Goal: Task Accomplishment & Management: Use online tool/utility

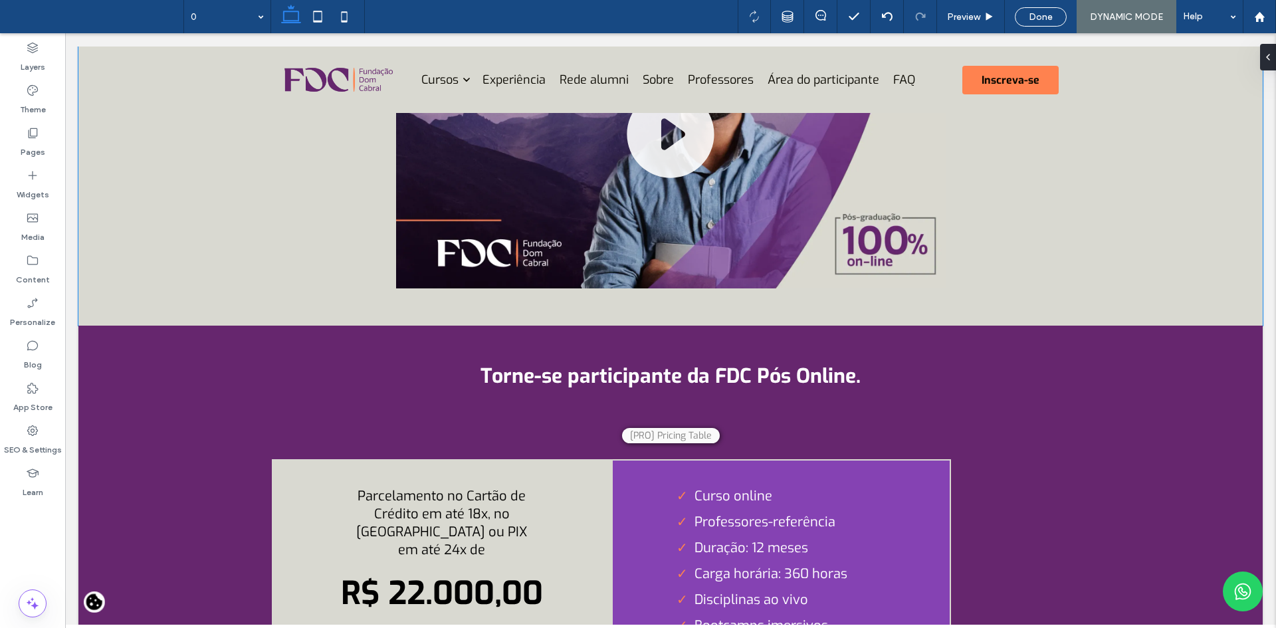
scroll to position [5185, 0]
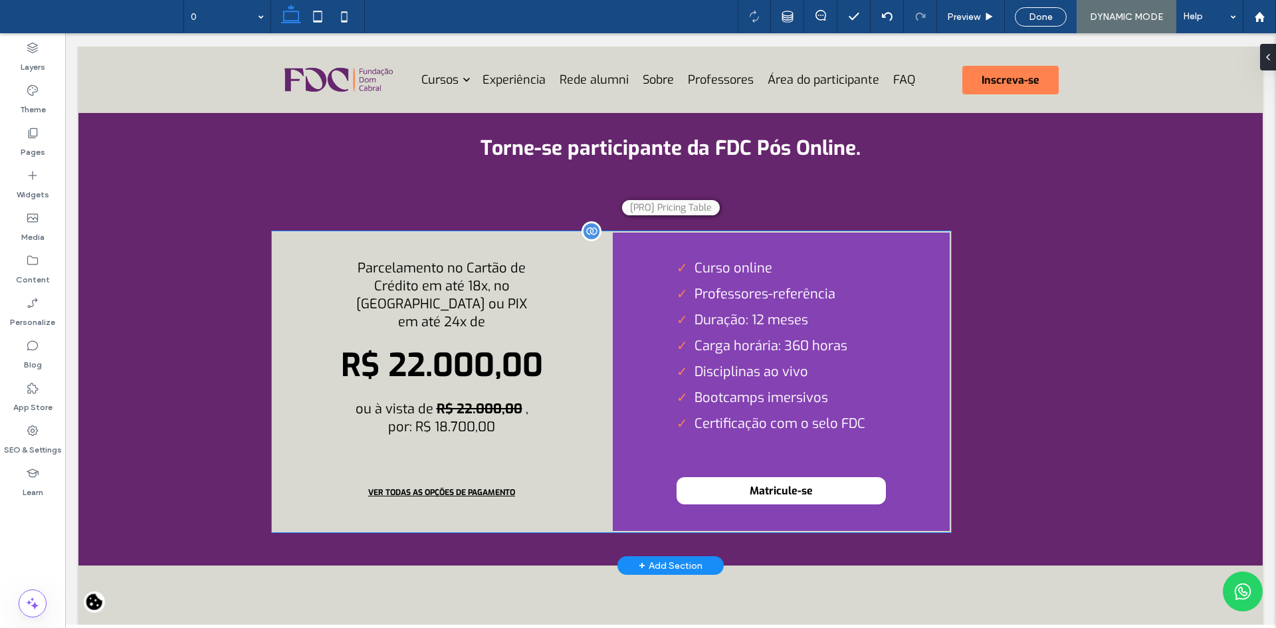
click at [614, 289] on div "Curso online Professores-referência Duração: 12 meses Carga horária: 360 horas …" at bounding box center [782, 381] width 340 height 301
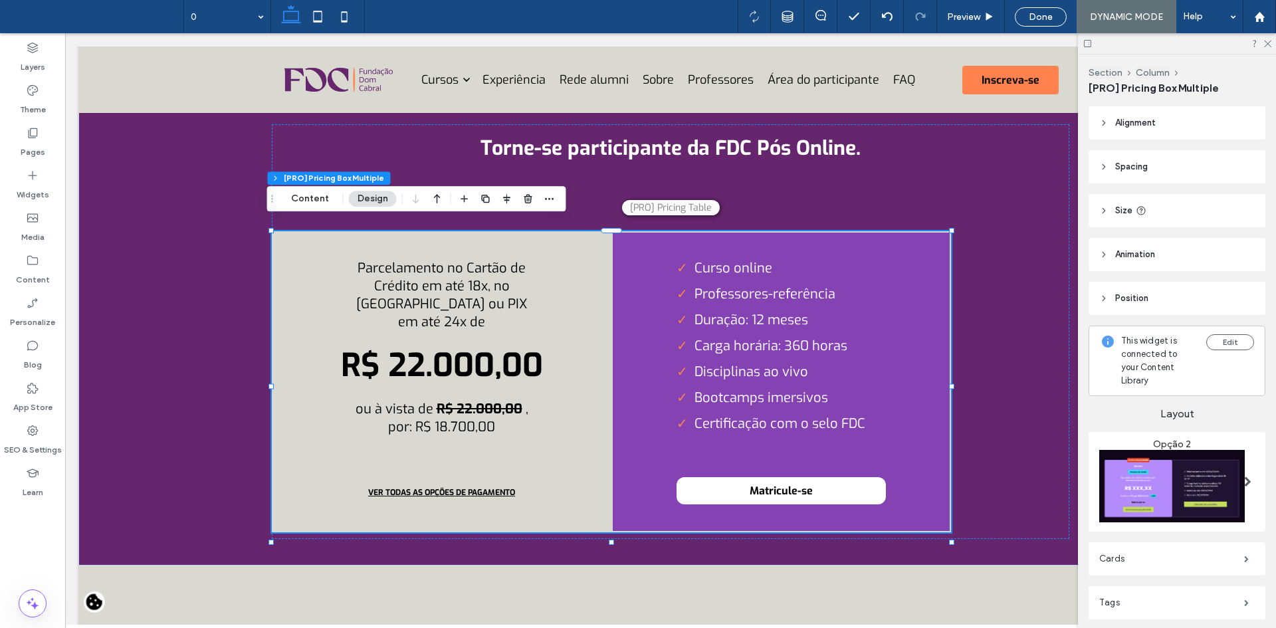
click at [1143, 126] on span "Alignment" at bounding box center [1136, 122] width 41 height 13
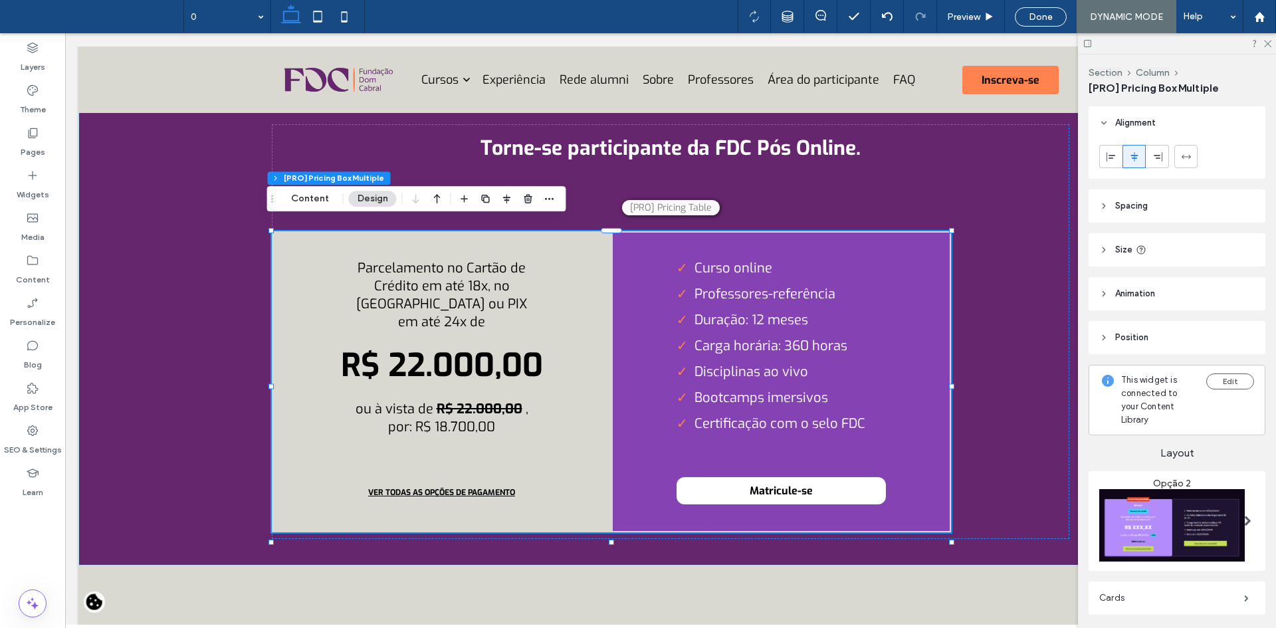
click at [1136, 160] on icon at bounding box center [1134, 157] width 11 height 11
click at [1112, 152] on icon at bounding box center [1111, 157] width 11 height 11
click at [1132, 158] on use at bounding box center [1134, 156] width 7 height 9
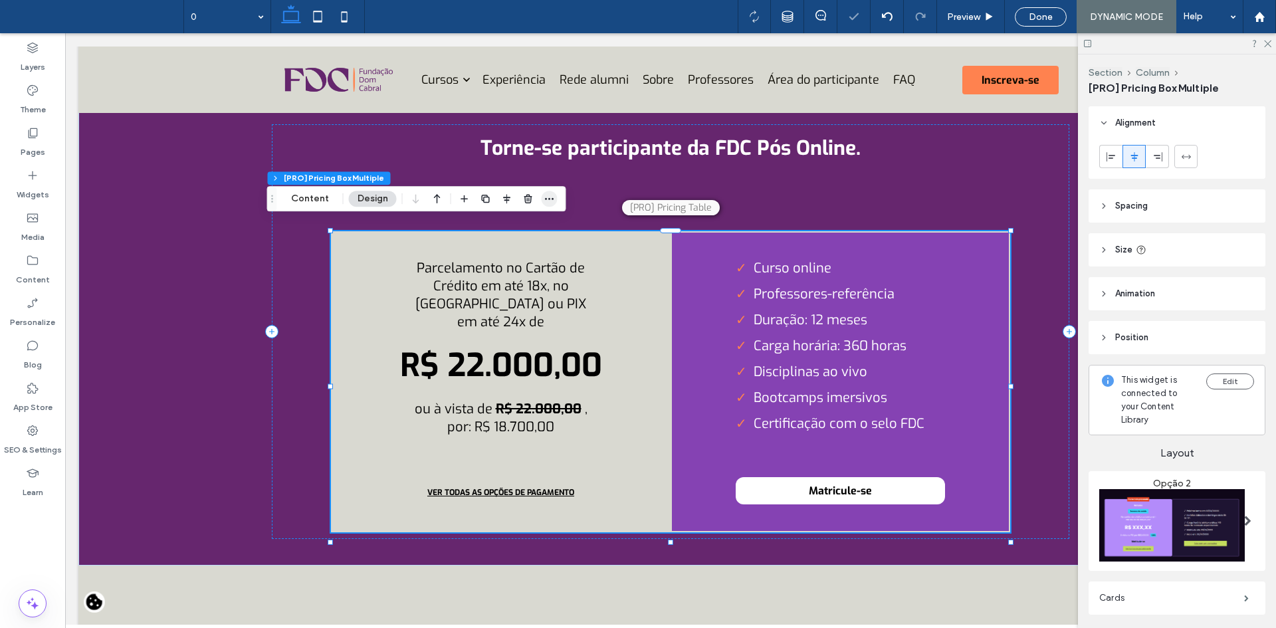
click at [551, 202] on icon "button" at bounding box center [549, 198] width 11 height 11
drag, startPoint x: 285, startPoint y: 200, endPoint x: 242, endPoint y: 191, distance: 44.2
click at [285, 200] on button "Content" at bounding box center [310, 199] width 55 height 16
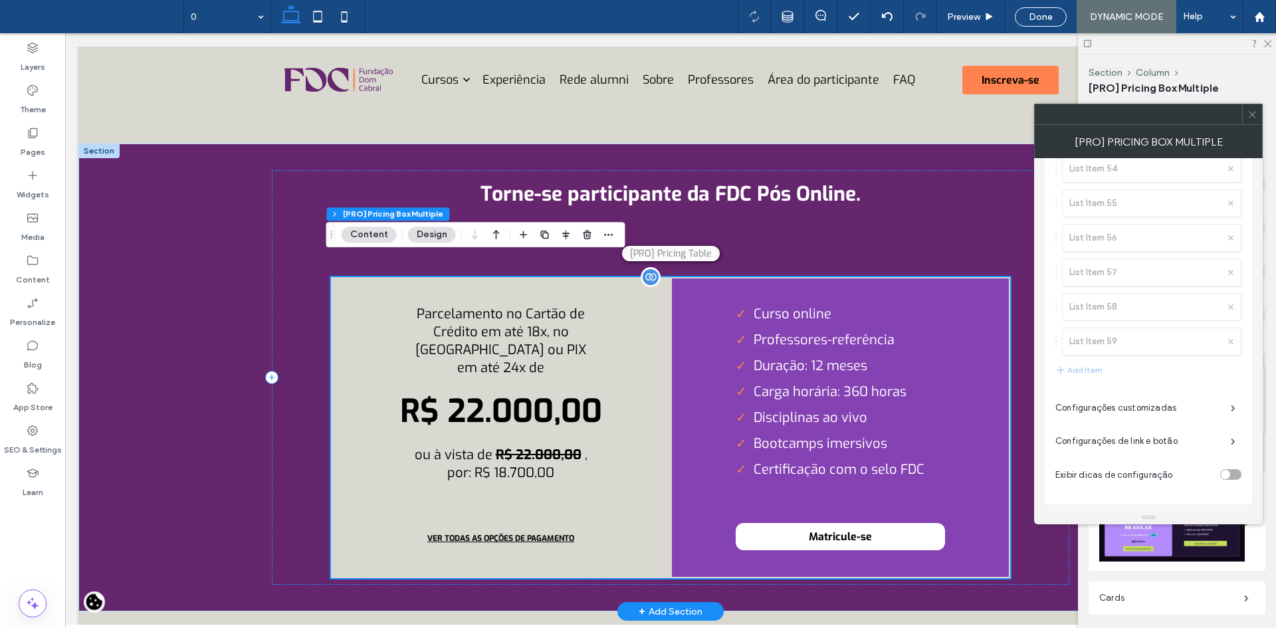
scroll to position [5119, 0]
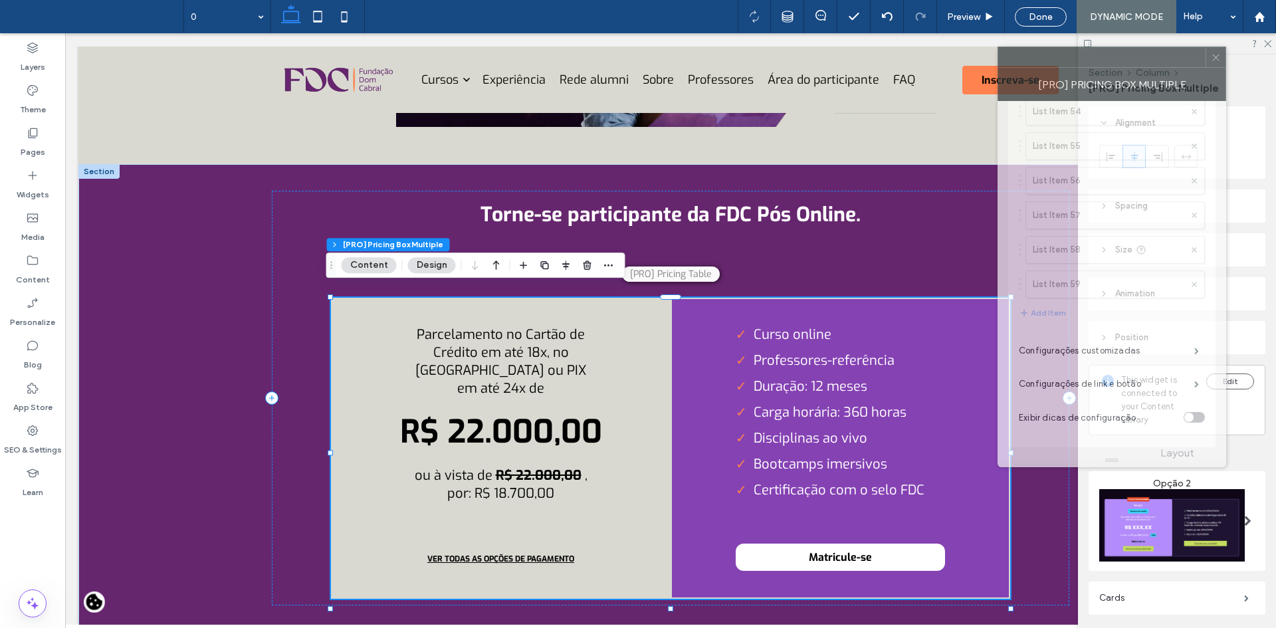
drag, startPoint x: 1149, startPoint y: 122, endPoint x: 1112, endPoint y: 64, distance: 67.9
click at [1112, 64] on div at bounding box center [1102, 57] width 207 height 20
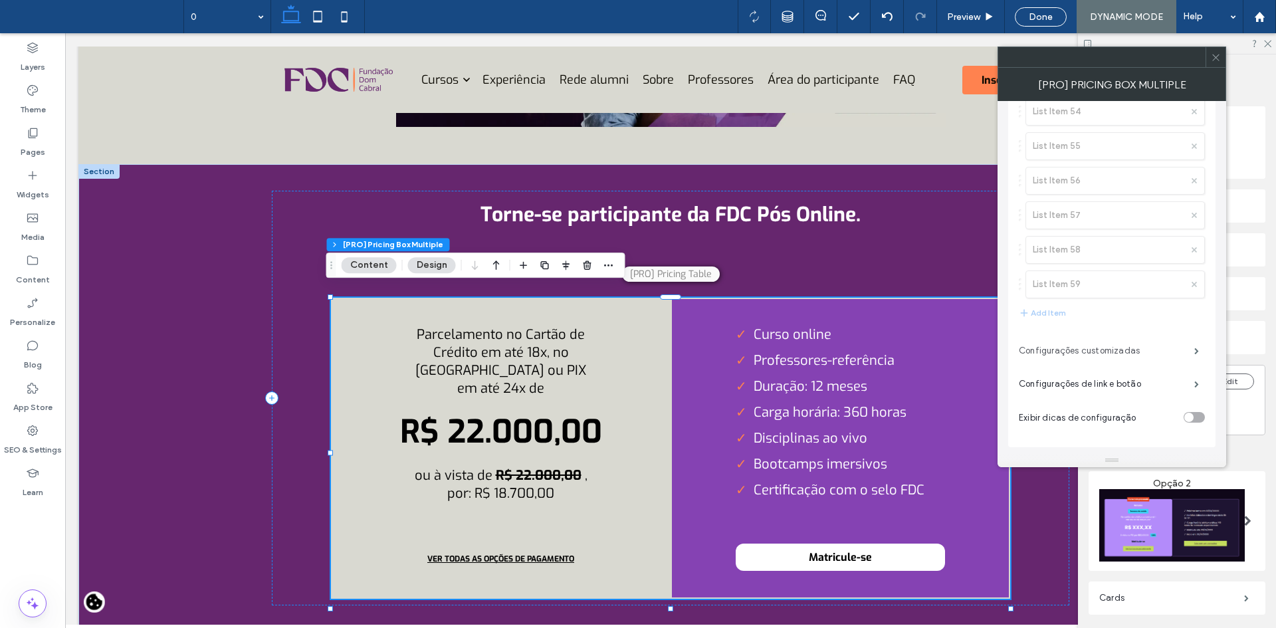
click at [1110, 356] on label "Configurações customizadas" at bounding box center [1107, 351] width 176 height 27
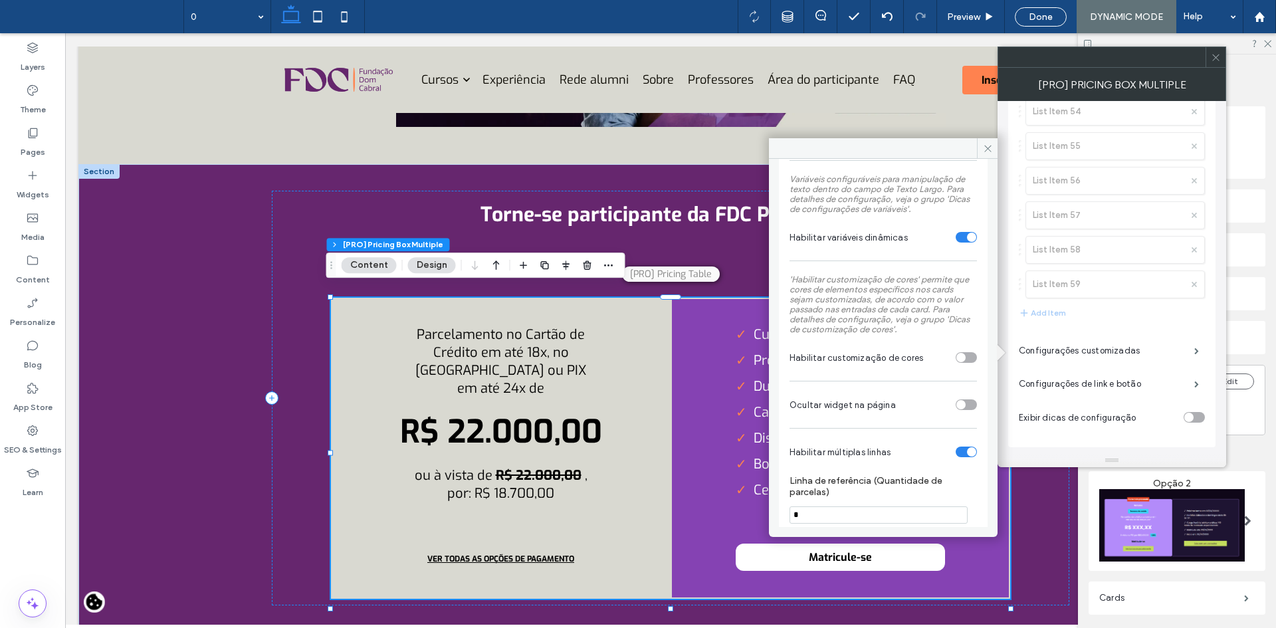
scroll to position [326, 0]
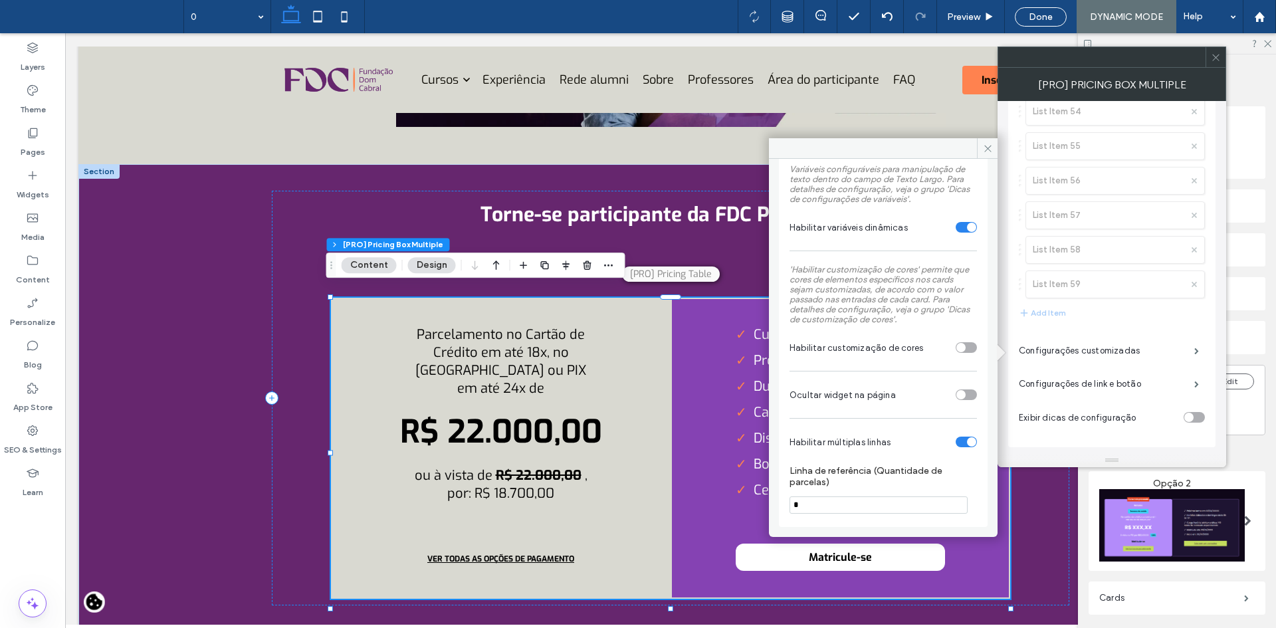
drag, startPoint x: 815, startPoint y: 504, endPoint x: 790, endPoint y: 501, distance: 25.5
click at [790, 501] on input "*" at bounding box center [879, 505] width 178 height 17
type input "**"
click at [852, 473] on label "Linha de referência (Quantidade de parcelas)" at bounding box center [881, 478] width 182 height 26
click at [891, 456] on section "Habilitar múltiplas linhas" at bounding box center [883, 441] width 187 height 33
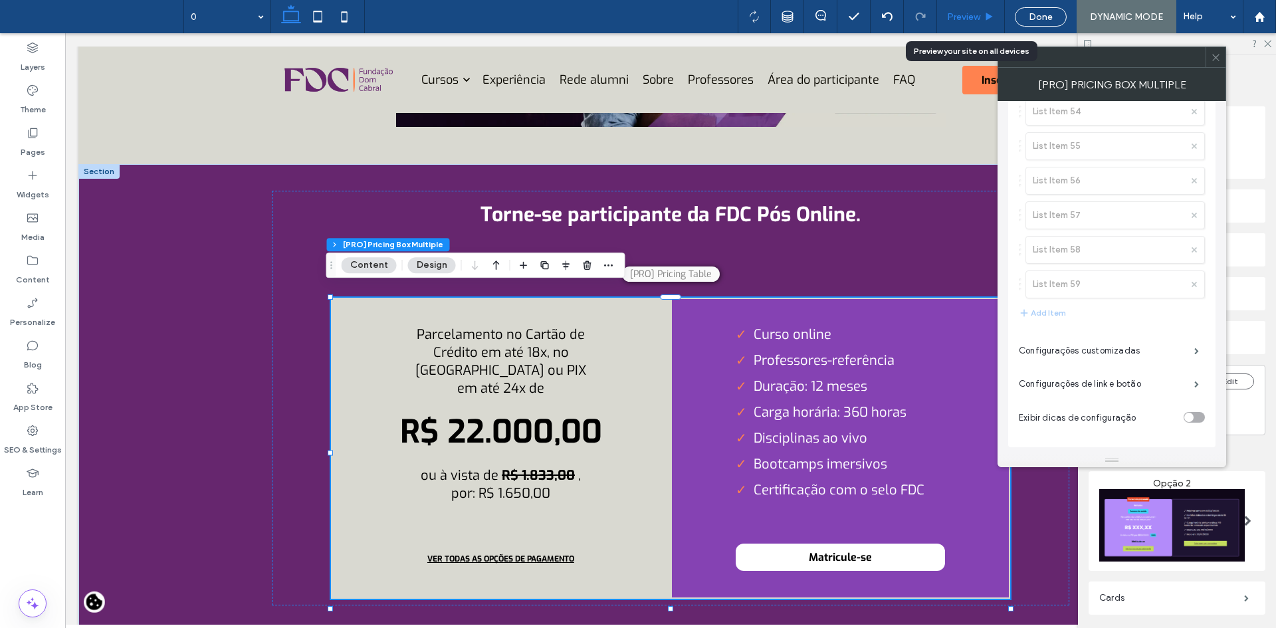
click at [967, 21] on span "Preview" at bounding box center [963, 16] width 33 height 11
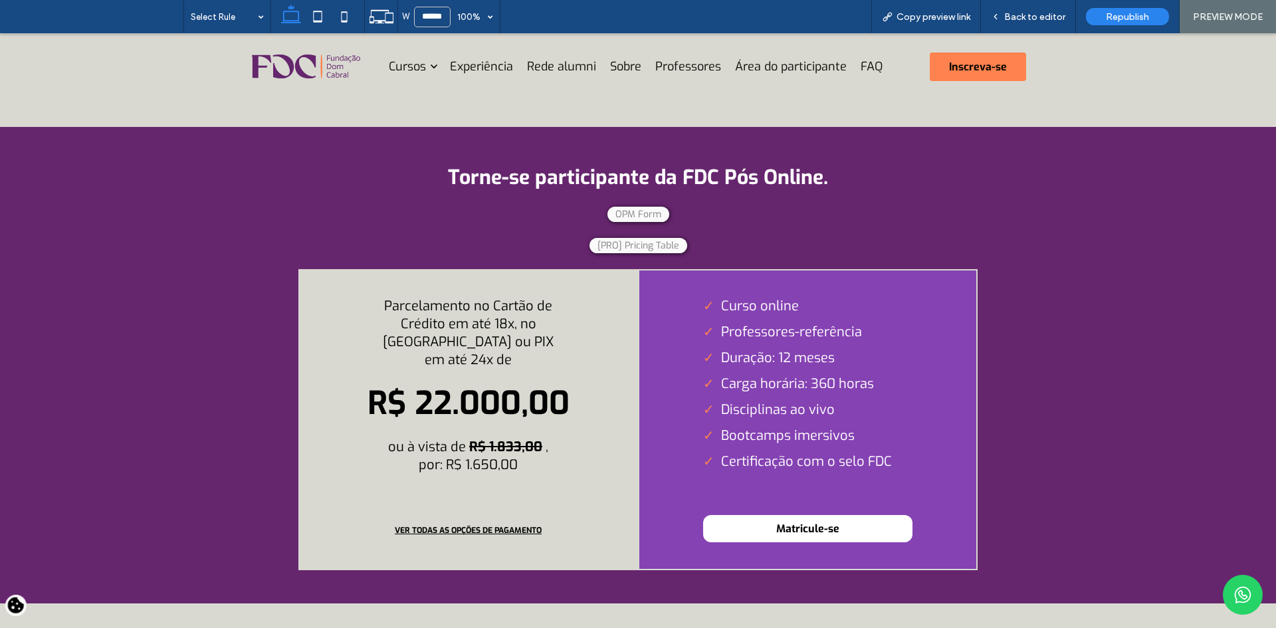
scroll to position [5256, 0]
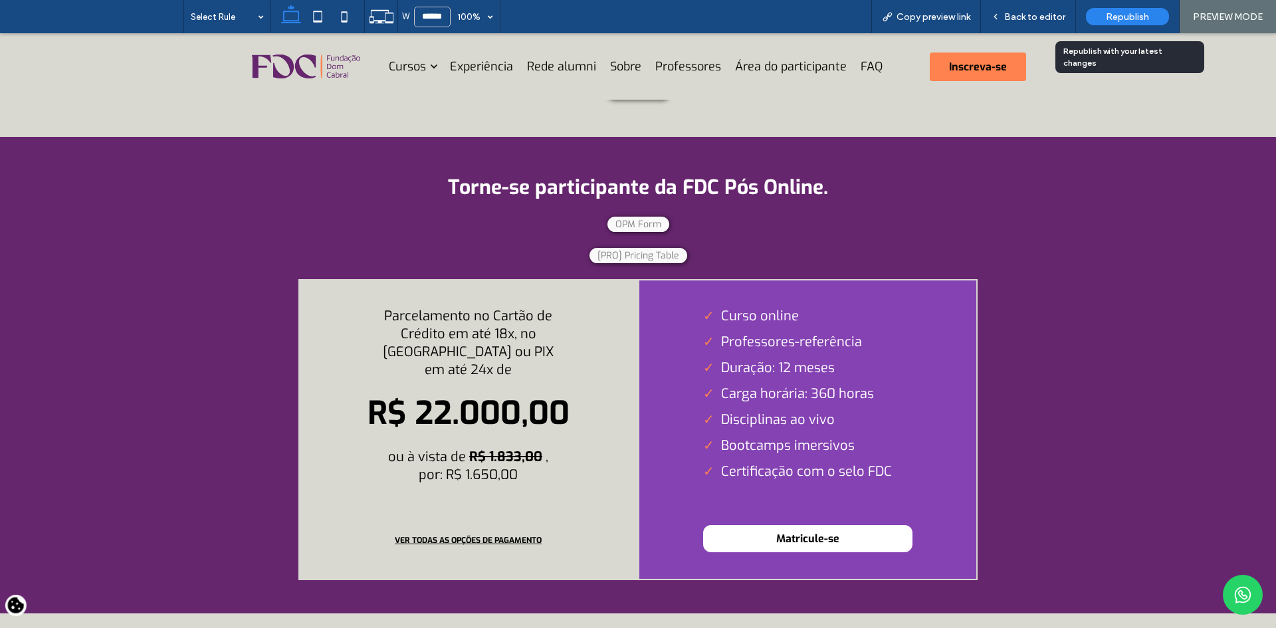
click at [1131, 12] on span "Republish" at bounding box center [1127, 16] width 43 height 11
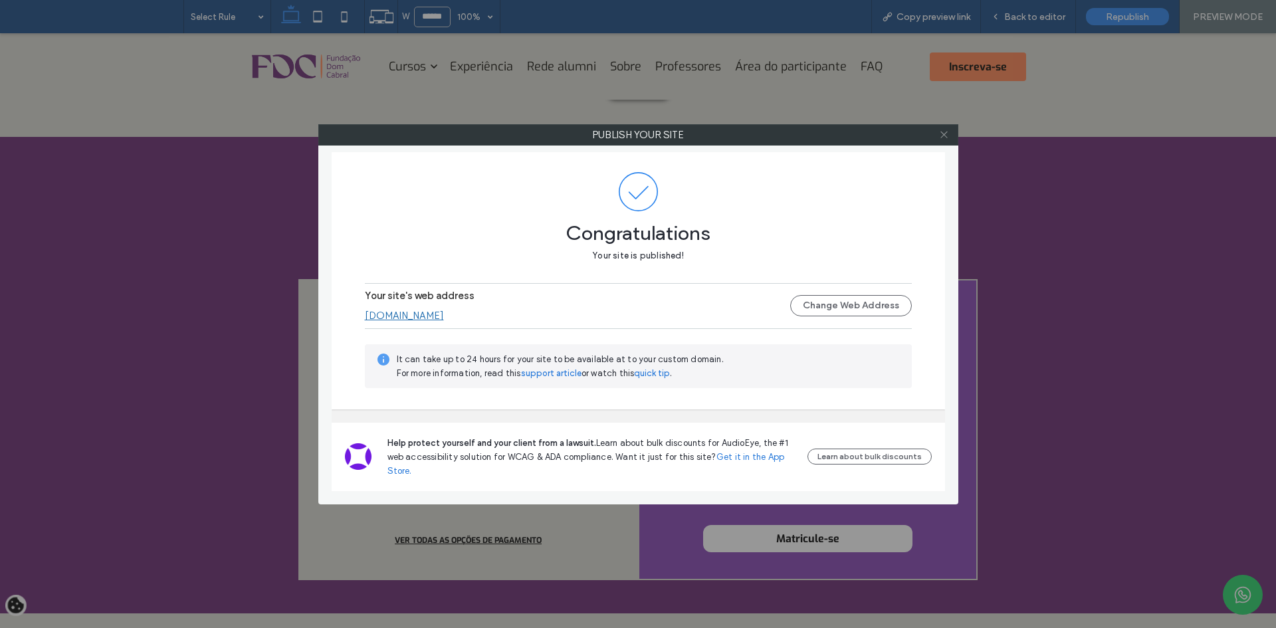
click at [939, 138] on icon at bounding box center [944, 135] width 10 height 10
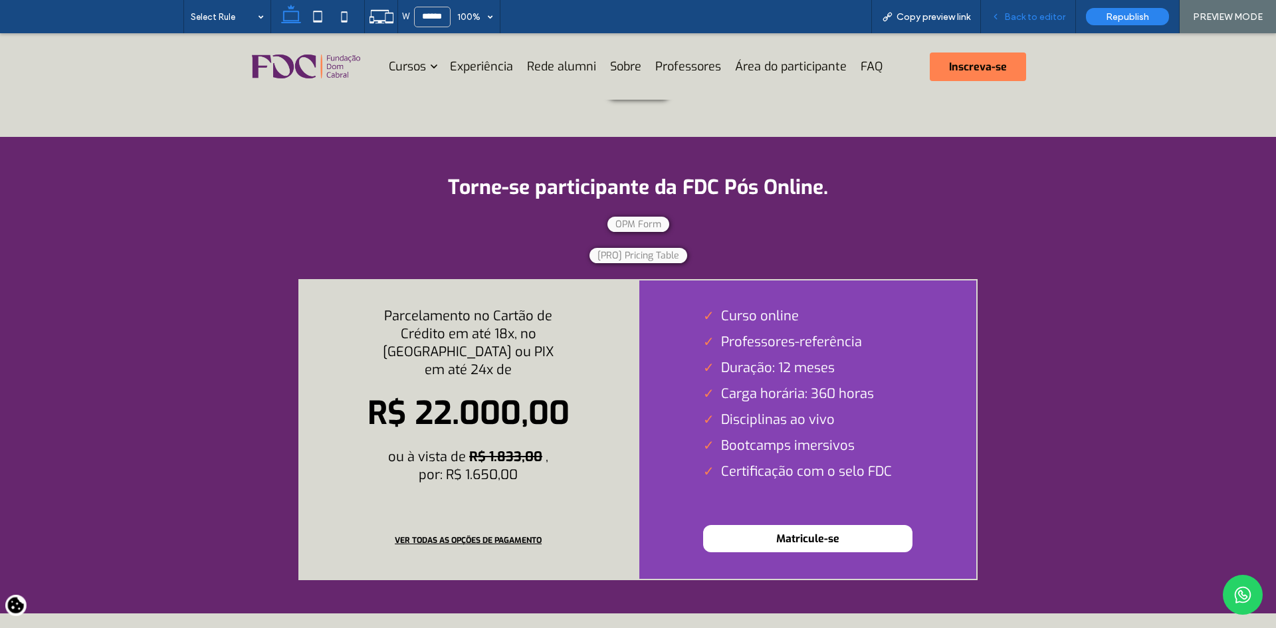
click at [1025, 23] on div "Back to editor" at bounding box center [1028, 16] width 95 height 33
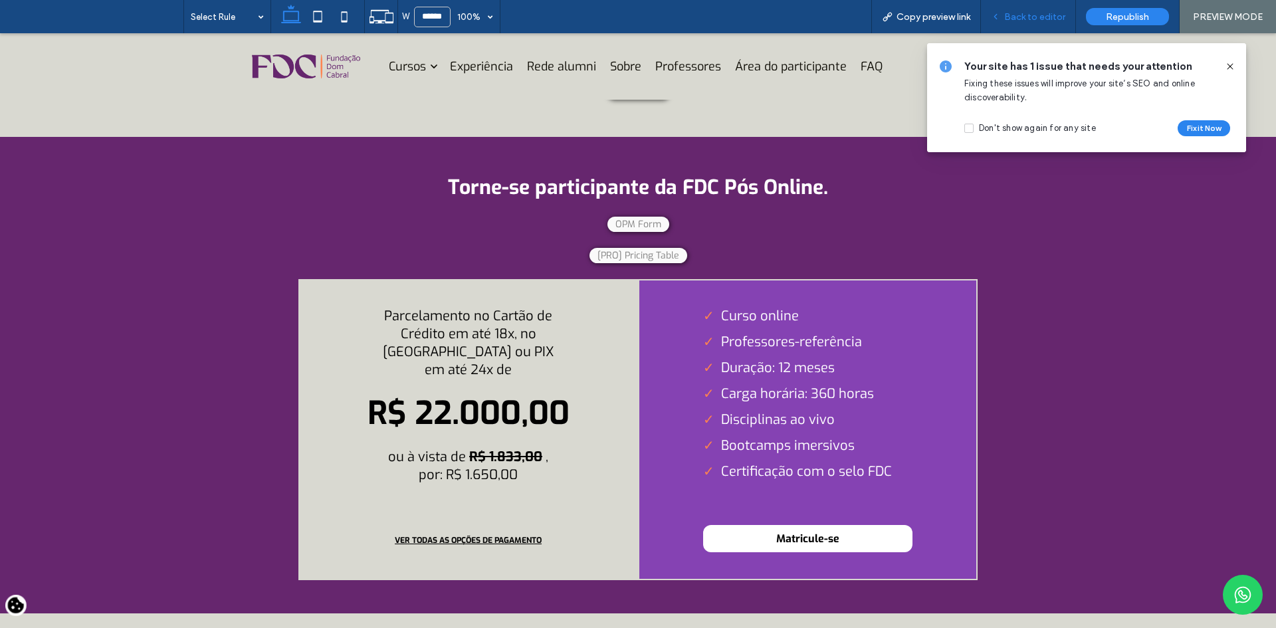
click at [1039, 9] on div "Back to editor" at bounding box center [1028, 16] width 95 height 33
click at [1048, 20] on span "Back to editor" at bounding box center [1035, 16] width 61 height 11
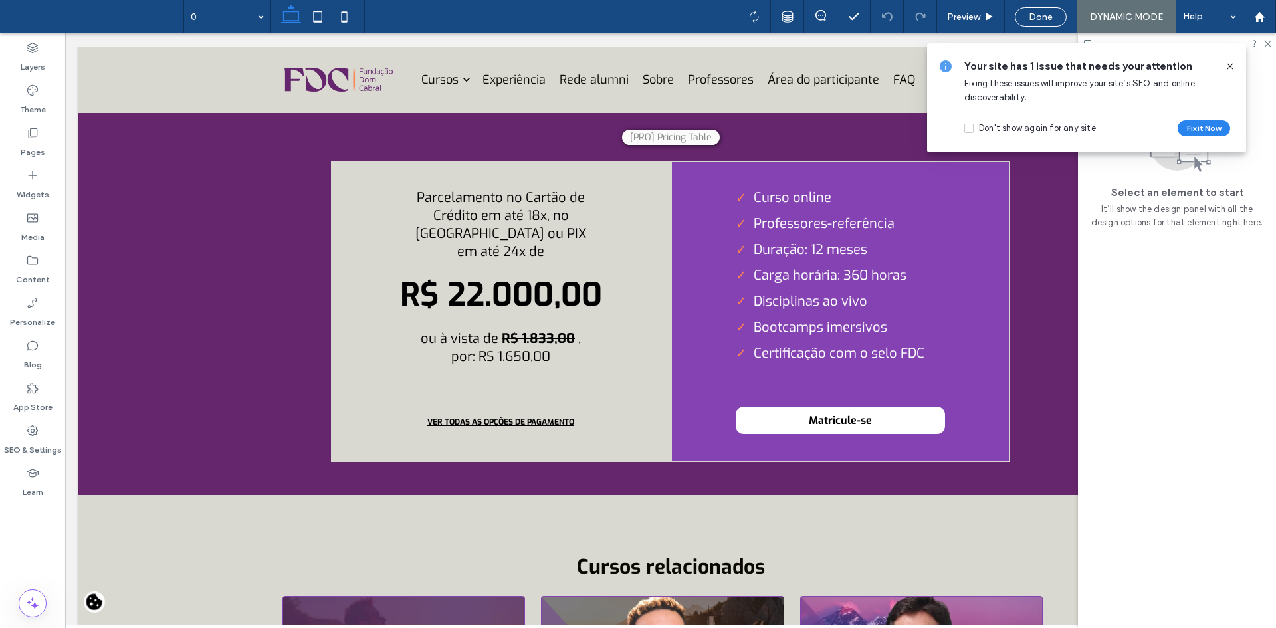
scroll to position [5185, 0]
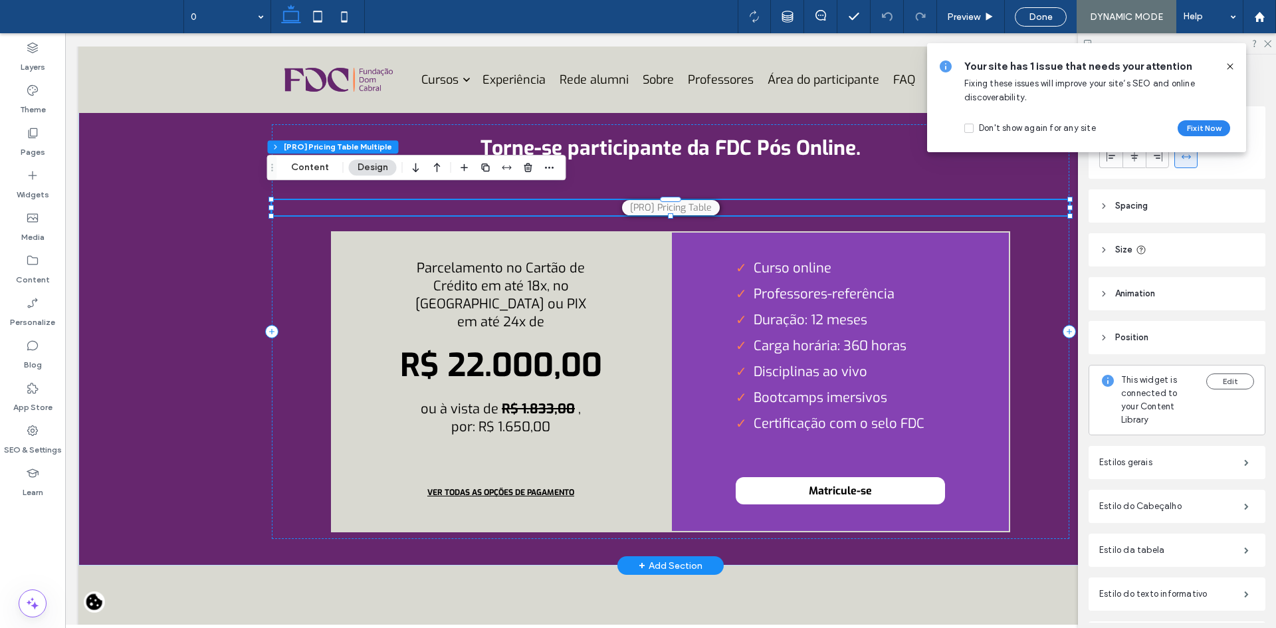
click at [1232, 64] on icon at bounding box center [1230, 66] width 11 height 11
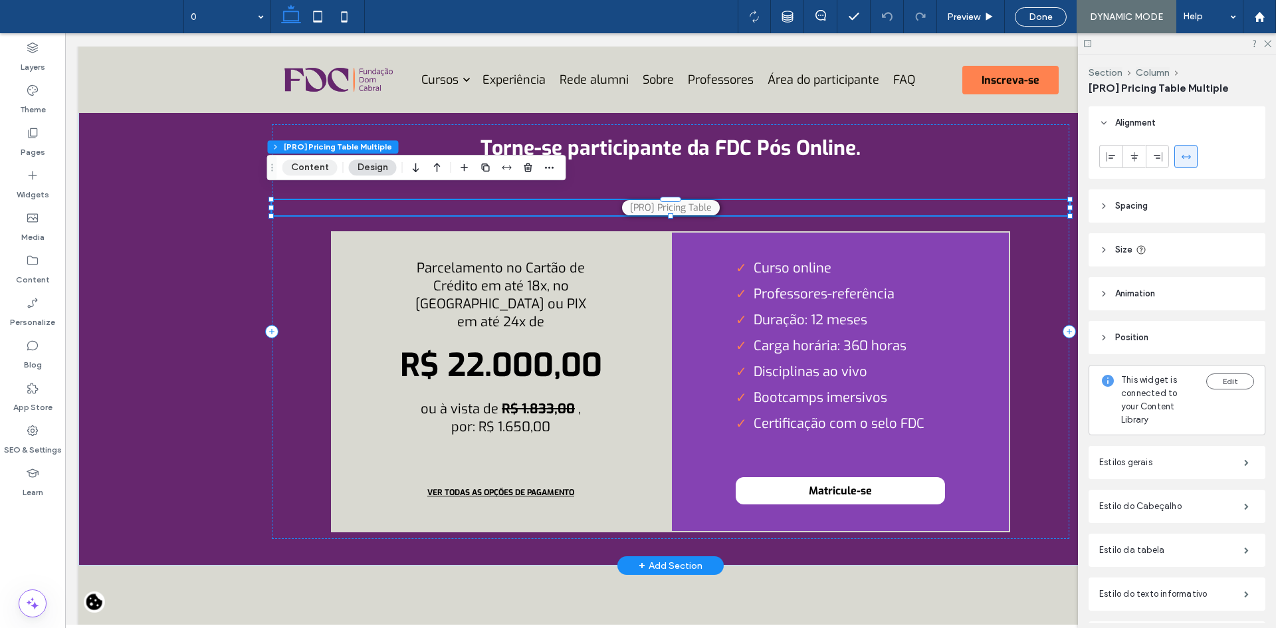
click at [316, 170] on button "Content" at bounding box center [310, 168] width 55 height 16
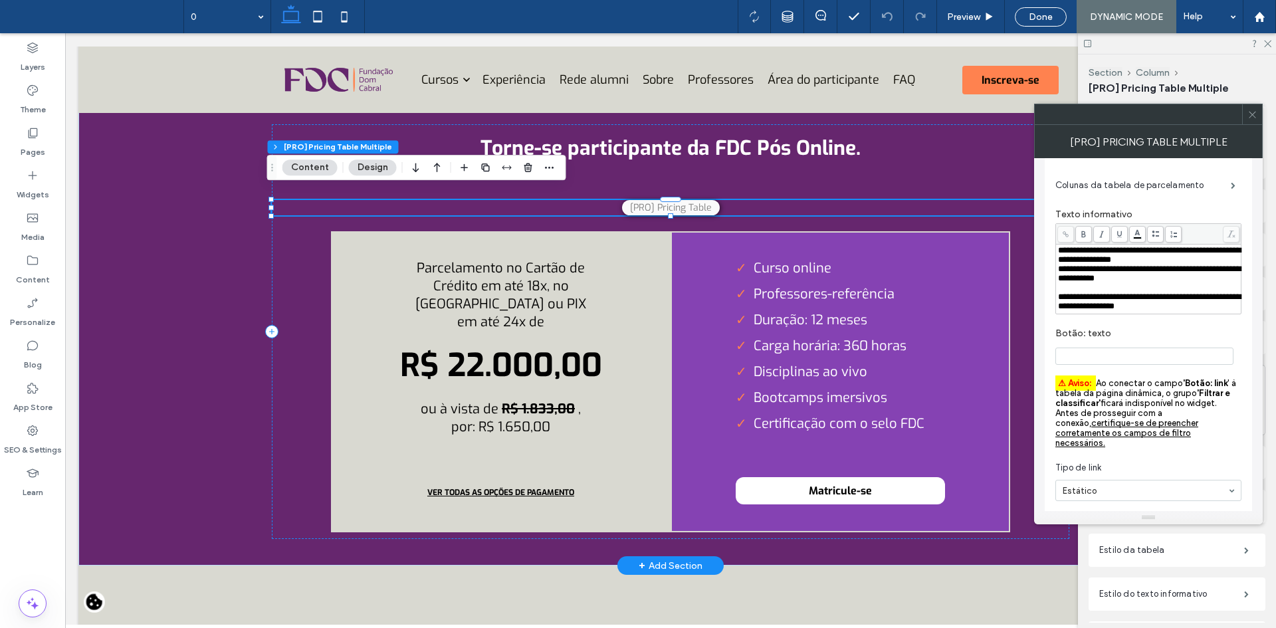
scroll to position [2105, 0]
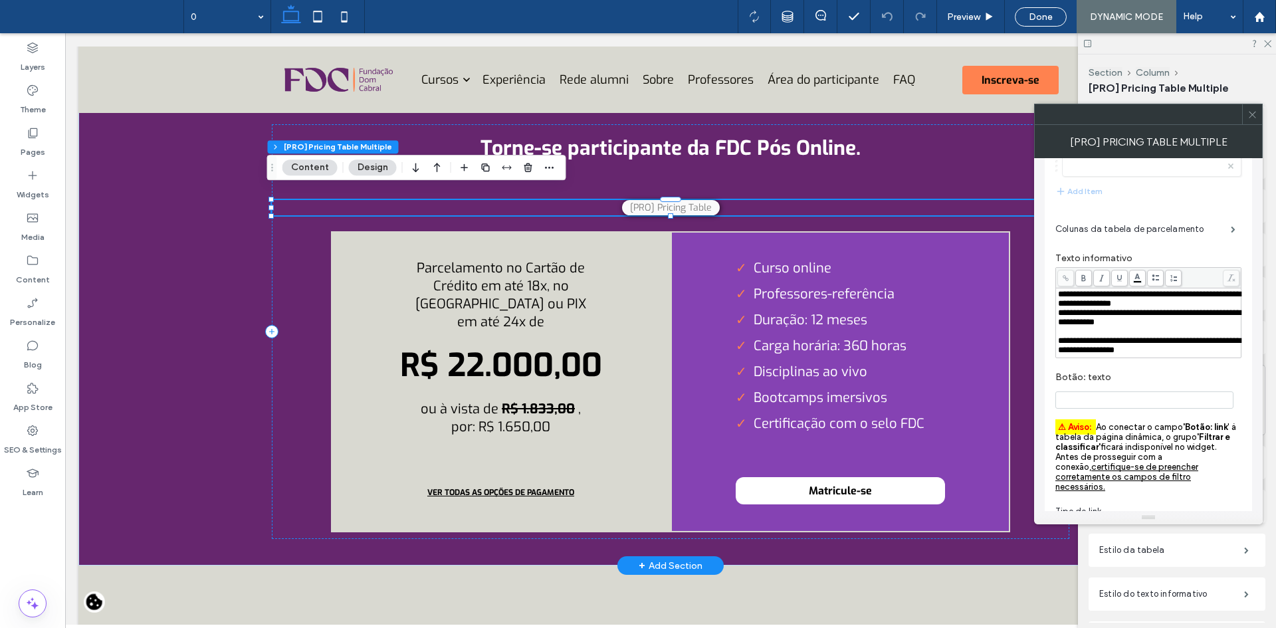
click at [1126, 326] on span "**********" at bounding box center [1149, 317] width 183 height 18
click at [1170, 234] on label "Colunas da tabela de parcelamento" at bounding box center [1144, 229] width 176 height 27
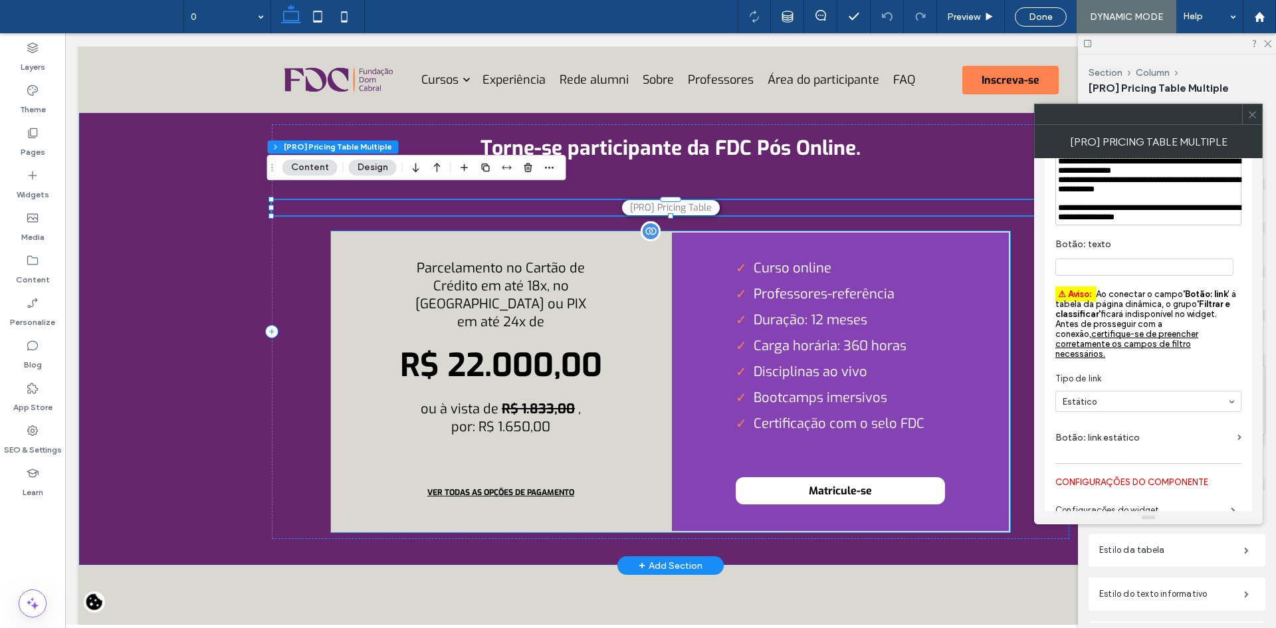
click at [681, 342] on div "Curso online Professores-referência Duração: 12 meses Carga horária: 360 horas …" at bounding box center [841, 381] width 340 height 301
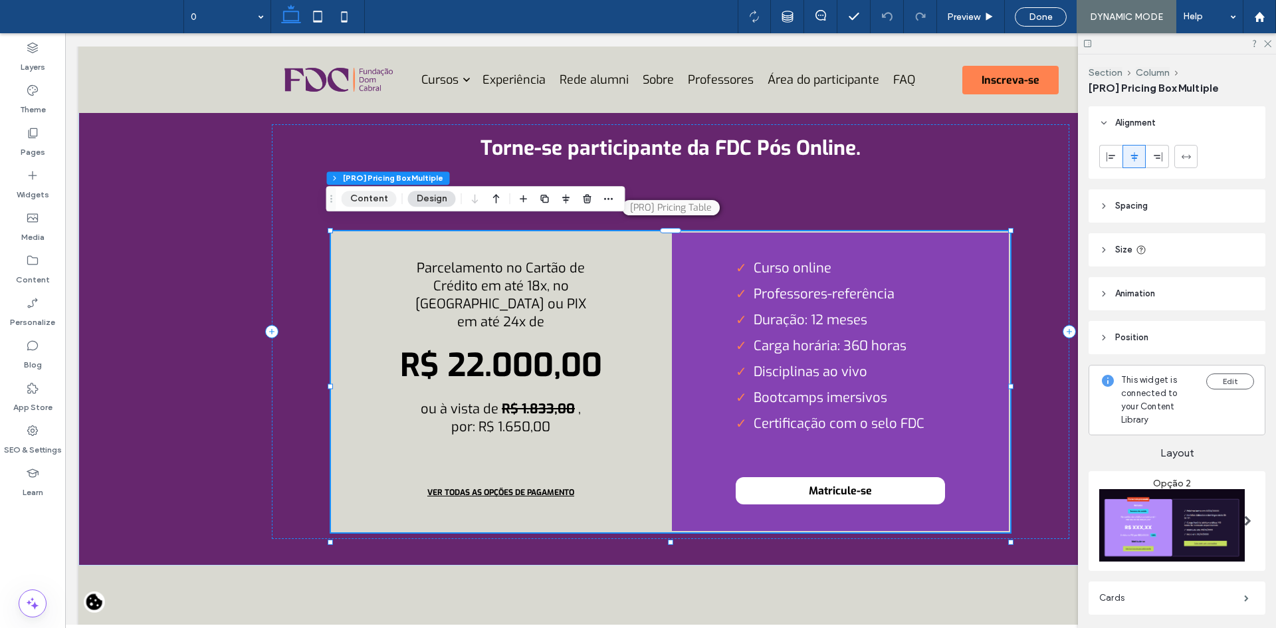
click at [377, 201] on button "Content" at bounding box center [369, 199] width 55 height 16
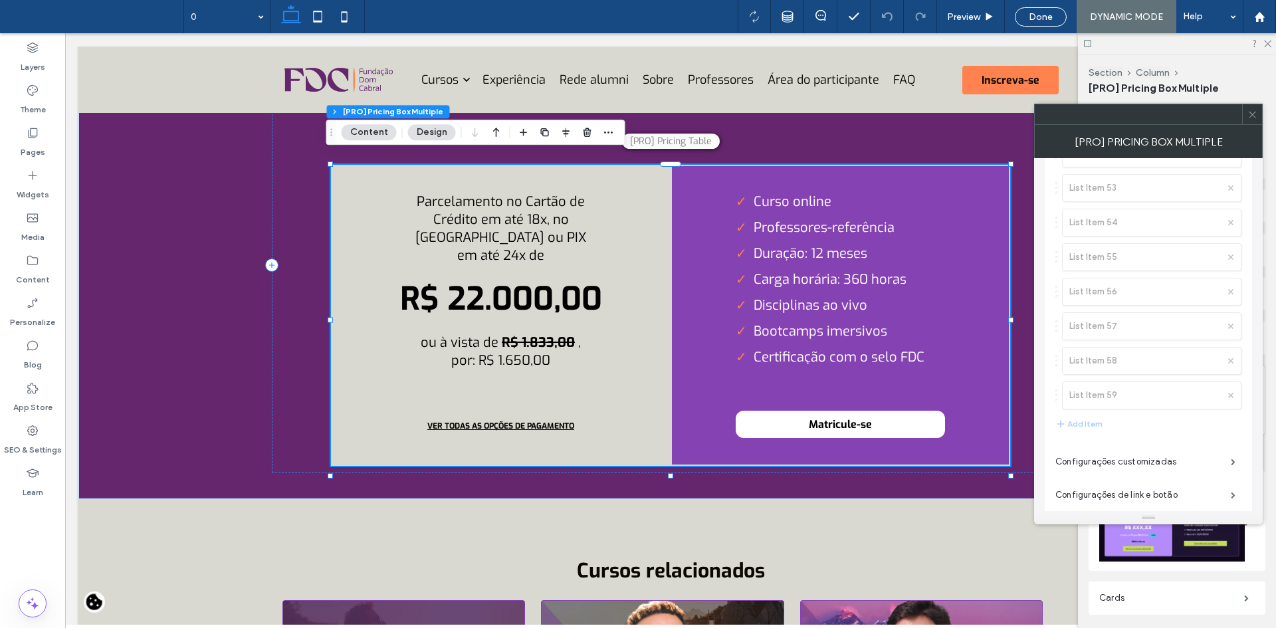
scroll to position [4102, 0]
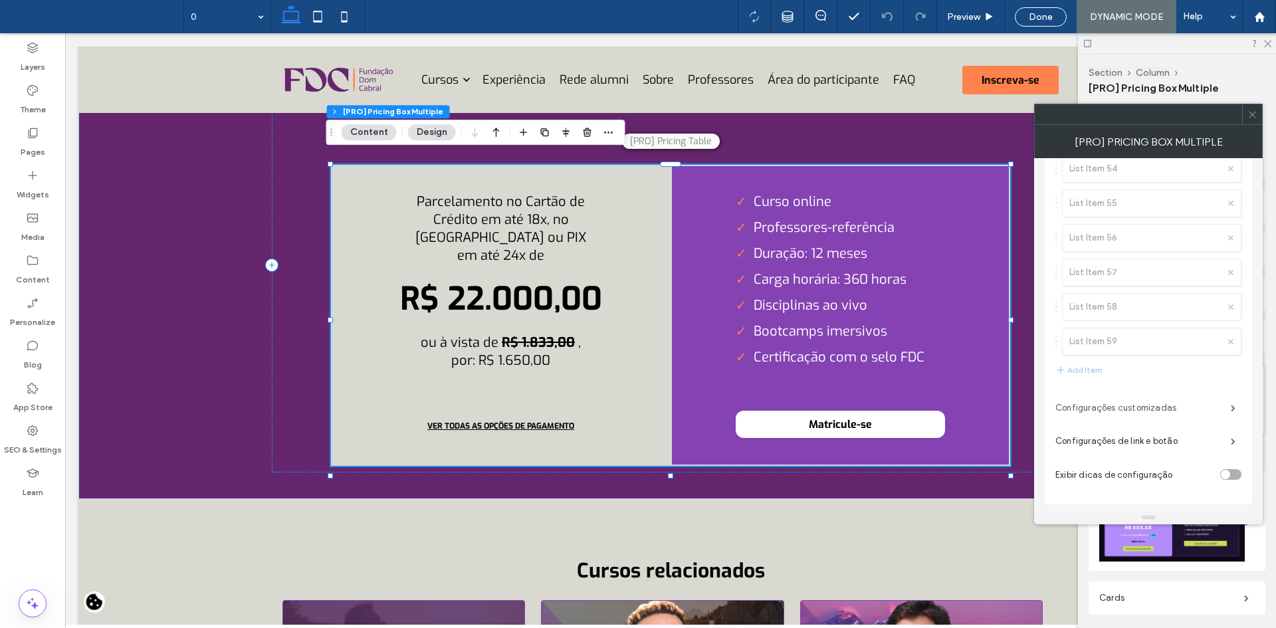
click at [1153, 412] on label "Configurações customizadas" at bounding box center [1144, 408] width 176 height 27
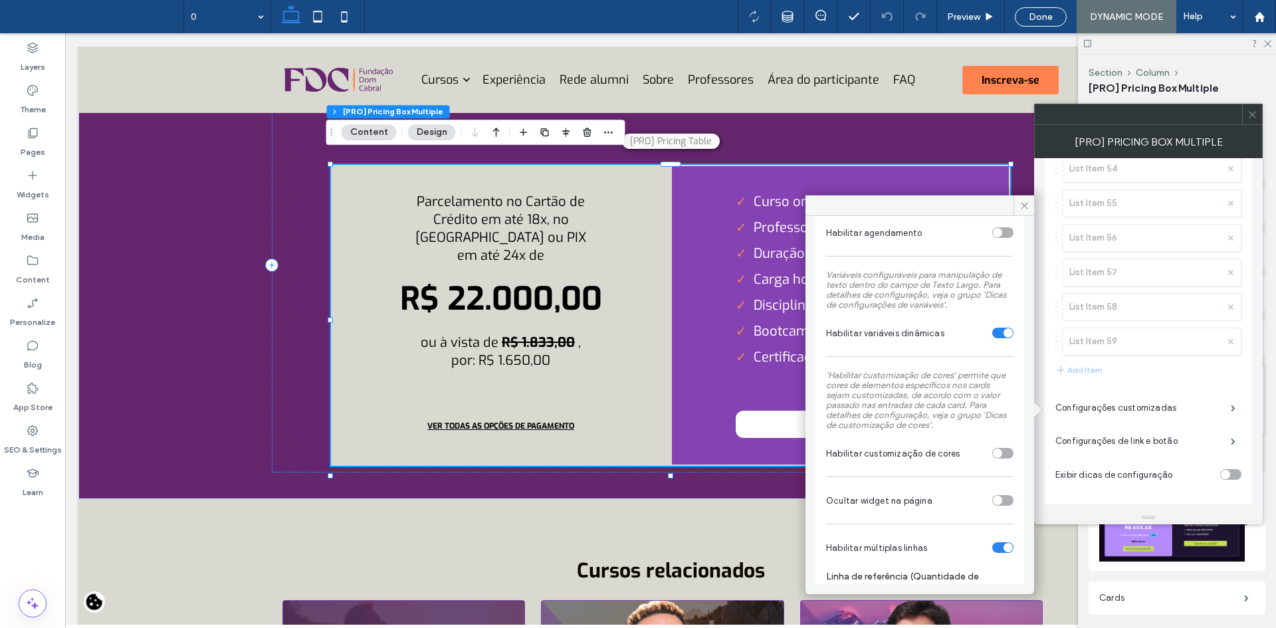
scroll to position [326, 0]
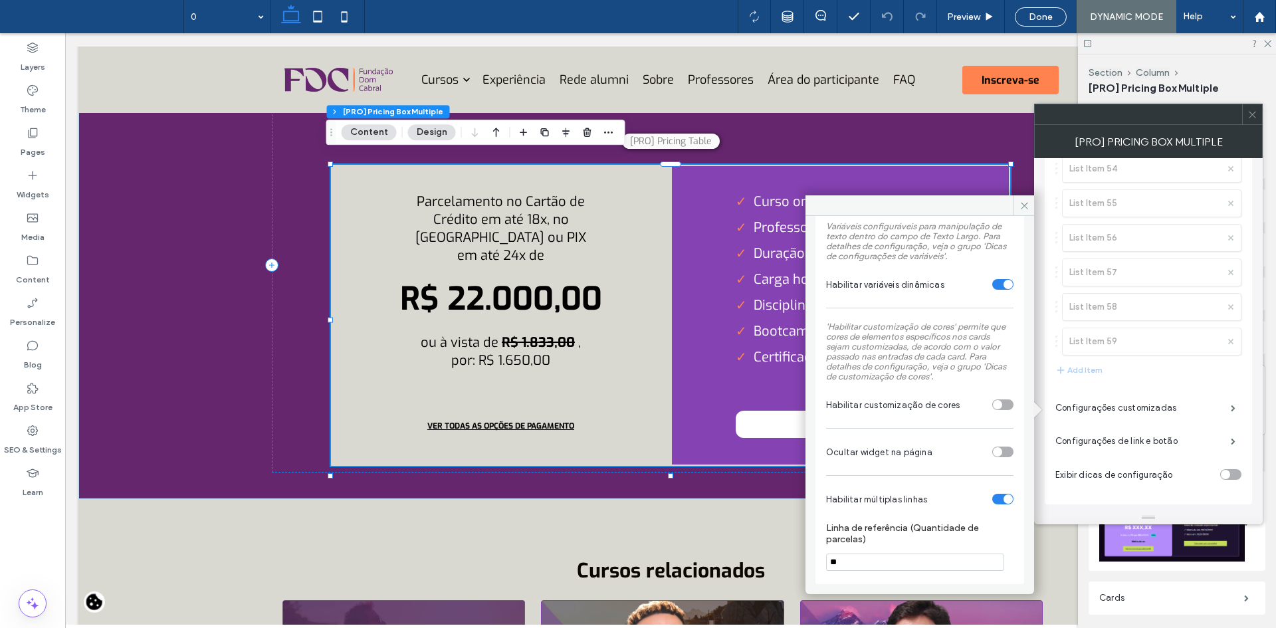
click at [987, 505] on section "Habilitar múltiplas linhas" at bounding box center [919, 499] width 187 height 33
click at [1004, 501] on div "toggle" at bounding box center [1008, 499] width 9 height 9
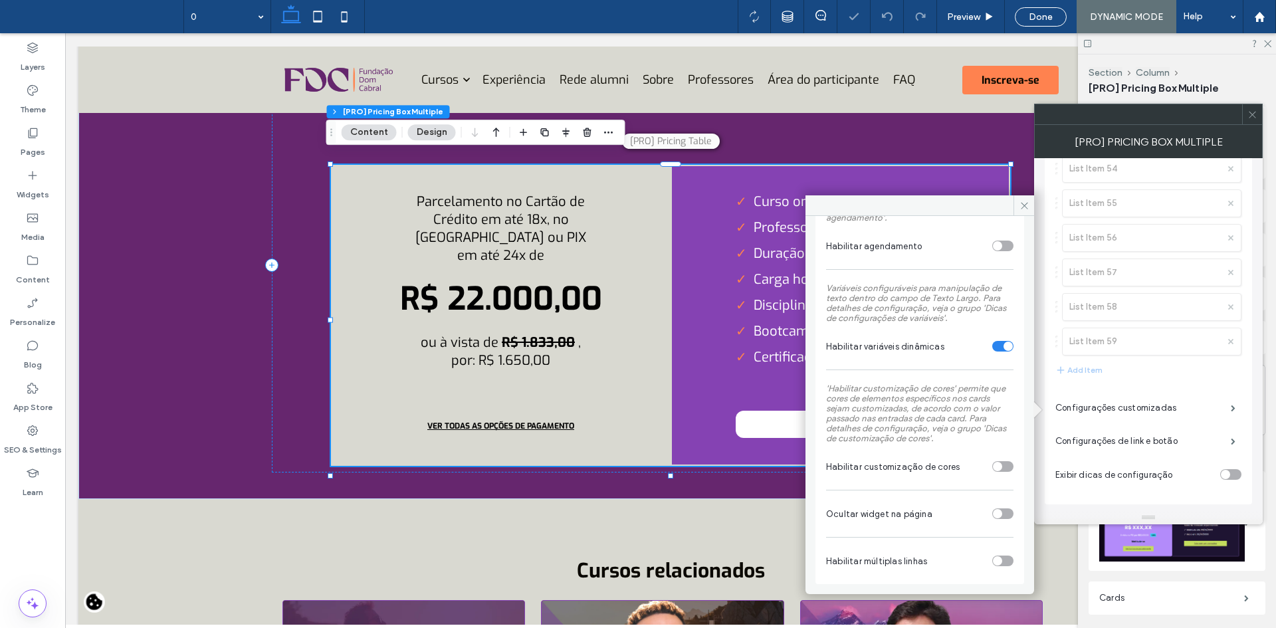
scroll to position [263, 0]
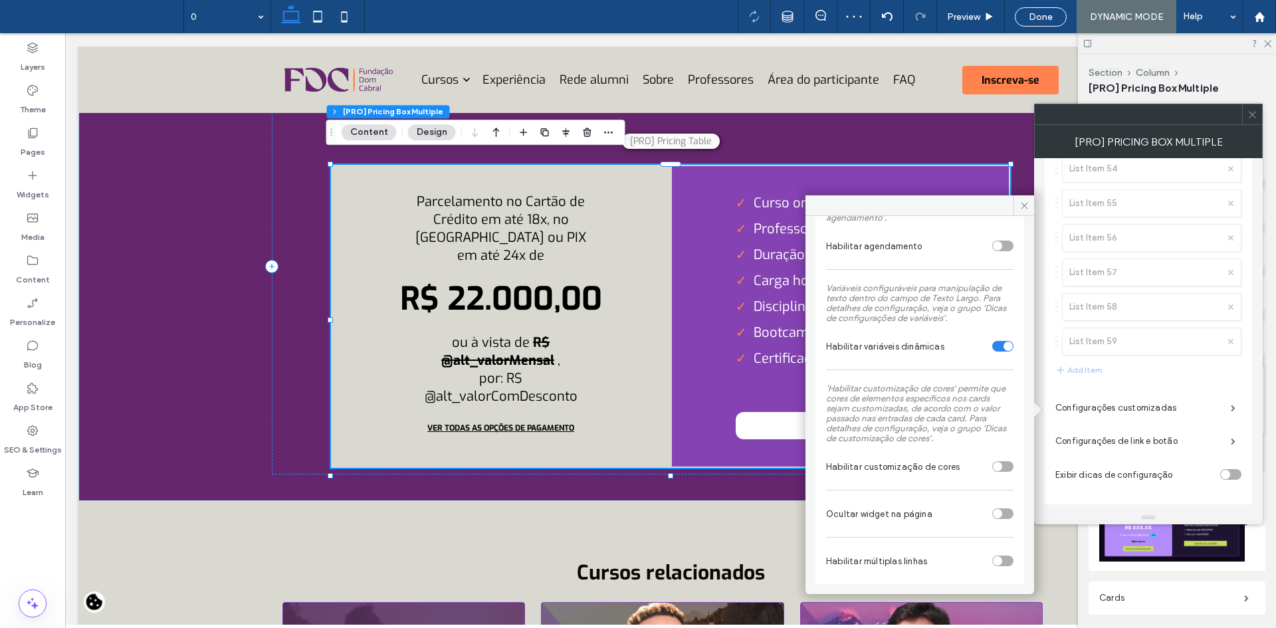
click at [1000, 556] on div "toggle" at bounding box center [1003, 561] width 21 height 11
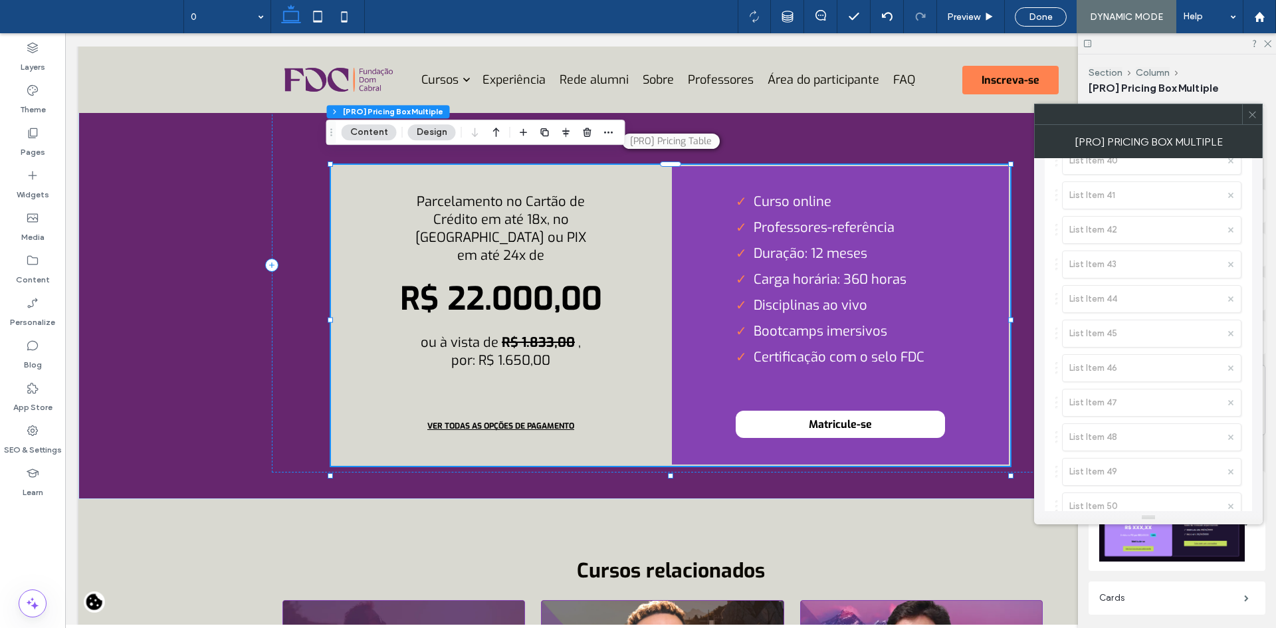
scroll to position [1928, 0]
drag, startPoint x: 26, startPoint y: 275, endPoint x: 33, endPoint y: 282, distance: 9.9
click at [26, 275] on label "Content" at bounding box center [33, 276] width 34 height 19
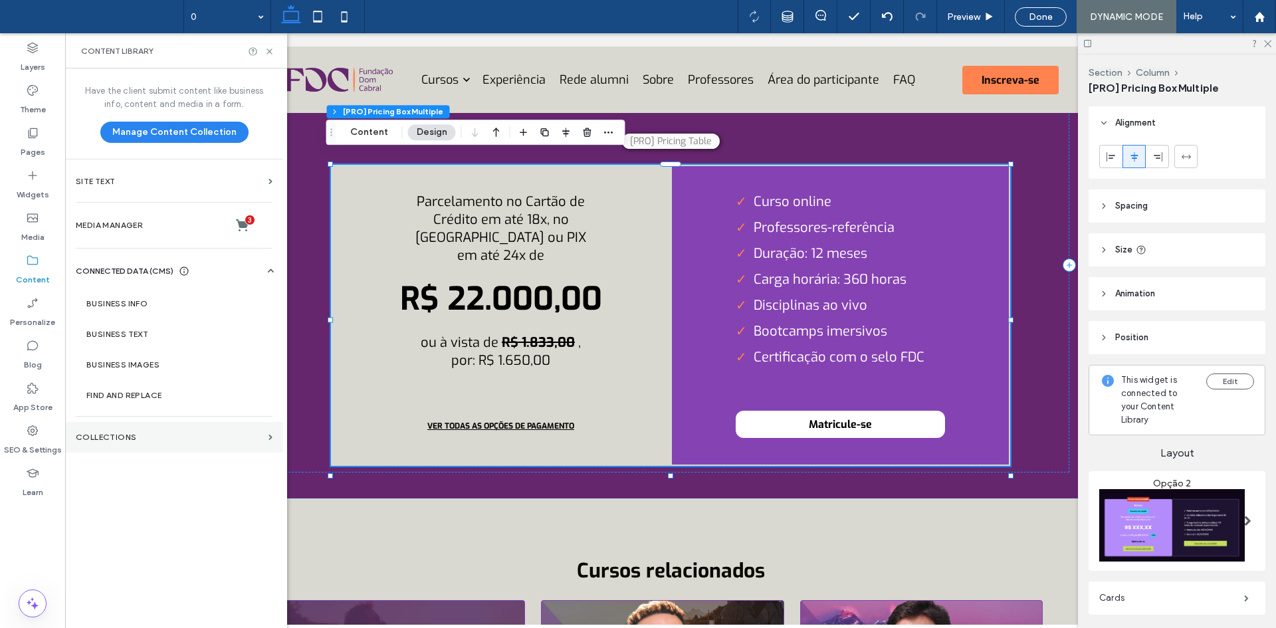
click at [119, 437] on label "Collections" at bounding box center [169, 437] width 187 height 9
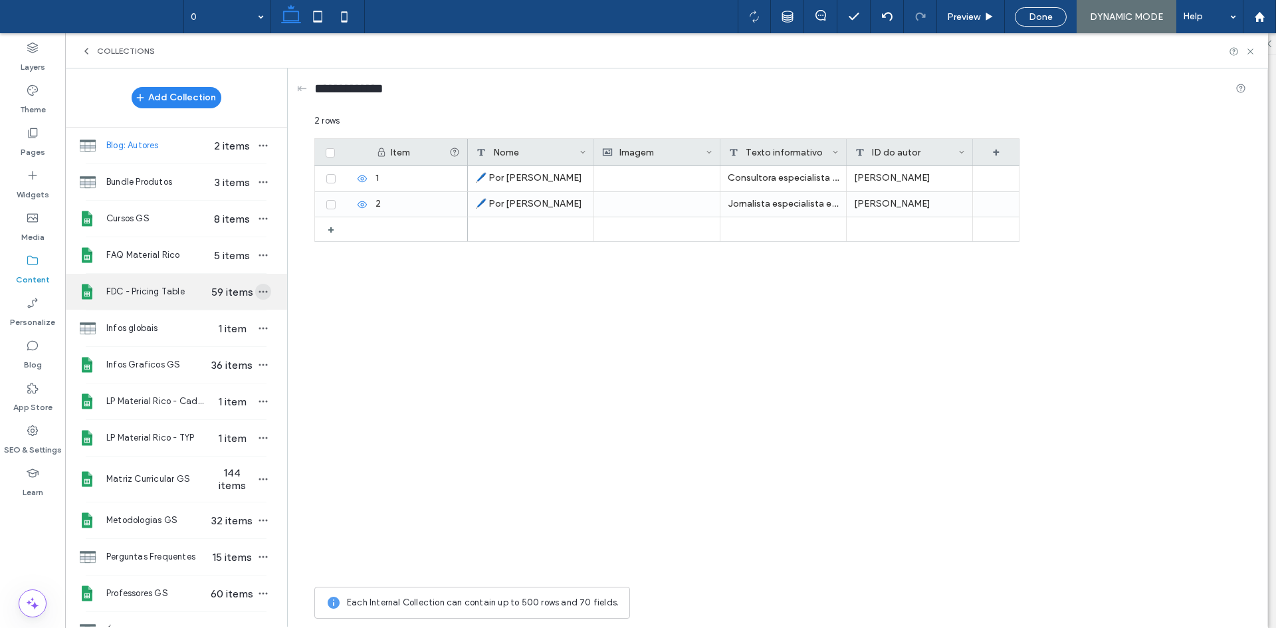
click at [258, 291] on icon "button" at bounding box center [263, 292] width 11 height 11
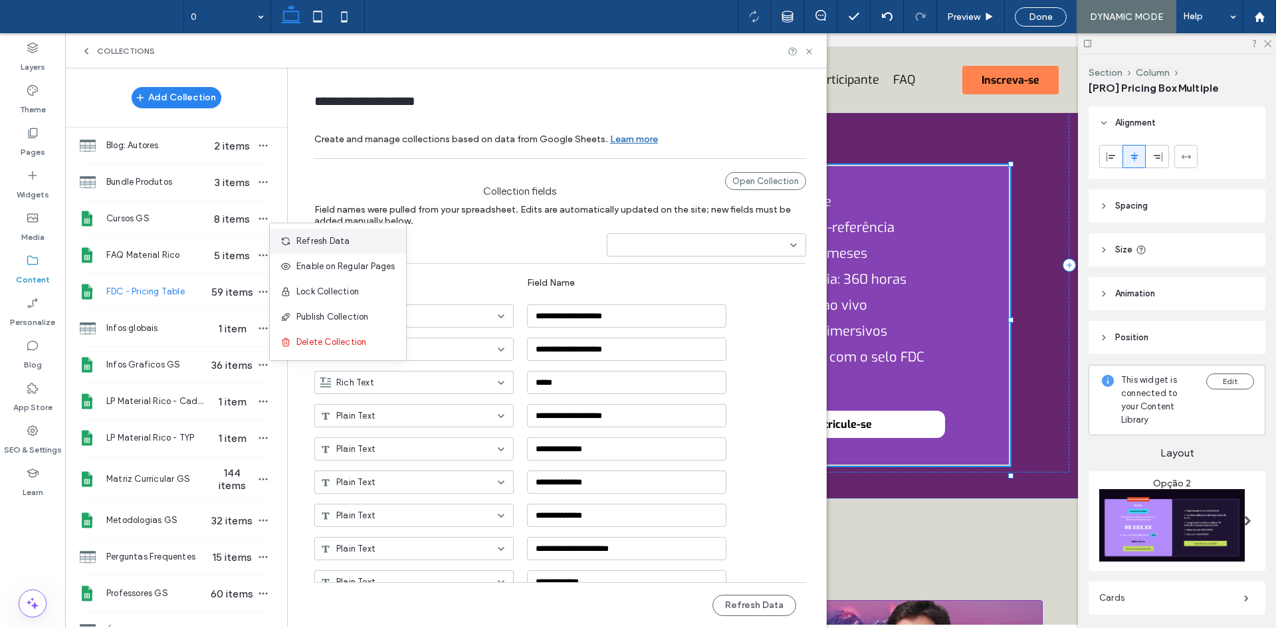
click at [295, 243] on span at bounding box center [289, 241] width 16 height 15
click at [807, 52] on icon at bounding box center [809, 52] width 10 height 10
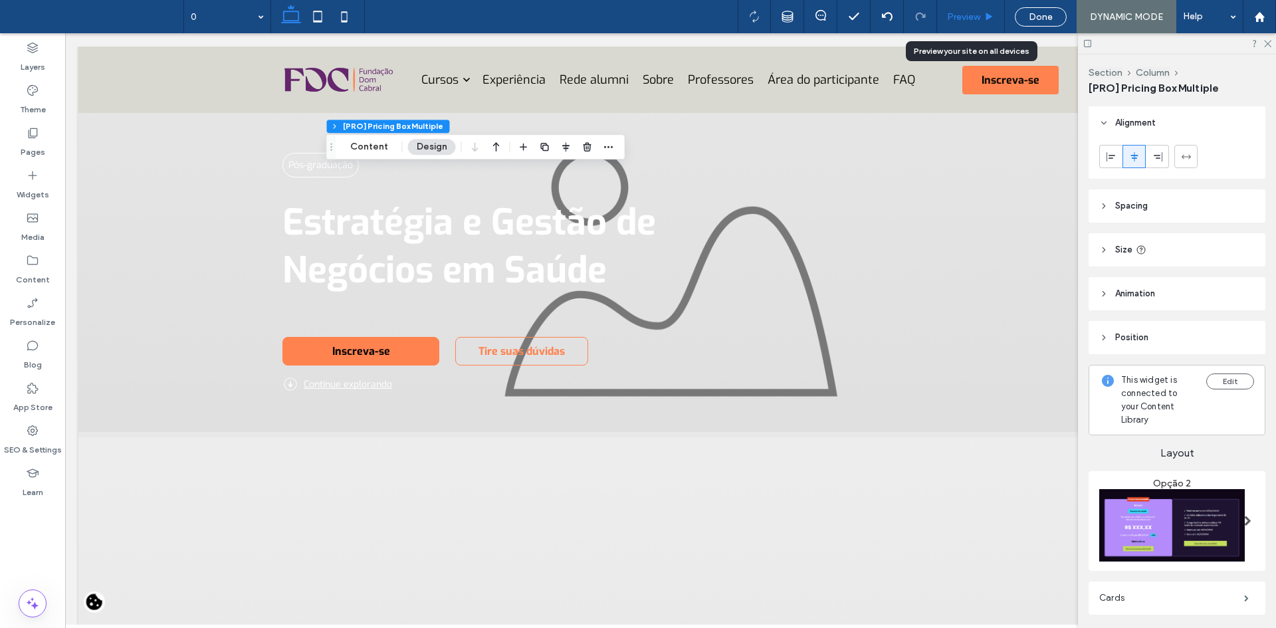
click at [961, 23] on div "Preview" at bounding box center [971, 16] width 68 height 33
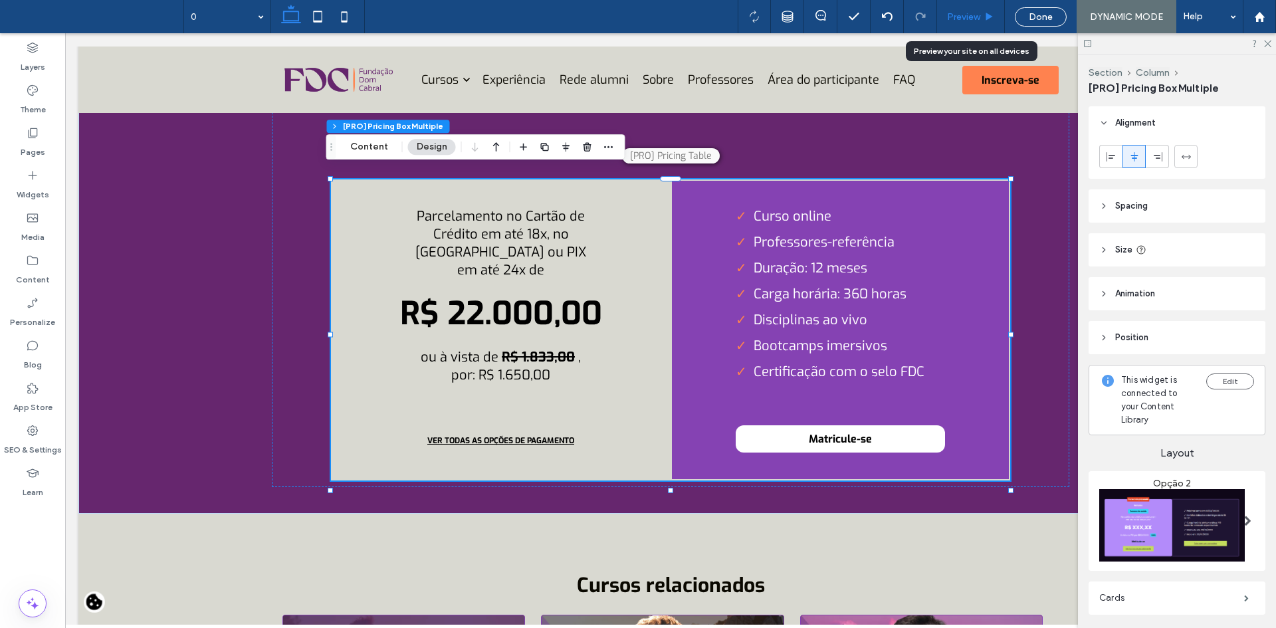
scroll to position [5237, 0]
click at [961, 23] on div "Preview" at bounding box center [971, 16] width 68 height 33
click at [990, 13] on icon at bounding box center [990, 17] width 10 height 10
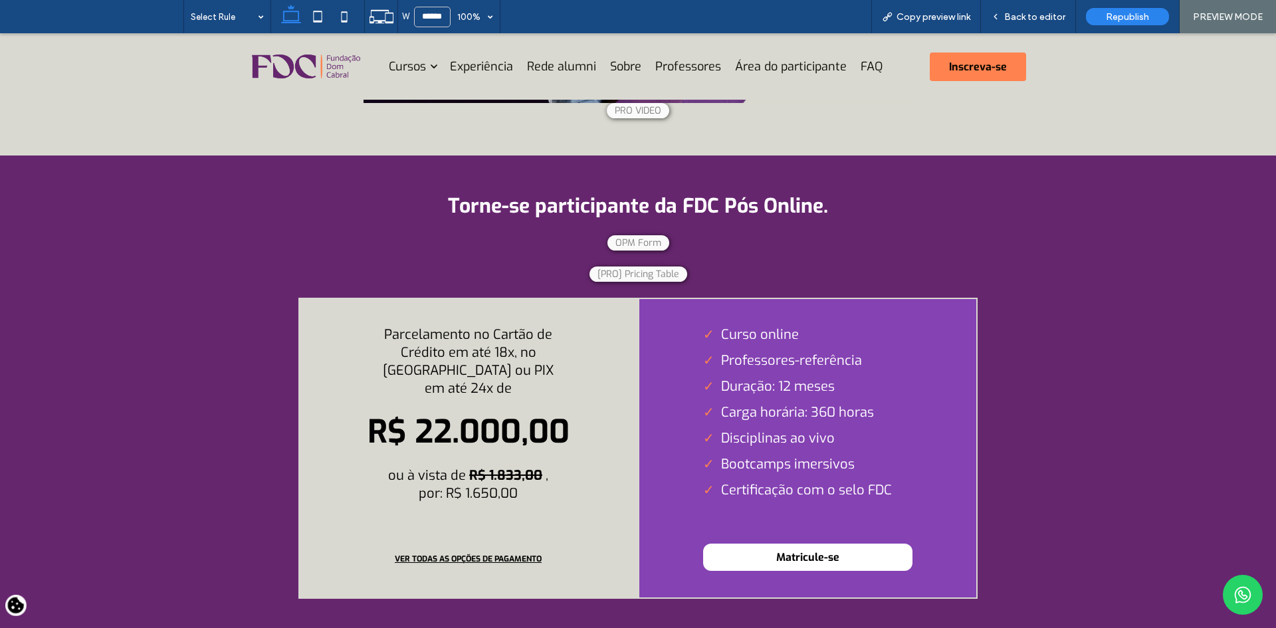
scroll to position [5308, 0]
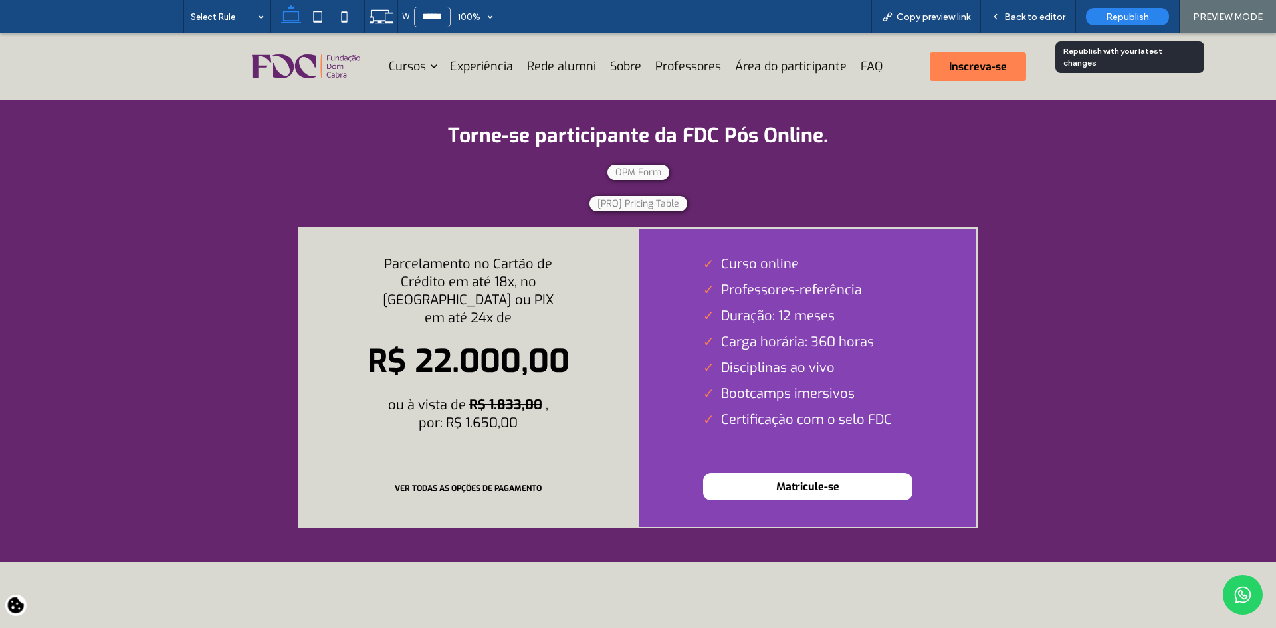
click at [1126, 17] on span "Republish" at bounding box center [1127, 16] width 43 height 11
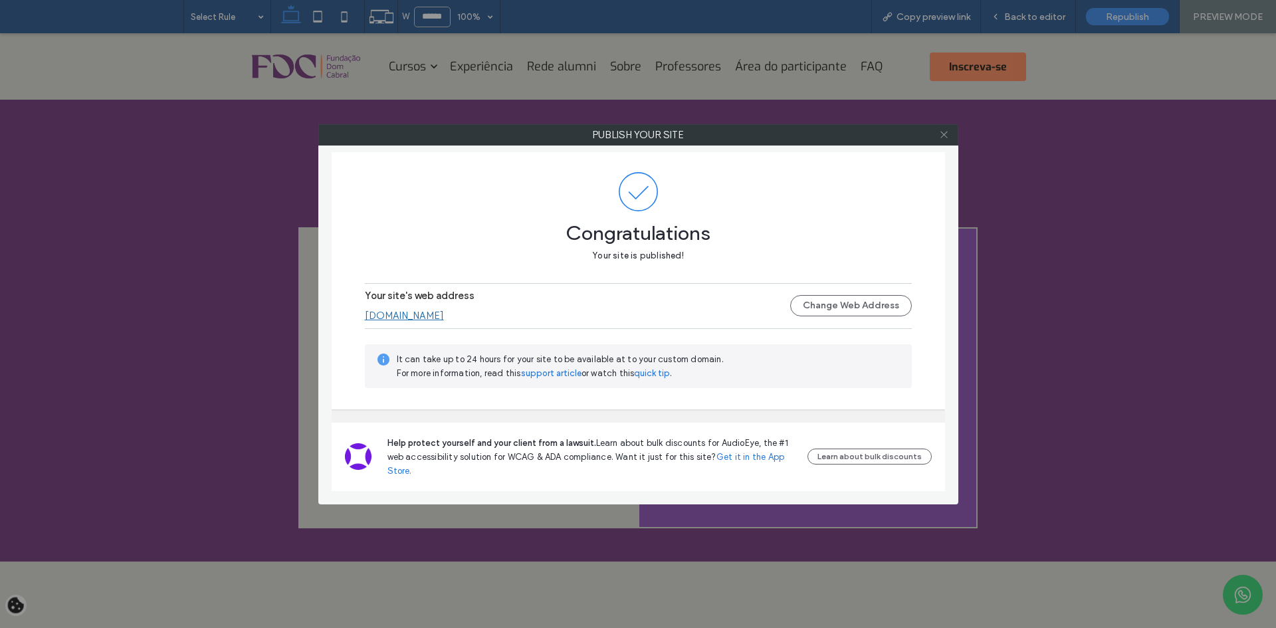
click at [944, 133] on icon at bounding box center [944, 135] width 10 height 10
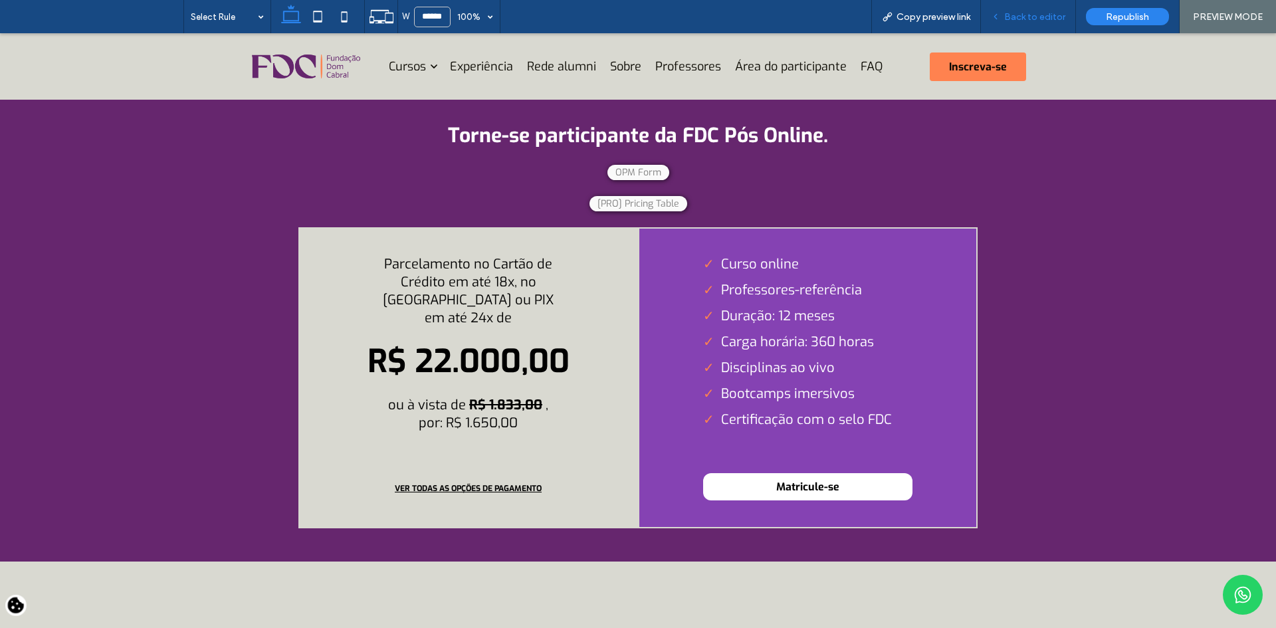
click at [1020, 9] on div "Back to editor" at bounding box center [1028, 16] width 95 height 33
click at [1032, 22] on div "Back to editor" at bounding box center [1028, 16] width 95 height 33
drag, startPoint x: 1040, startPoint y: 17, endPoint x: 1021, endPoint y: 10, distance: 19.8
click at [1040, 16] on span "Back to editor" at bounding box center [1035, 16] width 61 height 11
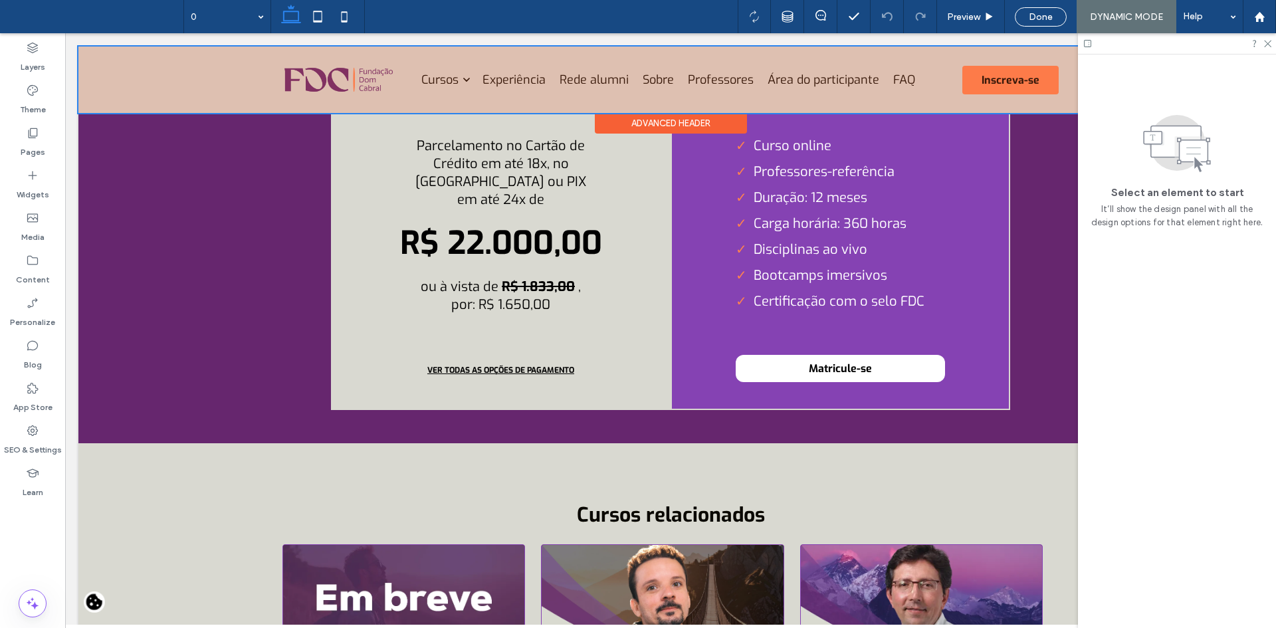
scroll to position [5237, 0]
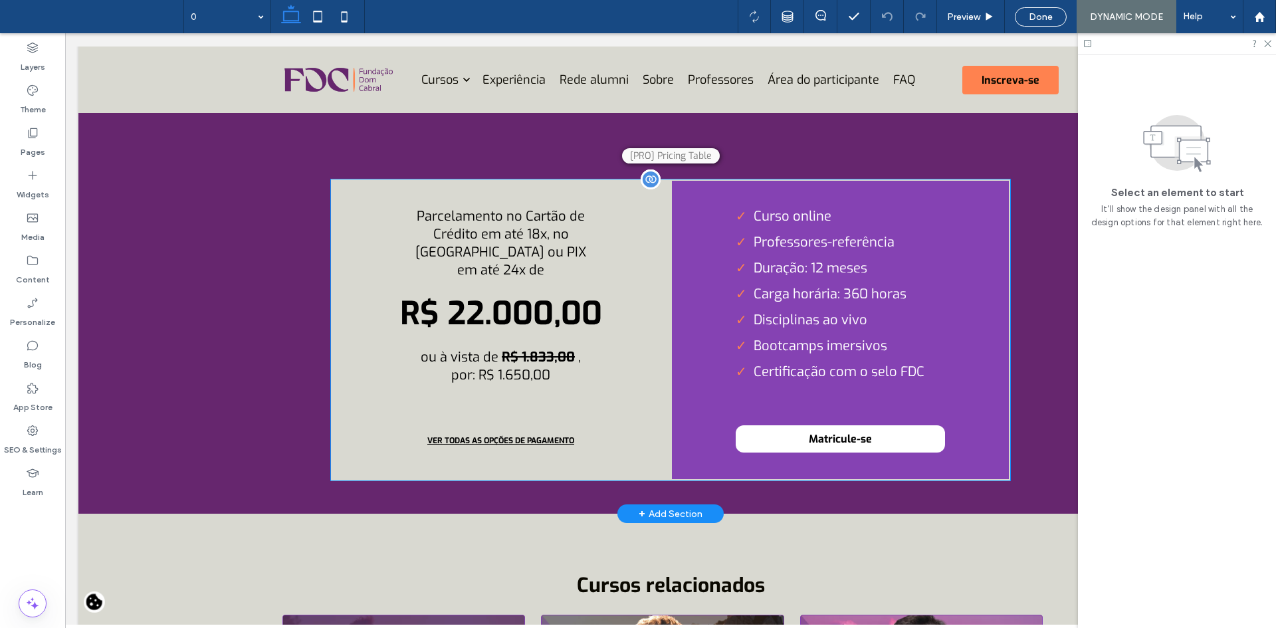
click at [684, 233] on div "Curso online Professores-referência Duração: 12 meses Carga horária: 360 horas …" at bounding box center [841, 329] width 340 height 301
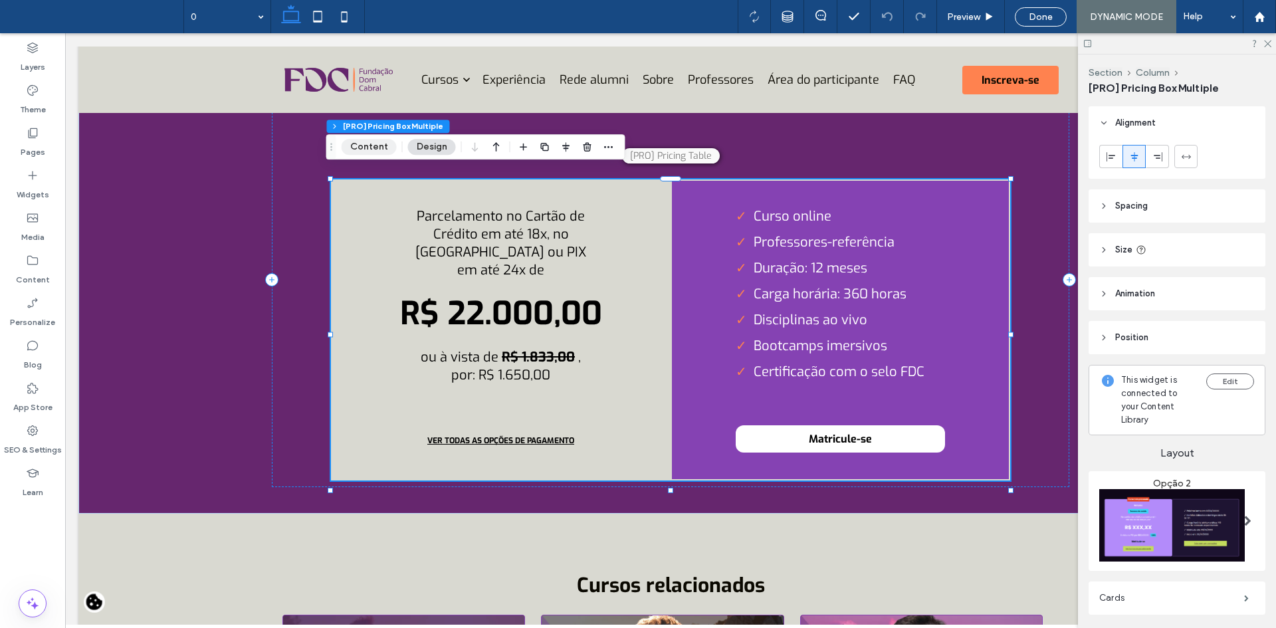
click at [378, 147] on button "Content" at bounding box center [369, 147] width 55 height 16
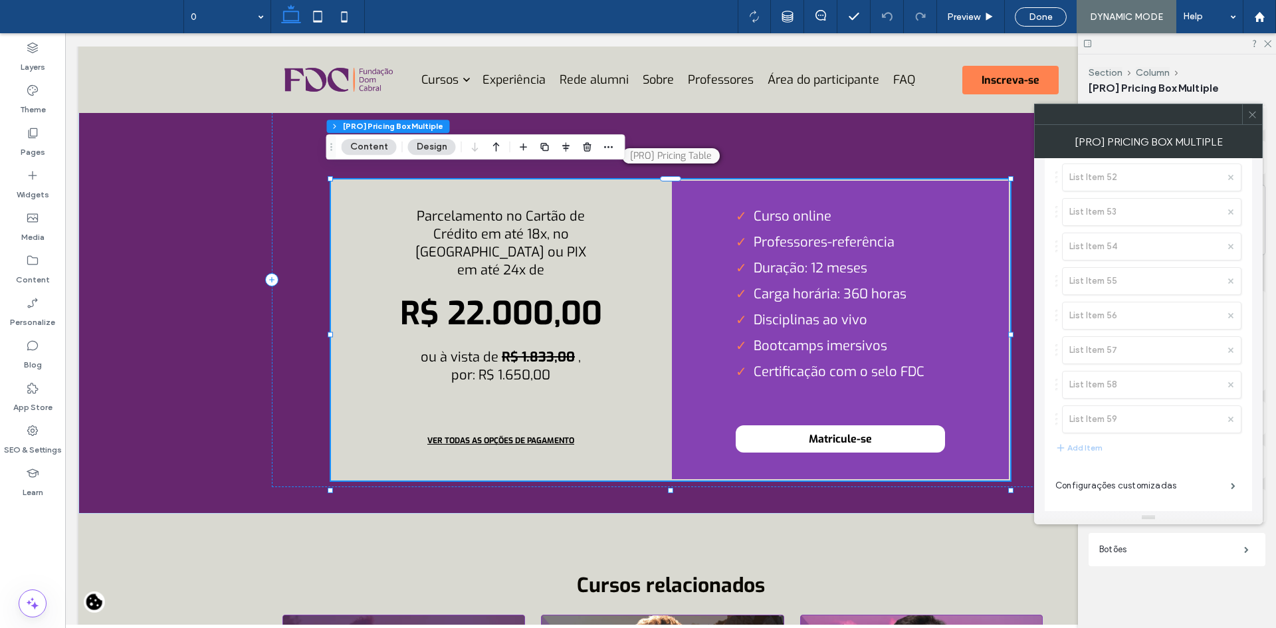
scroll to position [4055, 0]
click at [1167, 449] on label "Configurações customizadas" at bounding box center [1144, 454] width 176 height 27
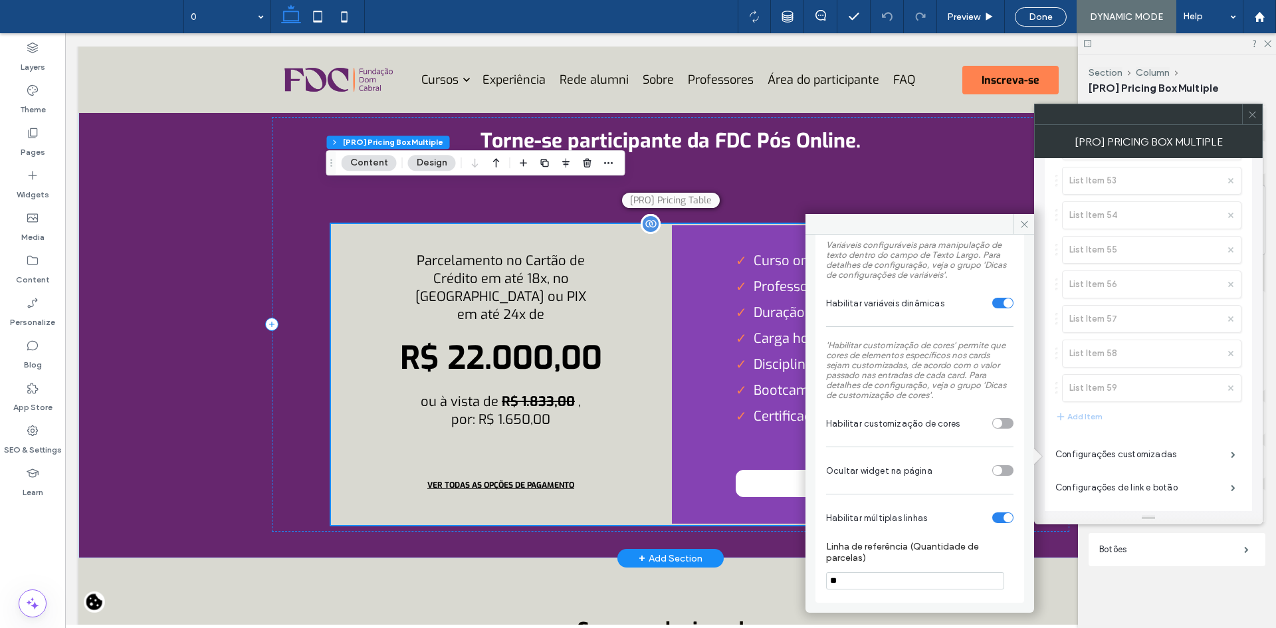
scroll to position [5171, 0]
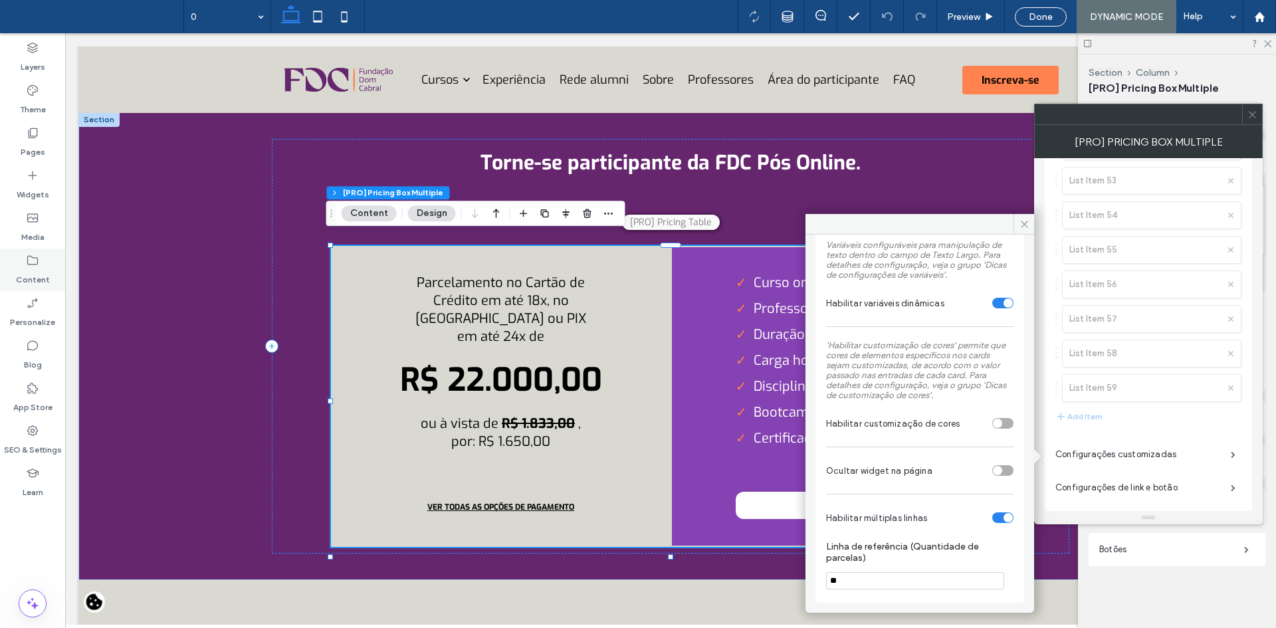
click at [13, 277] on div "Content" at bounding box center [32, 270] width 65 height 43
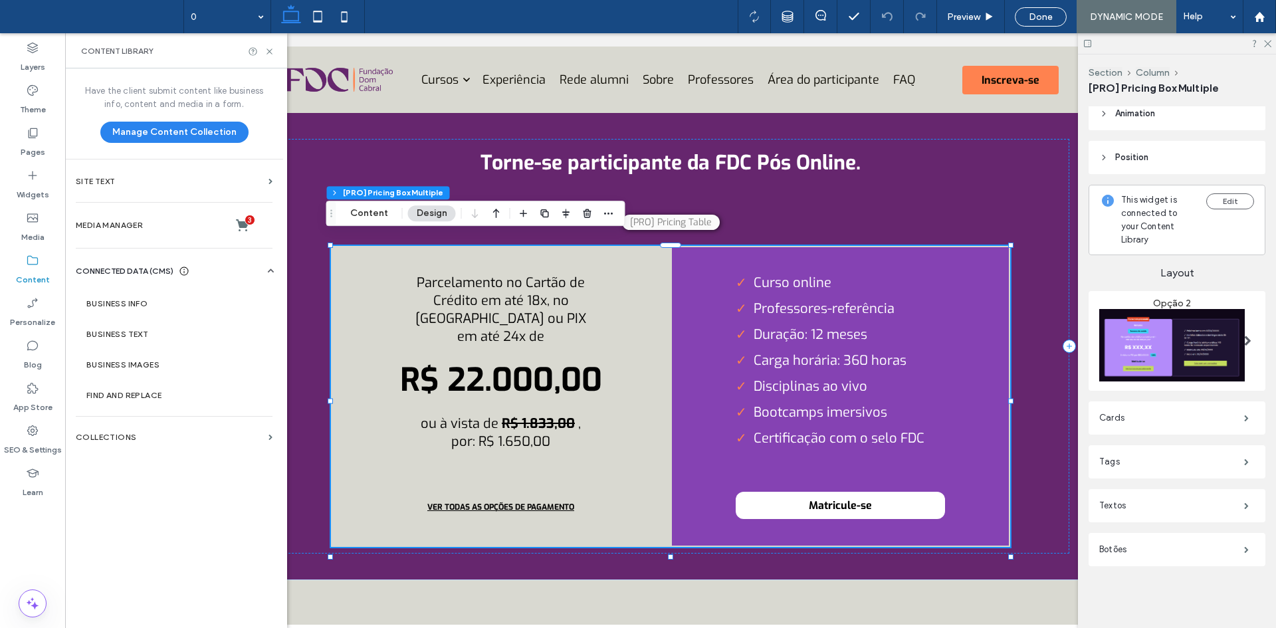
click at [165, 453] on div "Have the client submit content like business info, content and media in a form.…" at bounding box center [174, 346] width 218 height 557
click at [161, 443] on section "Collections" at bounding box center [174, 437] width 218 height 31
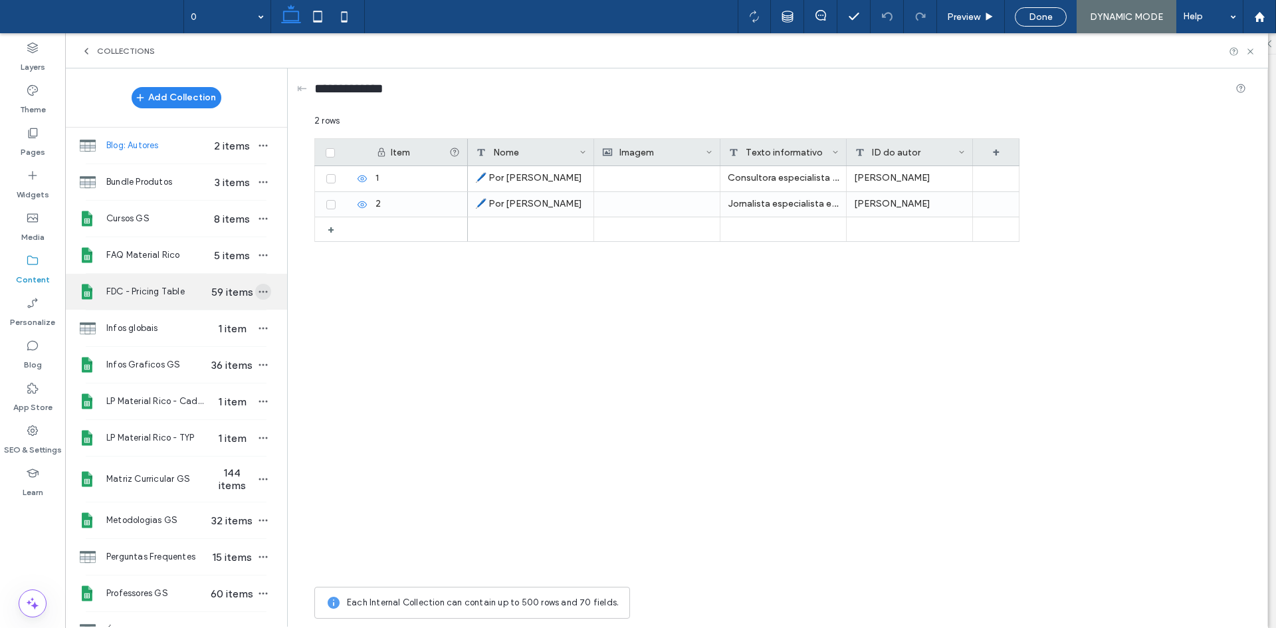
click at [258, 291] on icon "button" at bounding box center [263, 292] width 11 height 11
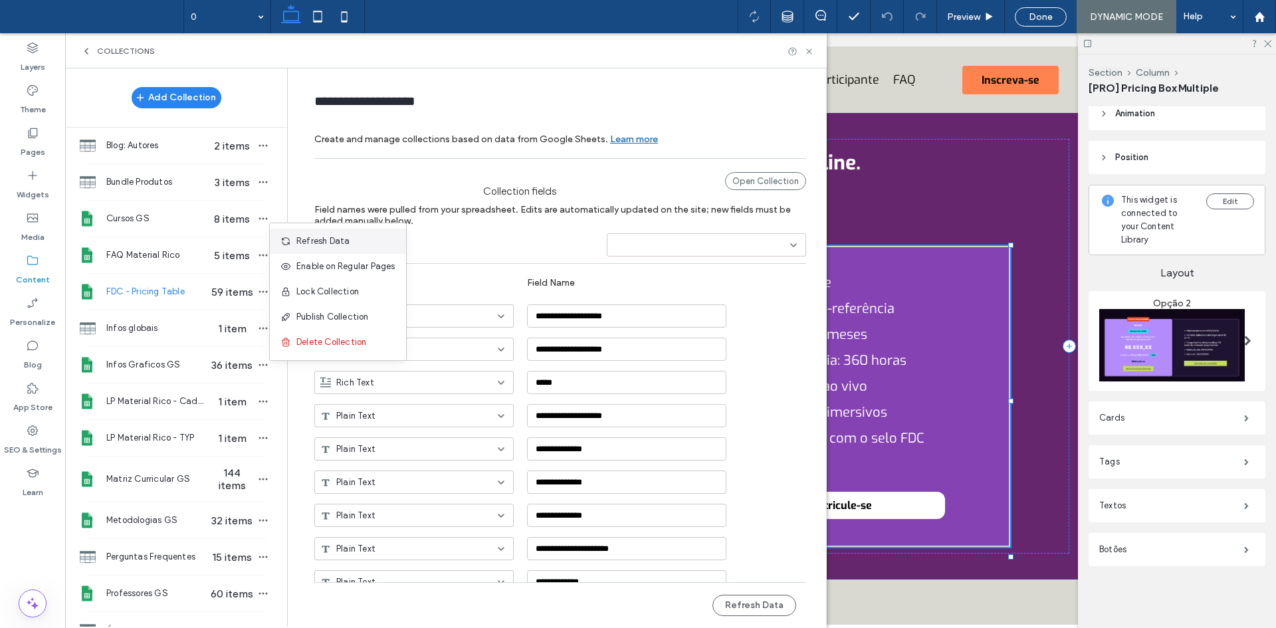
click at [313, 242] on span "Refresh Data" at bounding box center [322, 241] width 53 height 13
click at [808, 52] on icon at bounding box center [809, 52] width 10 height 10
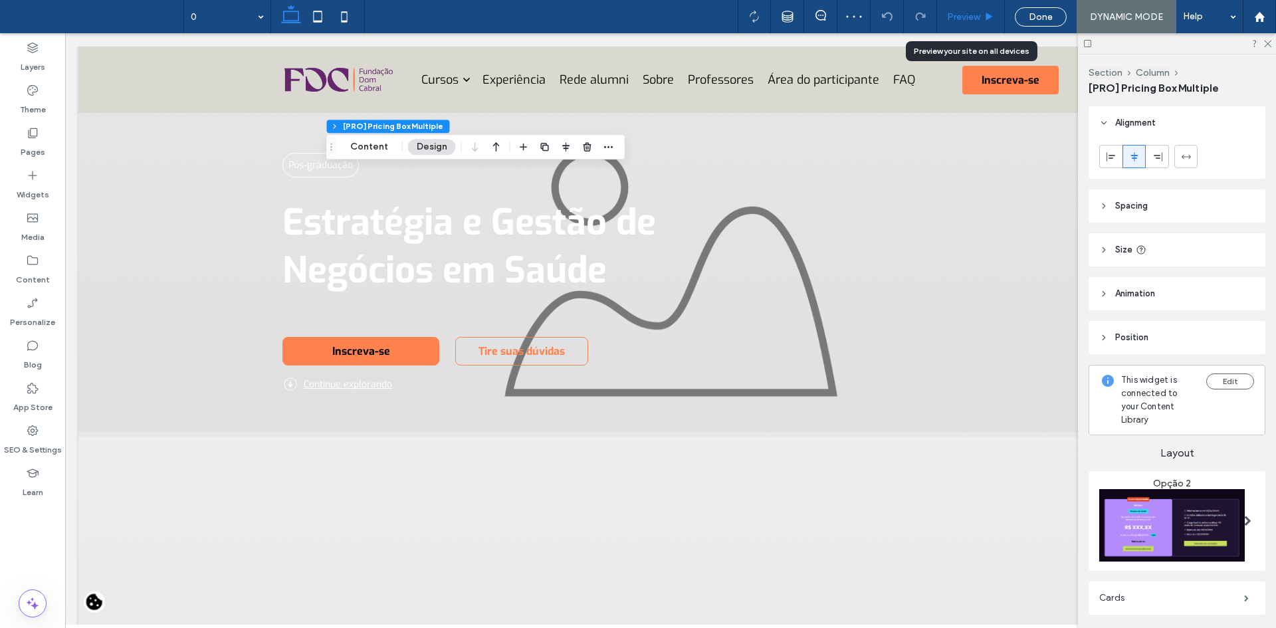
click at [990, 29] on div "Preview" at bounding box center [971, 16] width 68 height 33
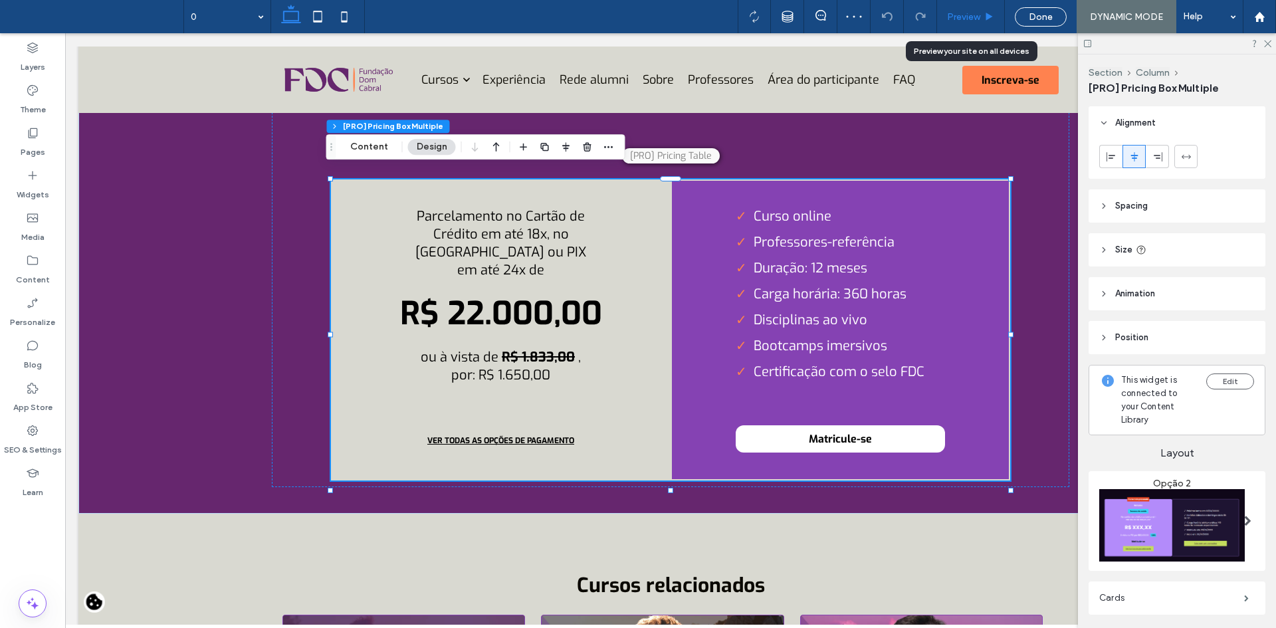
scroll to position [5237, 0]
click at [969, 9] on div "Preview" at bounding box center [971, 16] width 68 height 33
click at [976, 25] on div "Preview" at bounding box center [971, 16] width 68 height 33
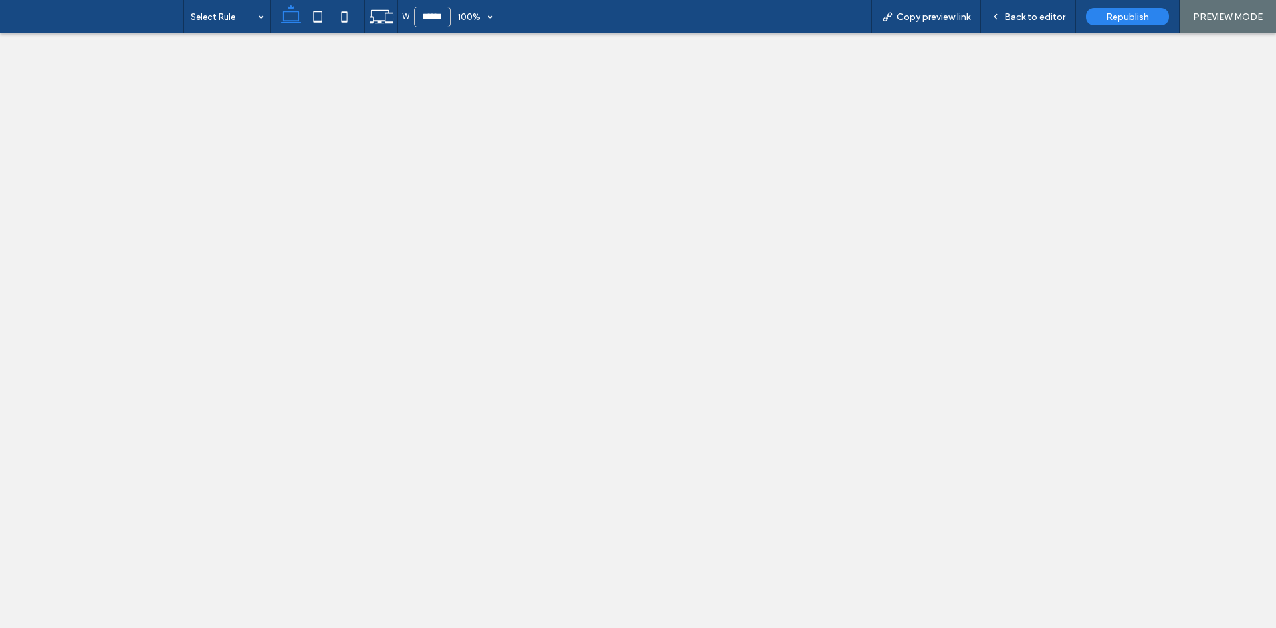
click at [1108, 23] on div "Republish" at bounding box center [1127, 16] width 83 height 17
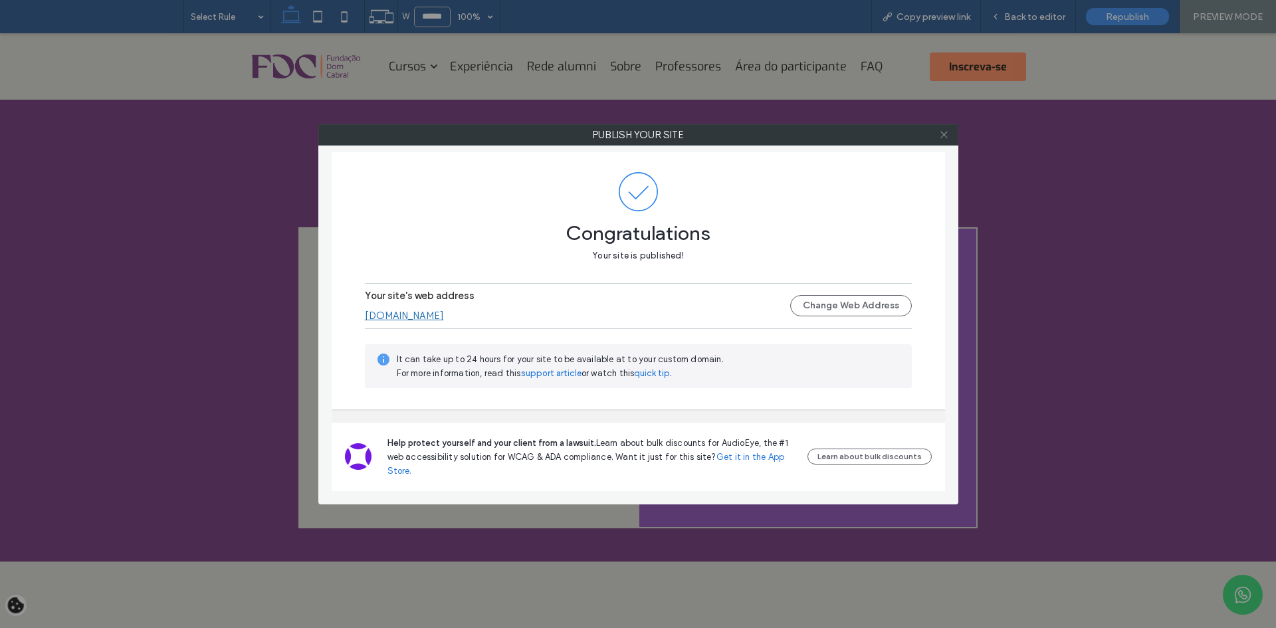
click at [943, 135] on icon at bounding box center [944, 135] width 10 height 10
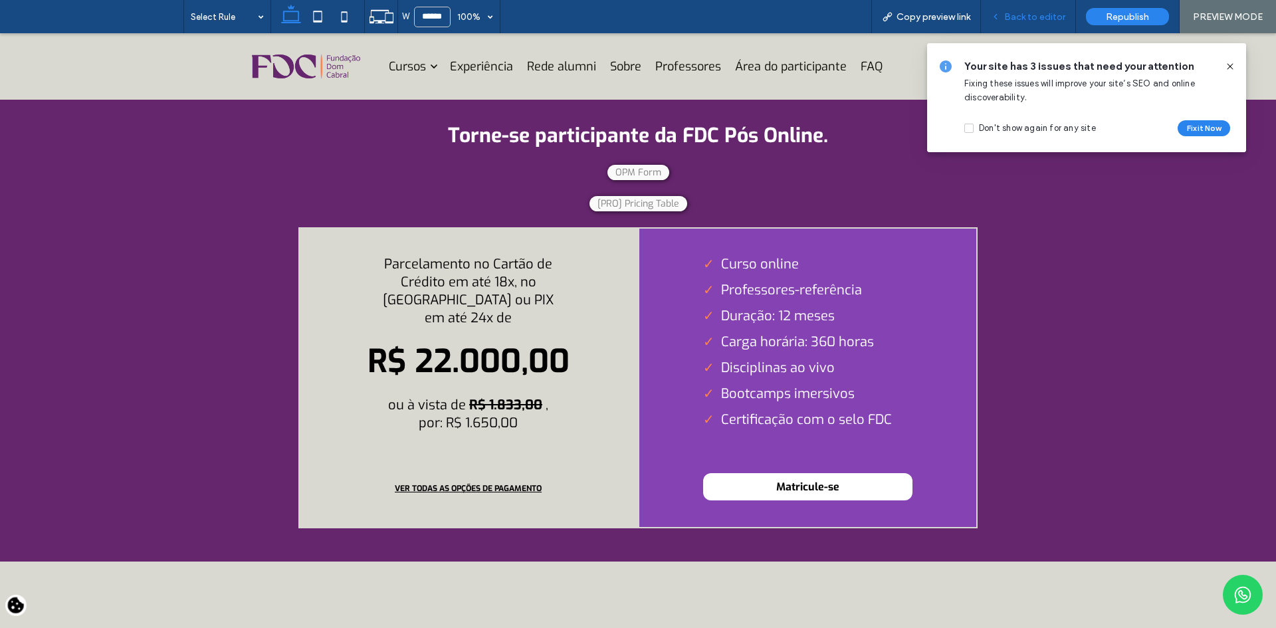
click at [1043, 11] on span "Back to editor" at bounding box center [1035, 16] width 61 height 11
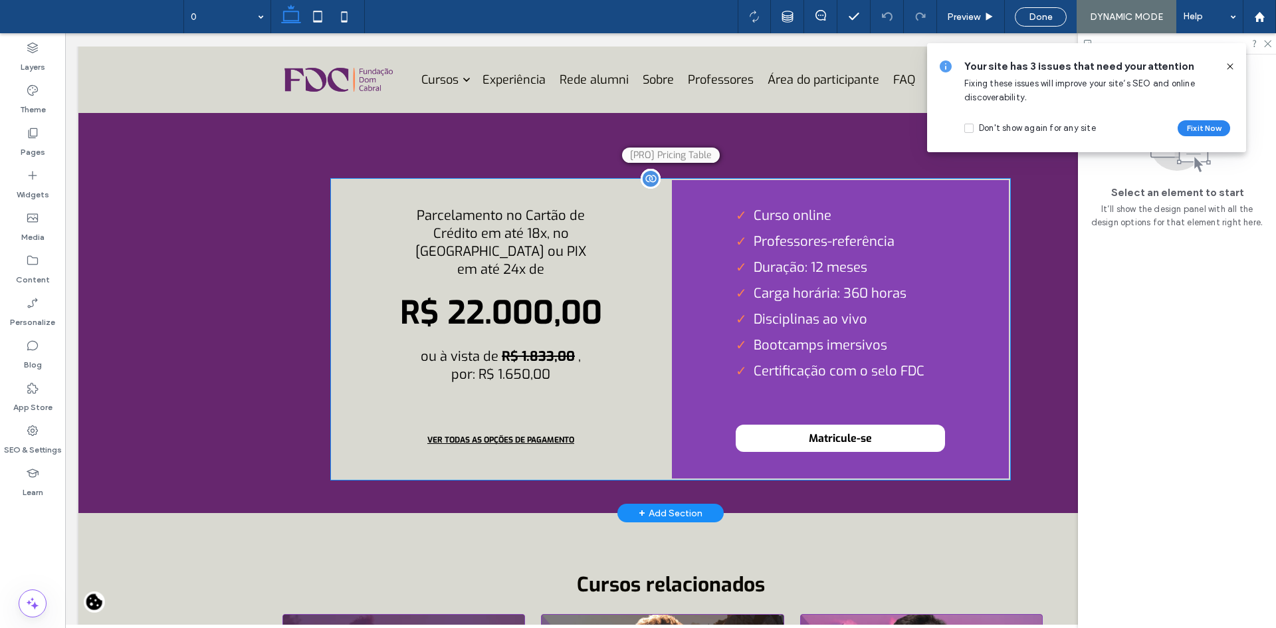
scroll to position [5237, 0]
click at [639, 306] on div "Parcelamento no Cartão de Crédito em até 18x, no Boleto ou PIX em até 24x de R$…" at bounding box center [501, 329] width 340 height 301
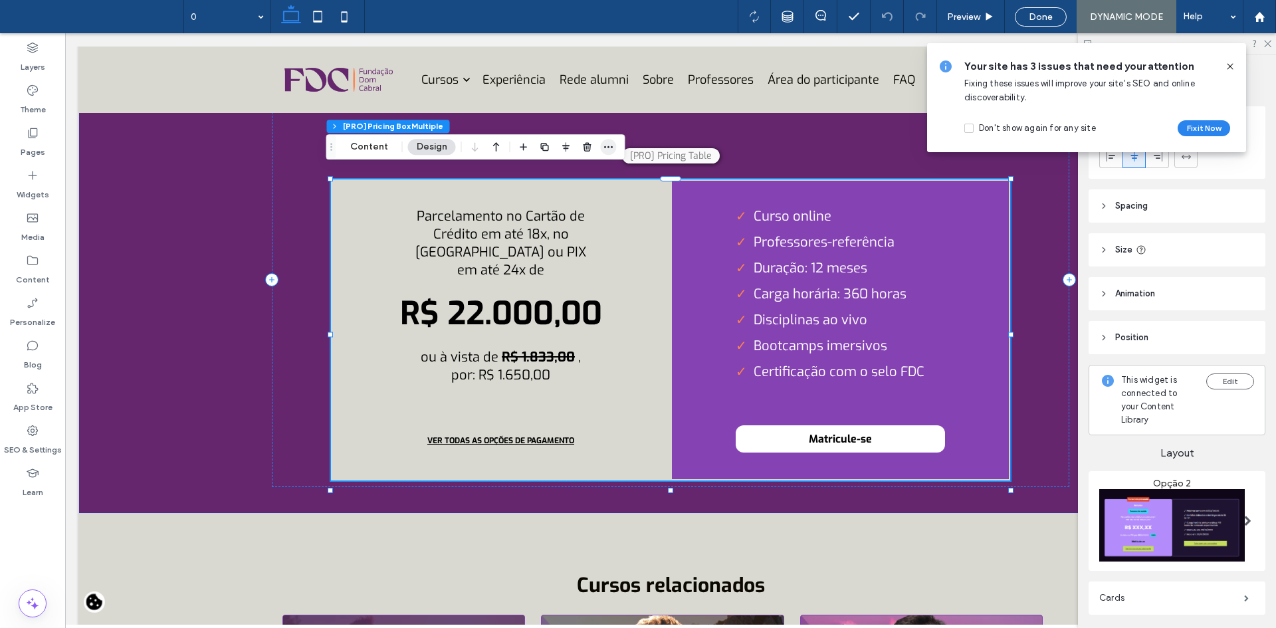
click at [614, 143] on span "button" at bounding box center [609, 147] width 16 height 16
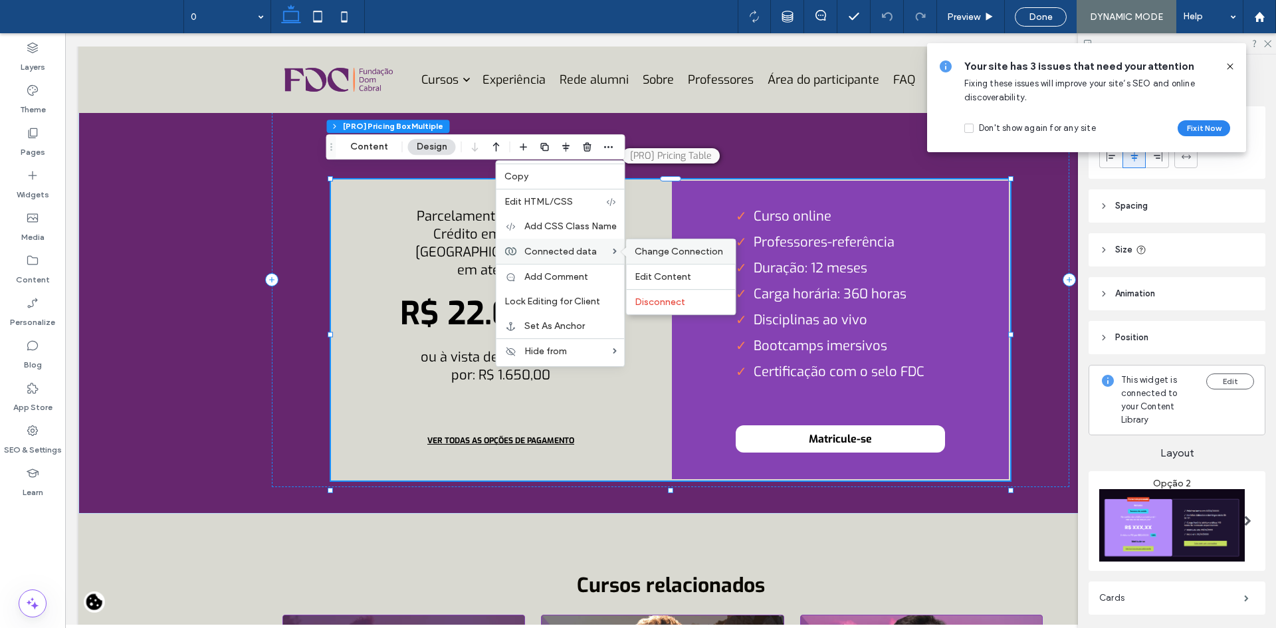
click at [661, 251] on span "Change Connection" at bounding box center [679, 251] width 88 height 11
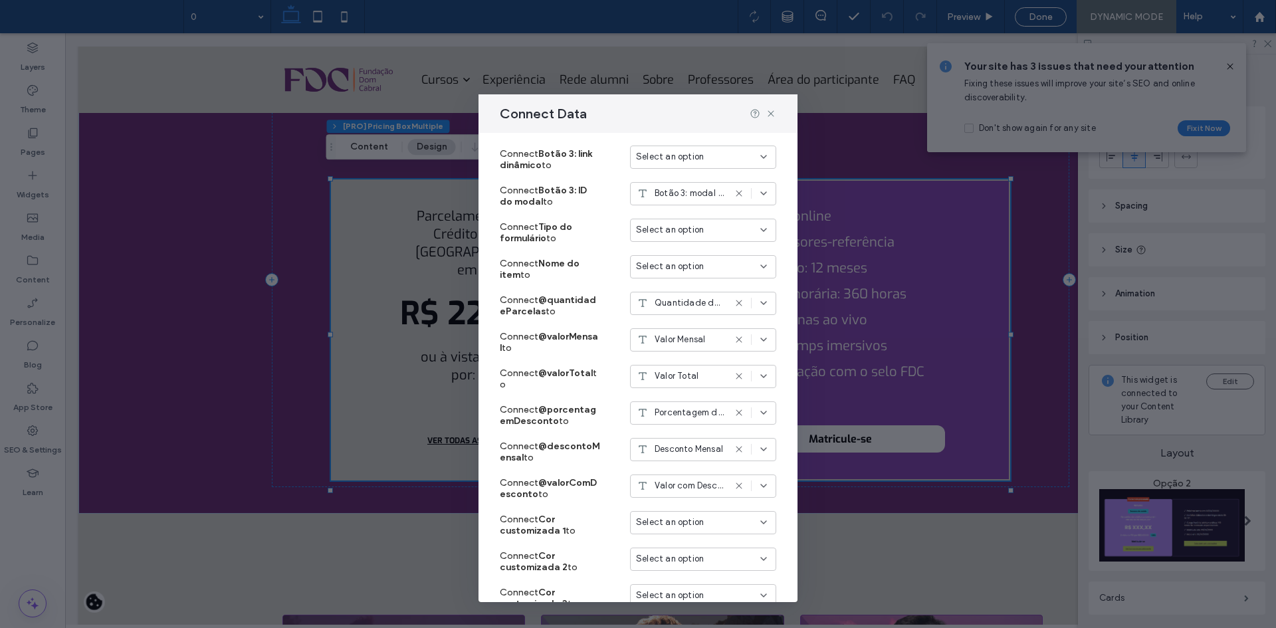
scroll to position [989, 0]
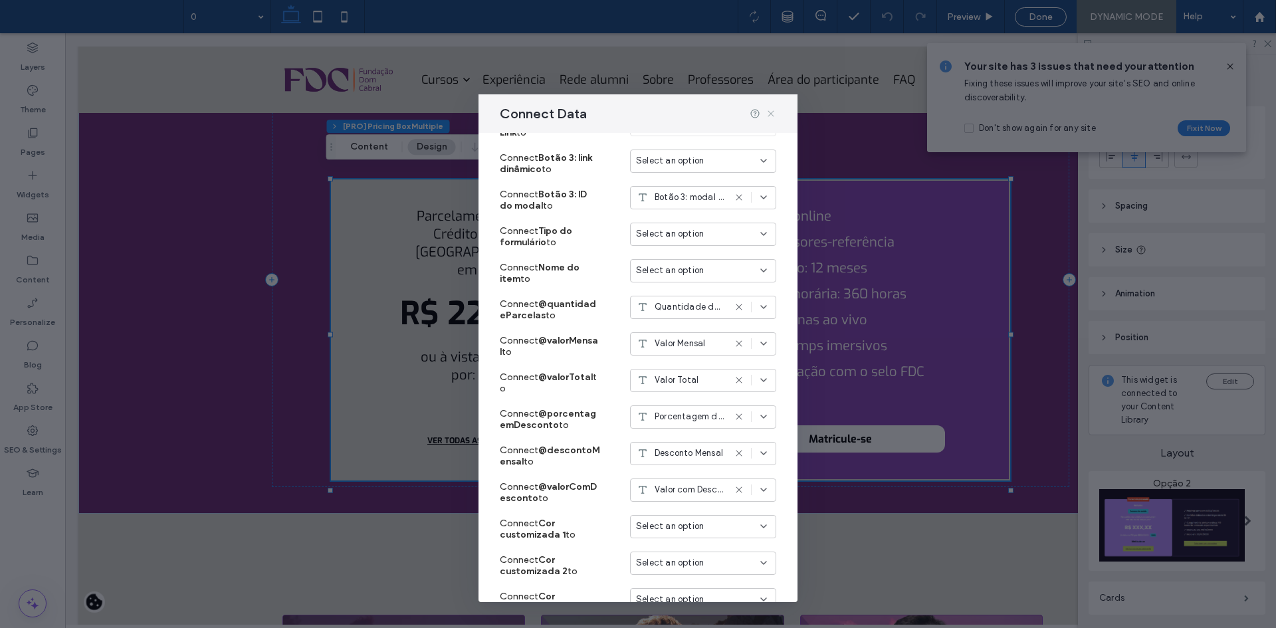
click at [773, 108] on icon at bounding box center [771, 113] width 11 height 11
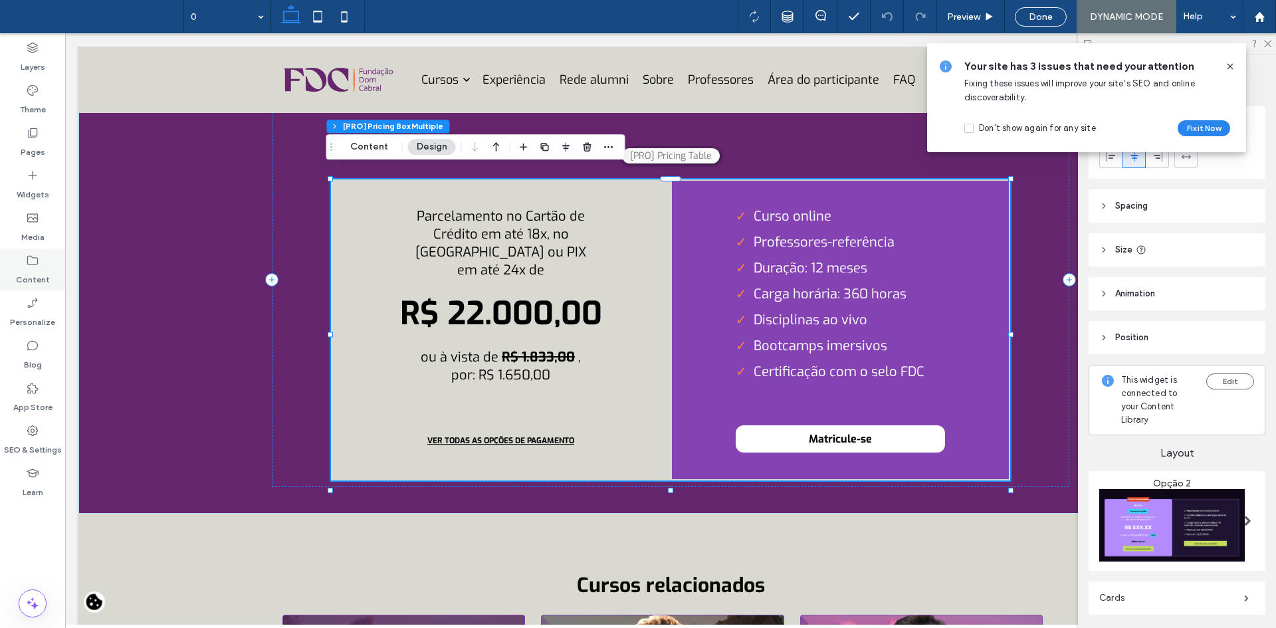
click at [30, 254] on icon at bounding box center [32, 260] width 13 height 13
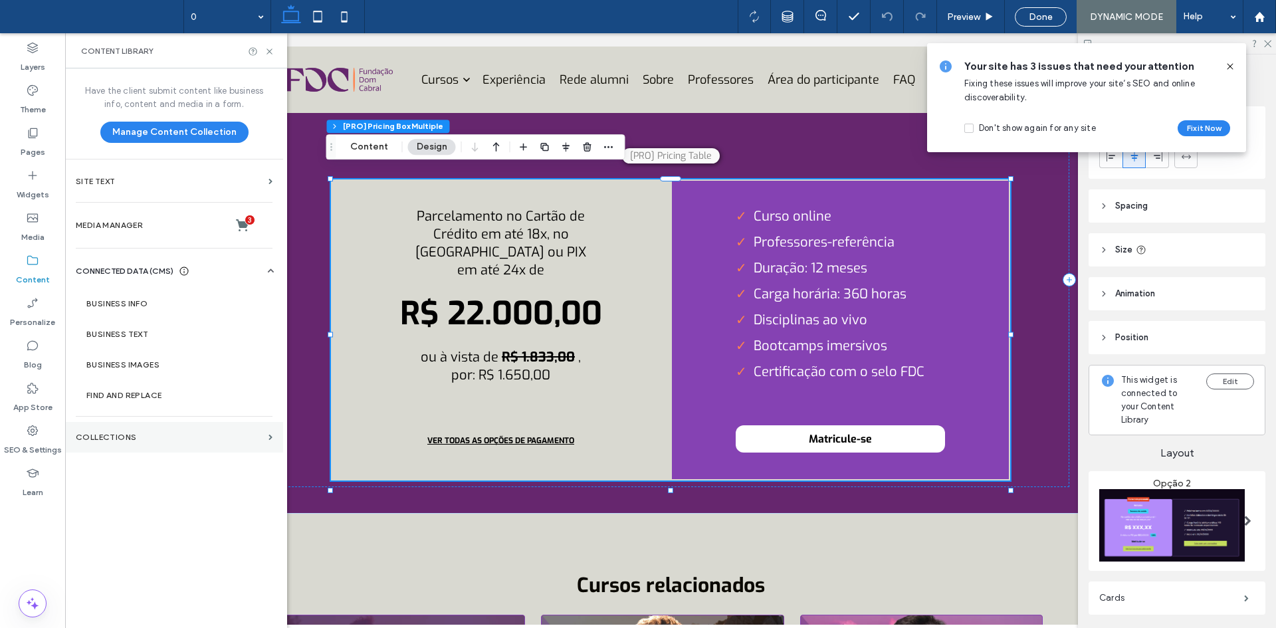
click at [133, 439] on label "Collections" at bounding box center [169, 437] width 187 height 9
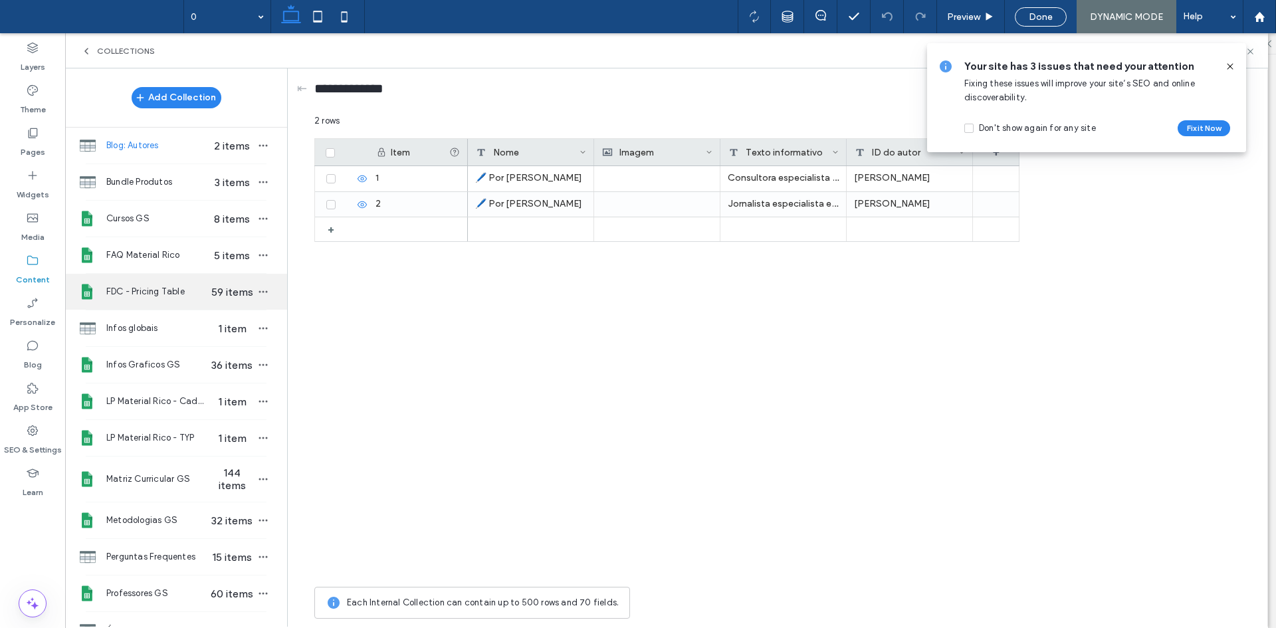
click at [250, 300] on div "FDC - Pricing Table 59 items" at bounding box center [176, 292] width 222 height 36
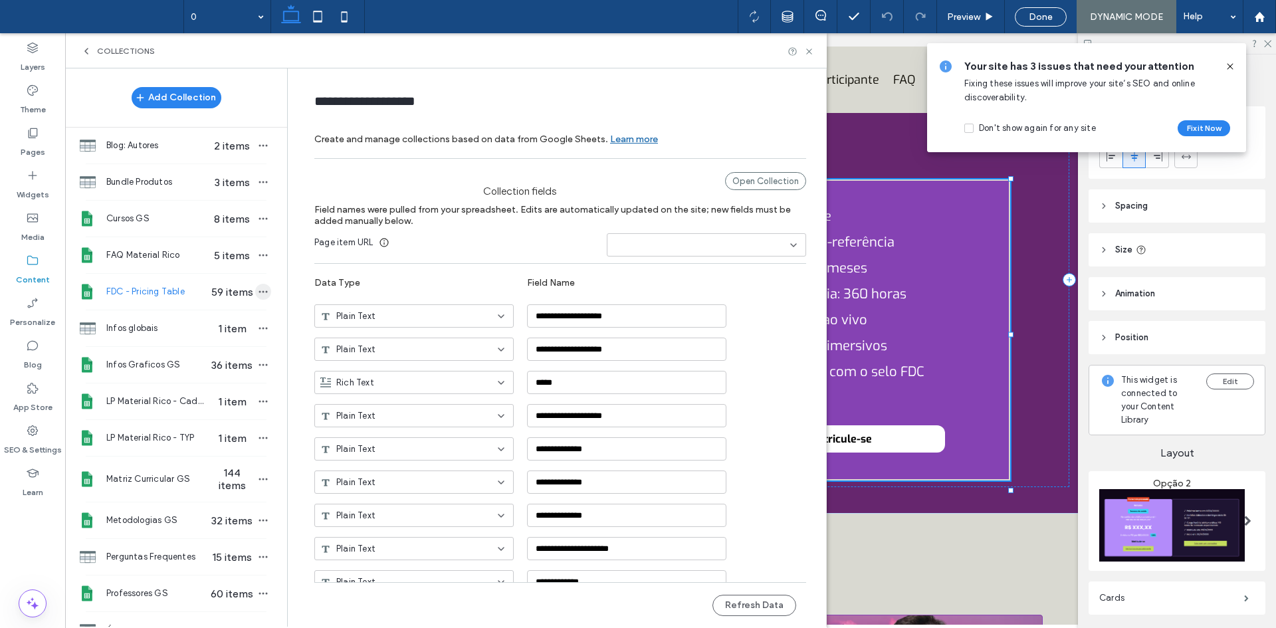
click at [258, 292] on icon "button" at bounding box center [263, 292] width 11 height 11
click at [287, 250] on div "Refresh Data" at bounding box center [331, 241] width 136 height 25
click at [808, 49] on icon at bounding box center [809, 52] width 10 height 10
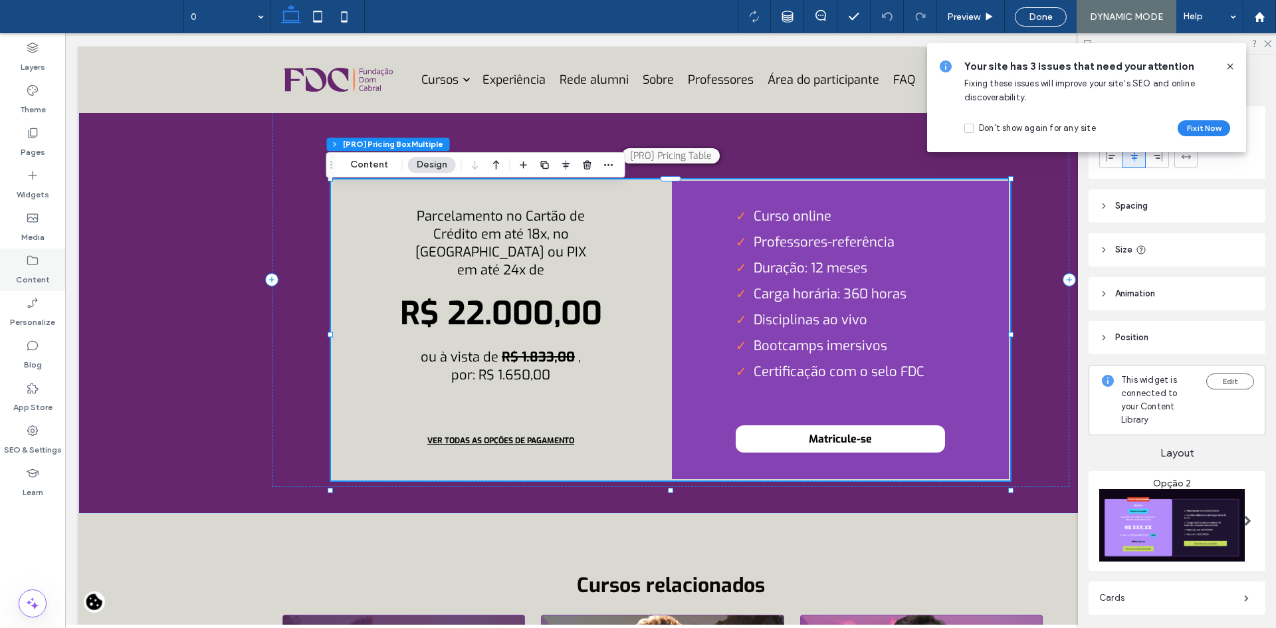
click at [27, 263] on use at bounding box center [32, 260] width 11 height 9
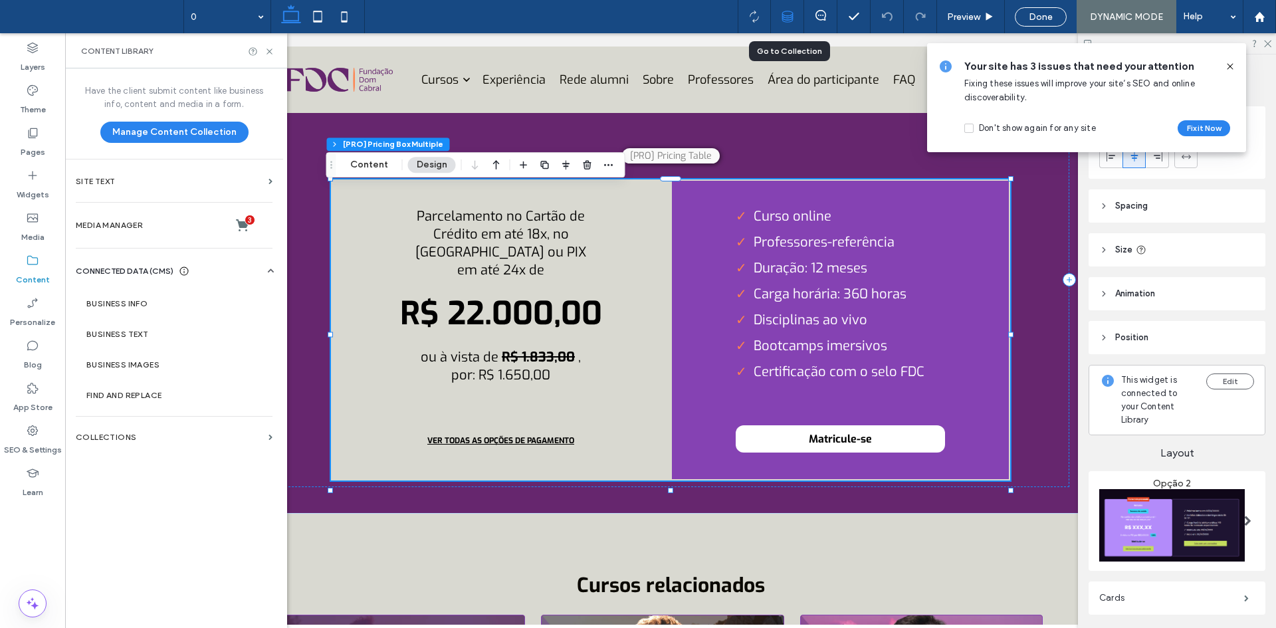
click at [790, 14] on icon at bounding box center [788, 17] width 12 height 12
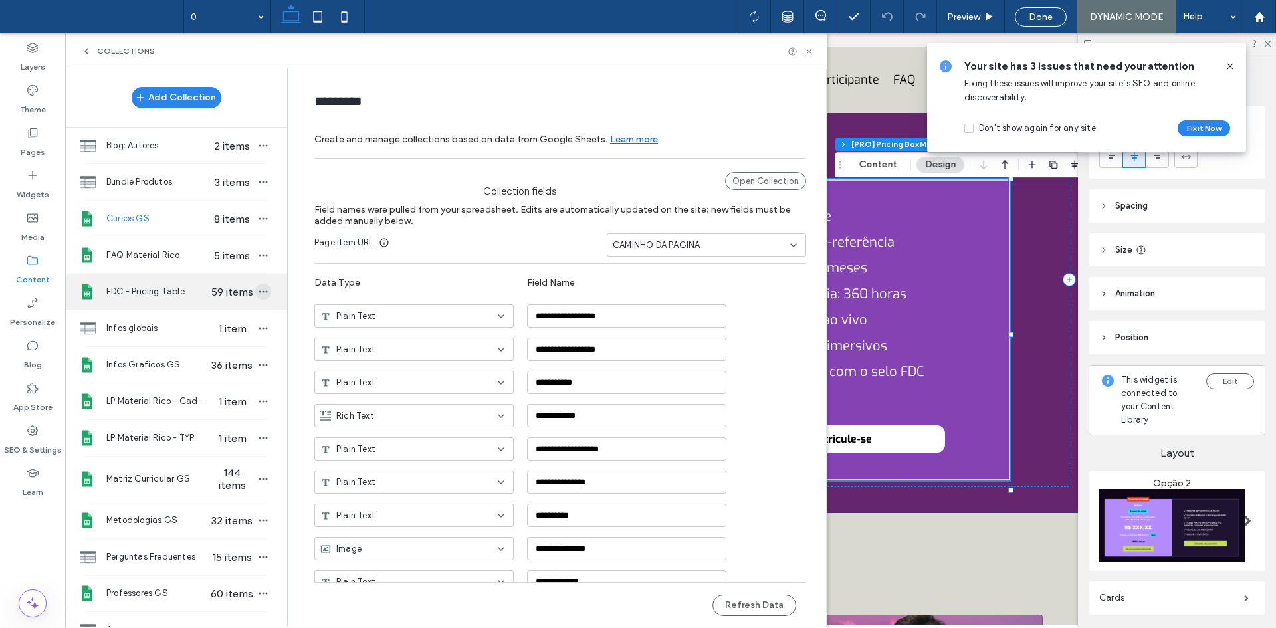
click at [258, 289] on icon "button" at bounding box center [263, 292] width 11 height 11
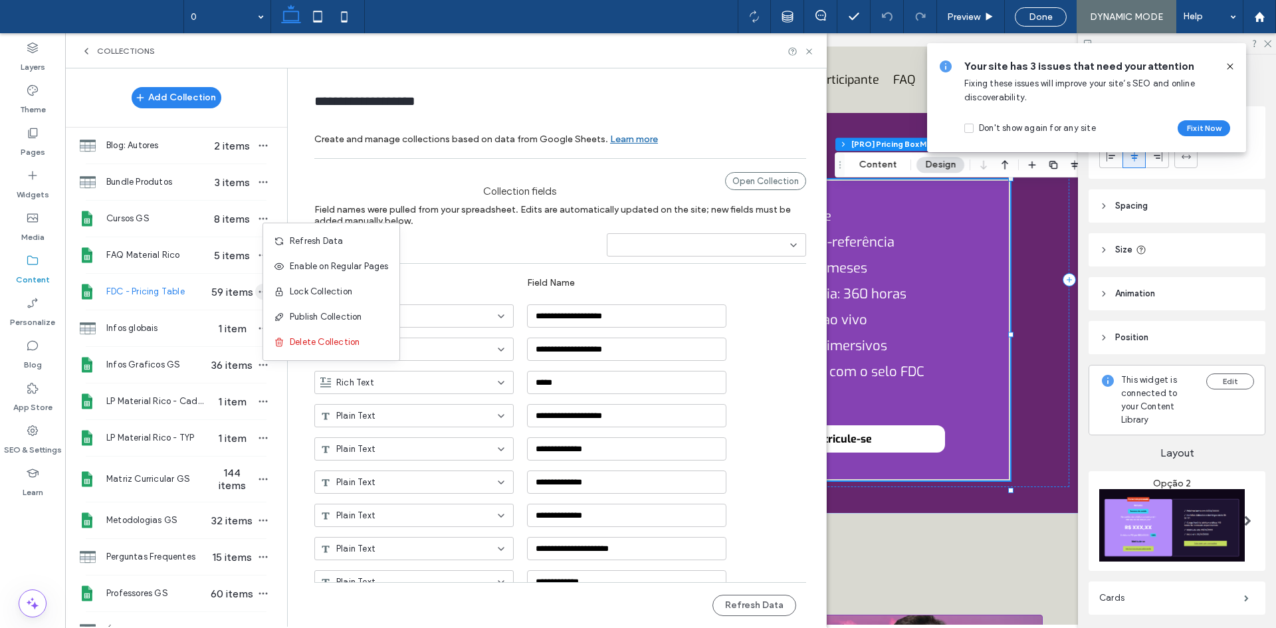
type input "**********"
click at [281, 243] on icon at bounding box center [279, 241] width 11 height 11
click at [808, 49] on icon at bounding box center [809, 52] width 10 height 10
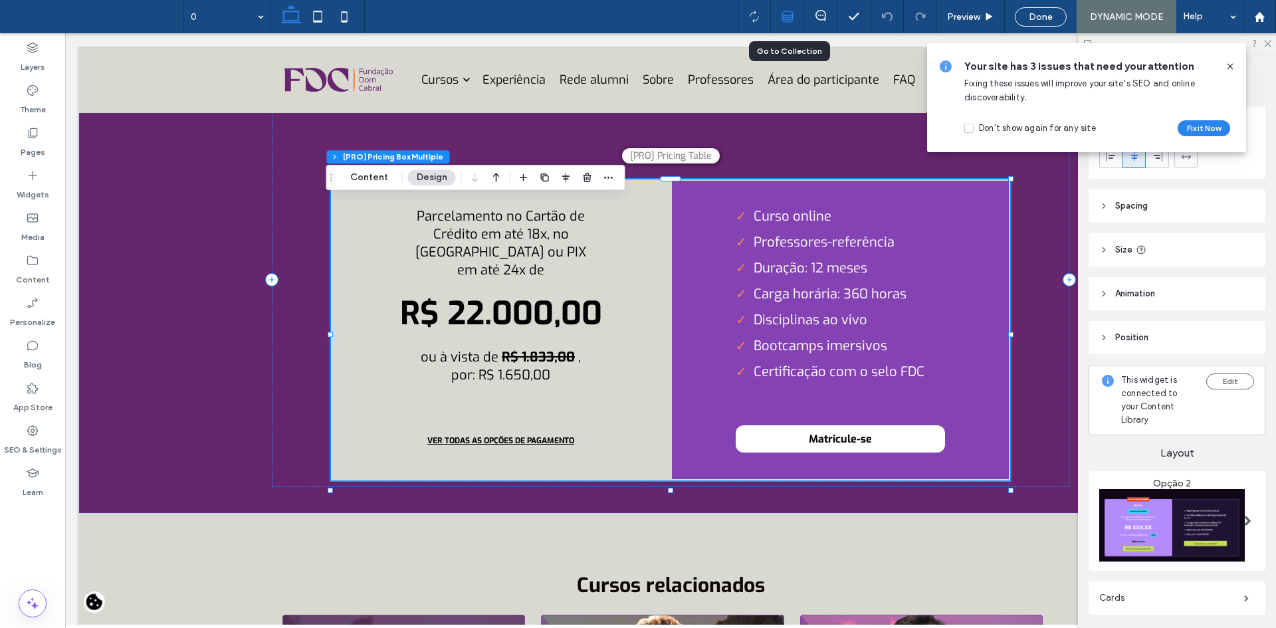
click at [792, 21] on use at bounding box center [787, 16] width 11 height 11
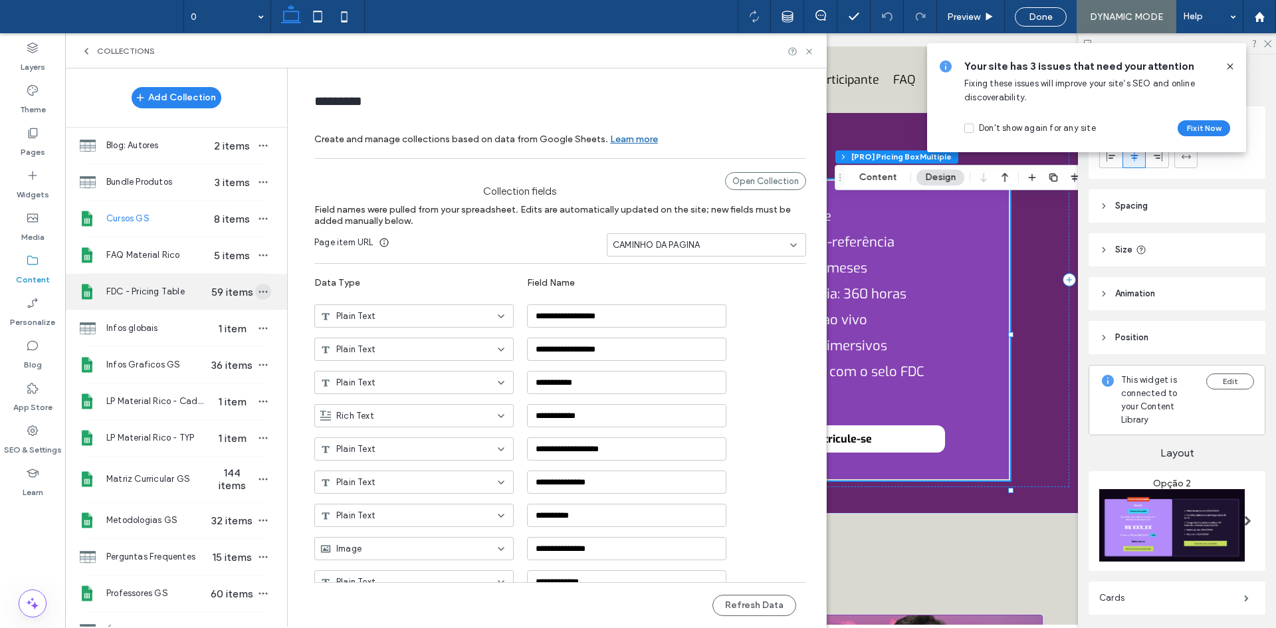
click at [258, 291] on icon "button" at bounding box center [263, 292] width 11 height 11
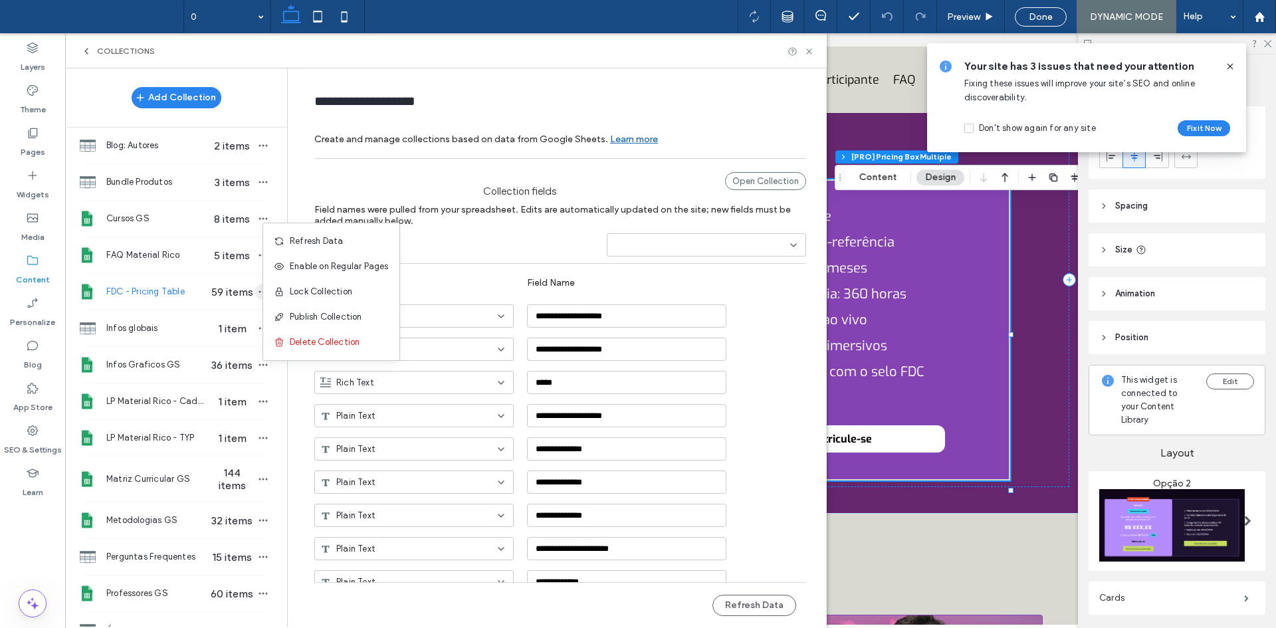
type input "**********"
click at [293, 242] on span "Refresh Data" at bounding box center [316, 241] width 53 height 13
click at [804, 57] on div "Collections" at bounding box center [446, 50] width 762 height 35
click at [806, 53] on icon at bounding box center [809, 52] width 10 height 10
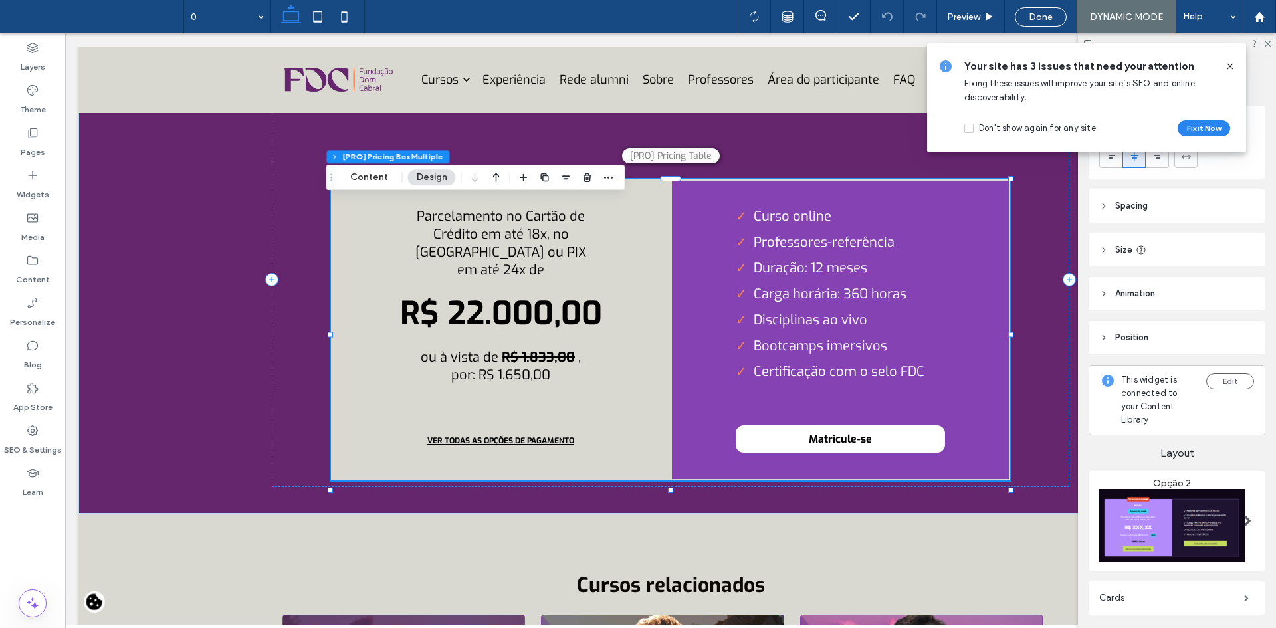
click at [1230, 66] on icon at bounding box center [1230, 66] width 11 height 11
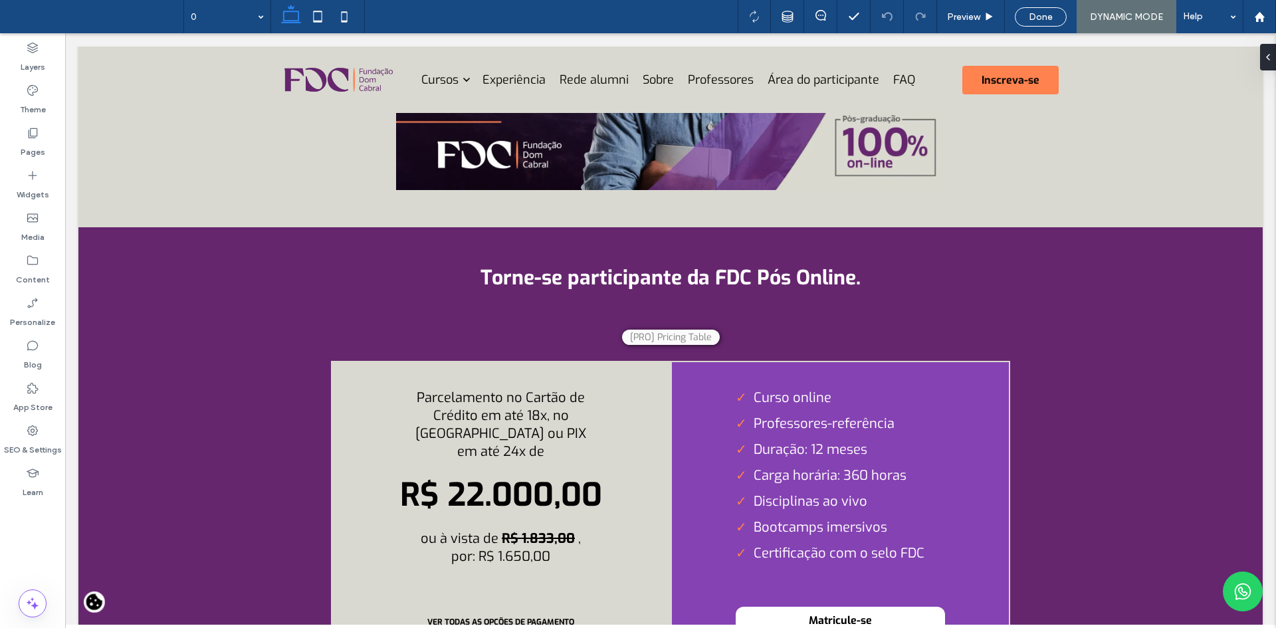
scroll to position [5119, 0]
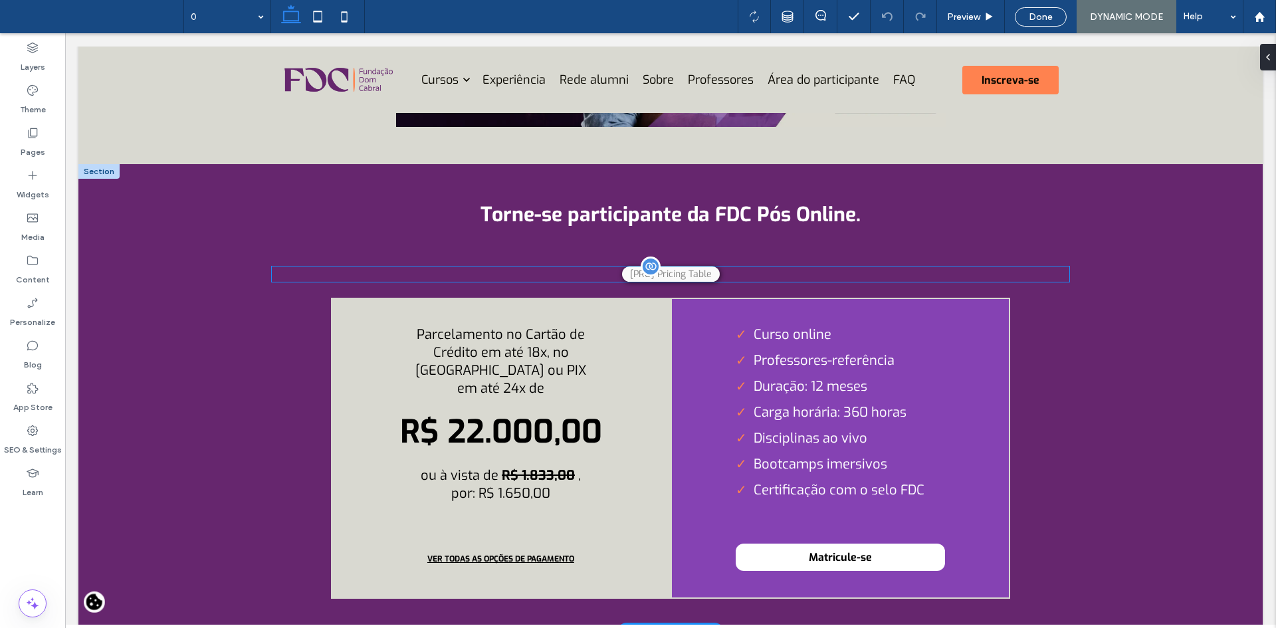
click at [715, 267] on div "[PRO] Pricing Table Parcelamento no Cartão de Crédito em até 18x, no Boleto ou …" at bounding box center [671, 274] width 798 height 15
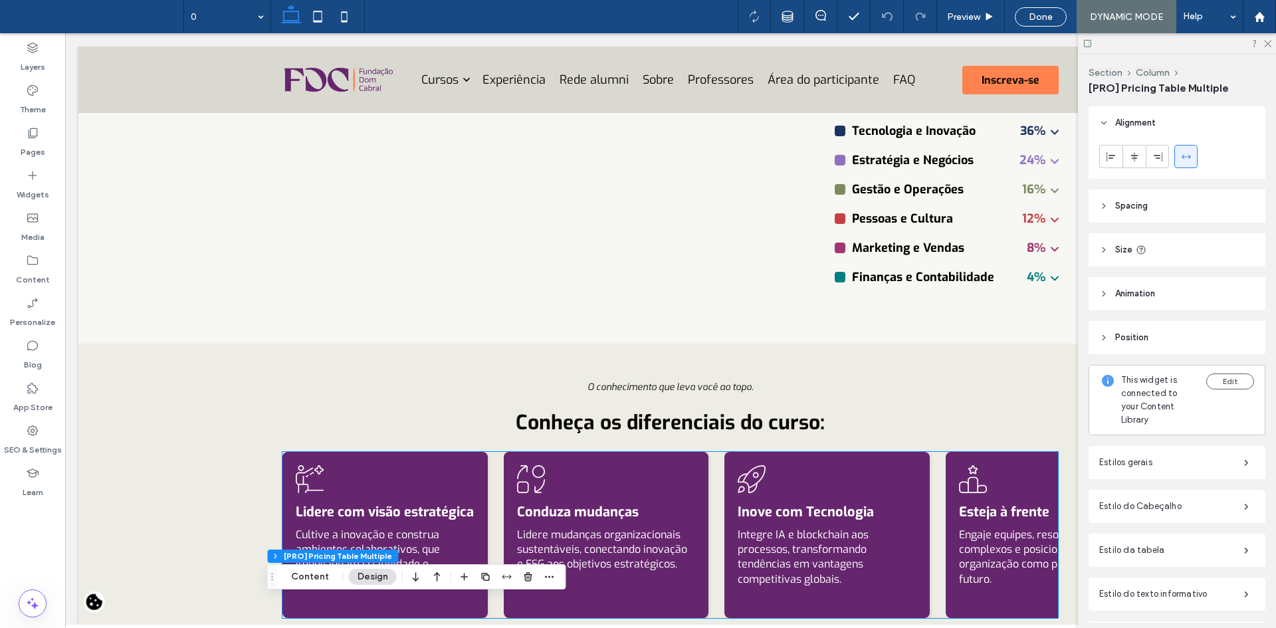
scroll to position [3989, 0]
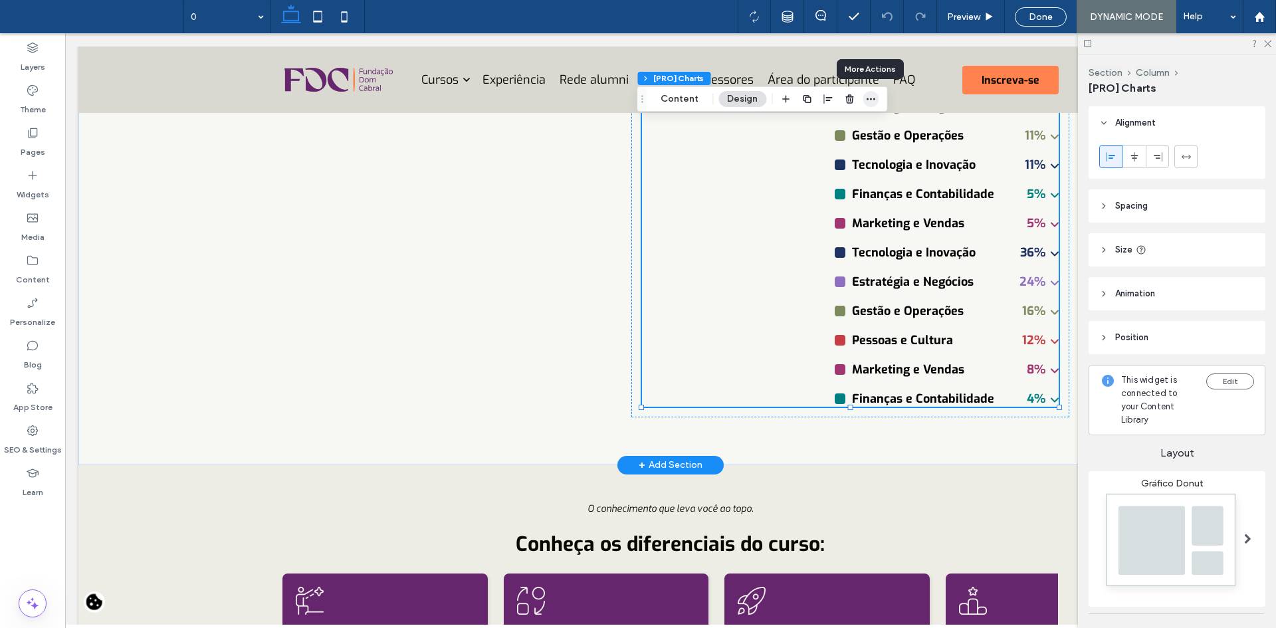
click at [877, 98] on span "button" at bounding box center [871, 99] width 16 height 16
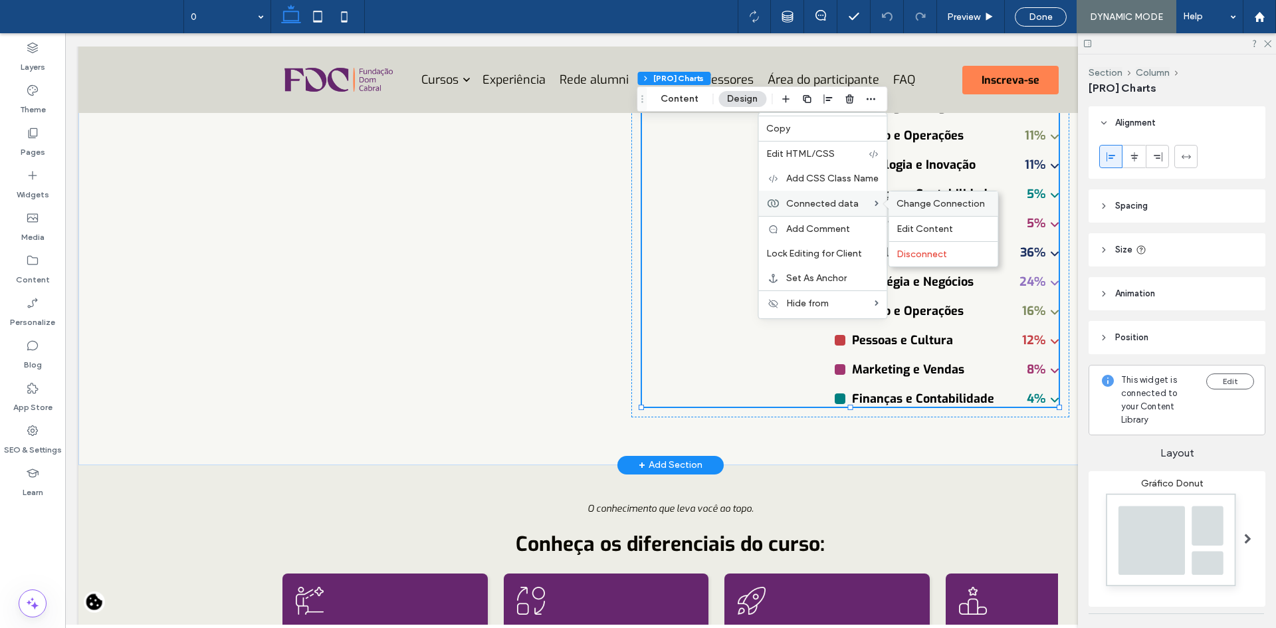
click at [903, 205] on span "Change Connection" at bounding box center [941, 203] width 88 height 11
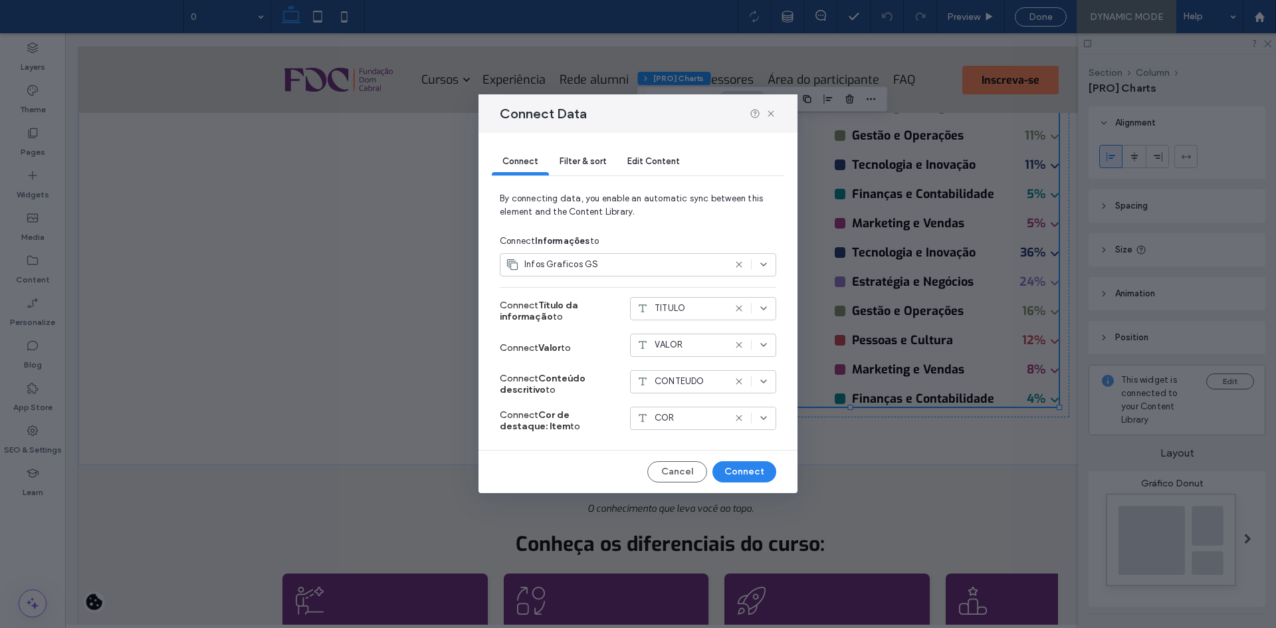
click at [588, 158] on span "Filter & sort" at bounding box center [583, 161] width 47 height 10
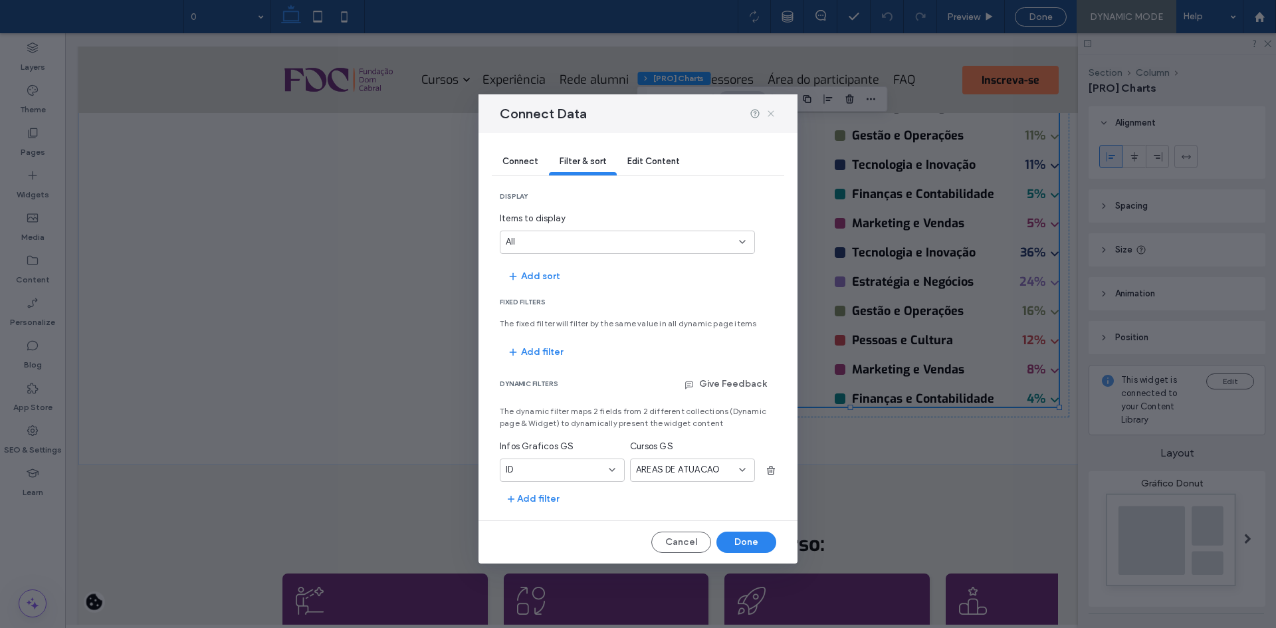
drag, startPoint x: 771, startPoint y: 115, endPoint x: 728, endPoint y: 164, distance: 65.0
click at [771, 115] on icon at bounding box center [771, 113] width 11 height 11
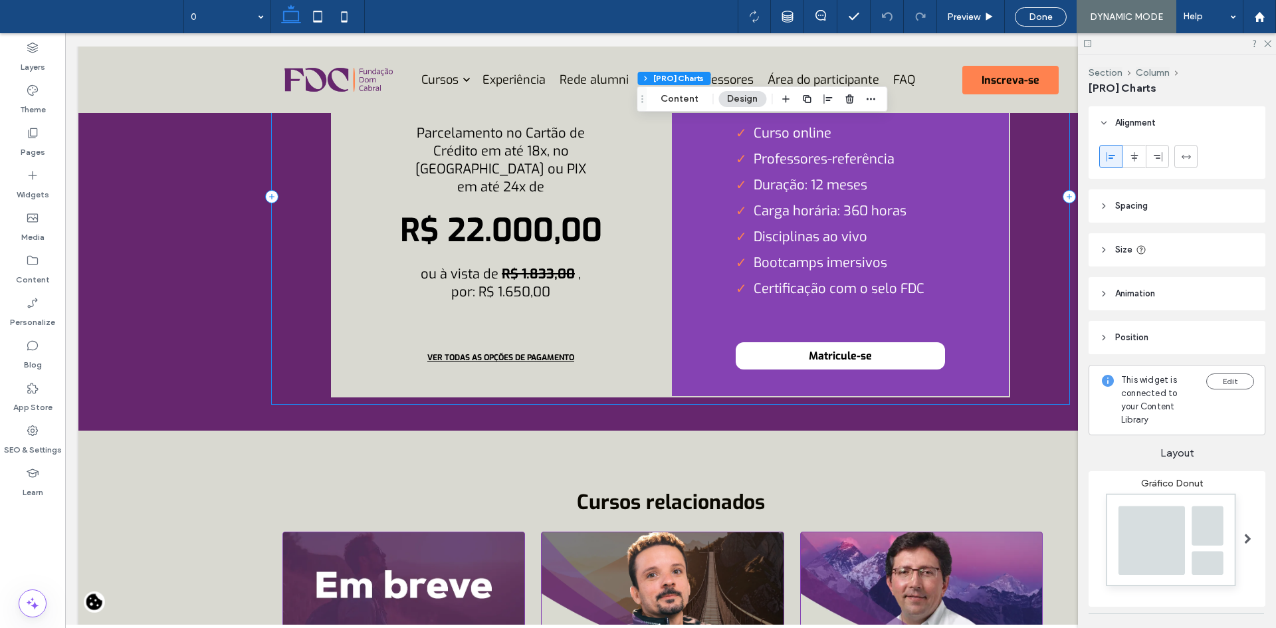
scroll to position [5385, 0]
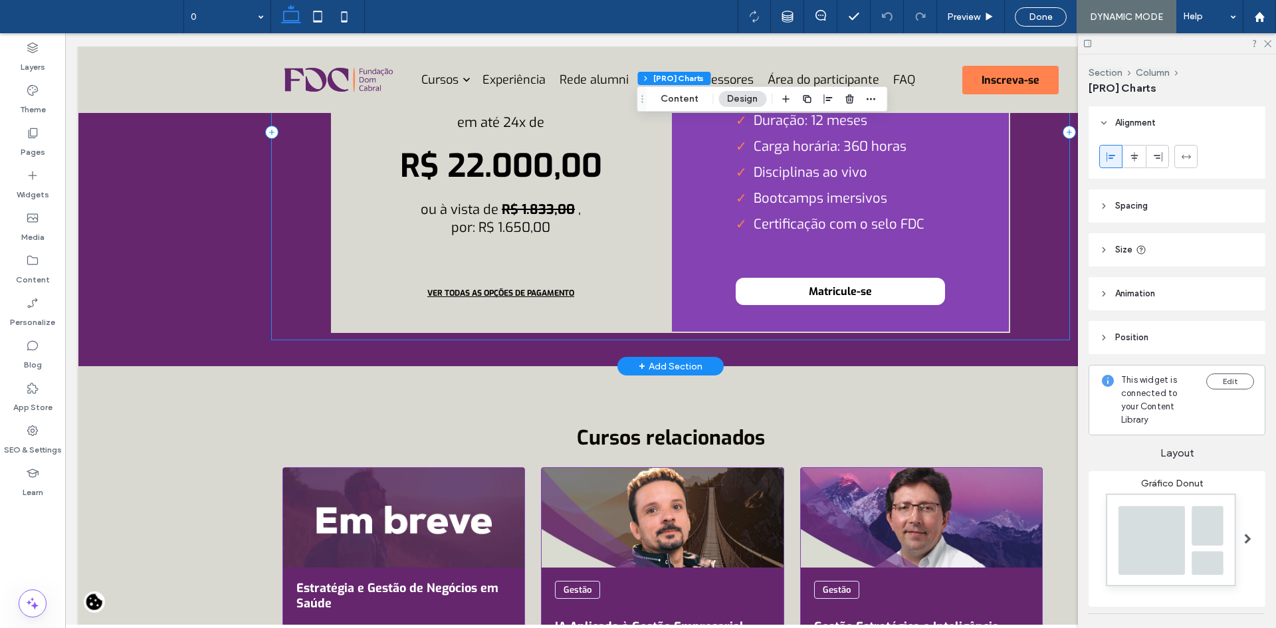
click at [310, 210] on div "**********" at bounding box center [671, 132] width 798 height 415
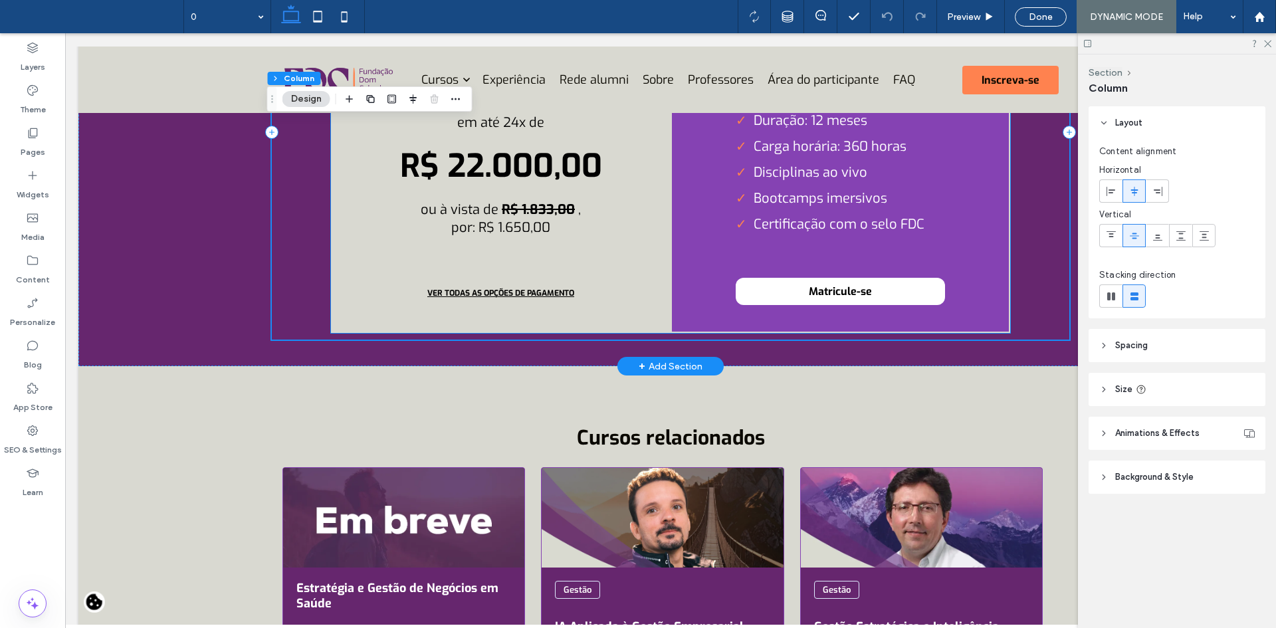
click at [354, 203] on div "Parcelamento no Cartão de Crédito em até 18x, no Boleto ou PIX em até 24x de R$…" at bounding box center [501, 182] width 340 height 301
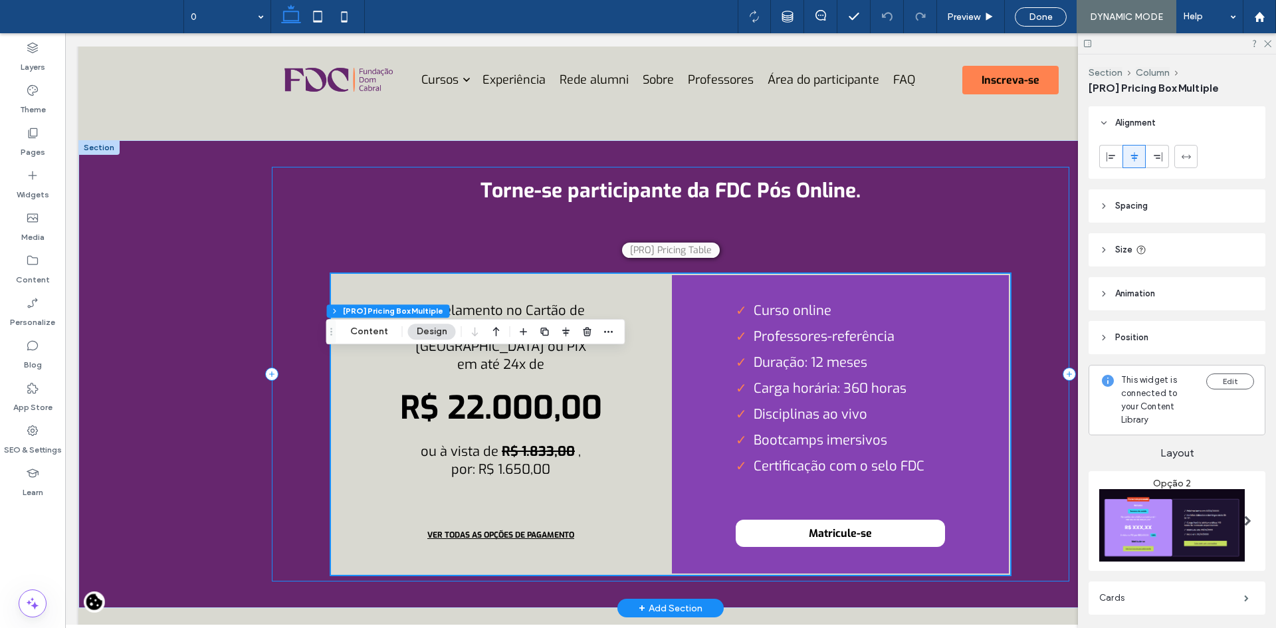
scroll to position [5052, 0]
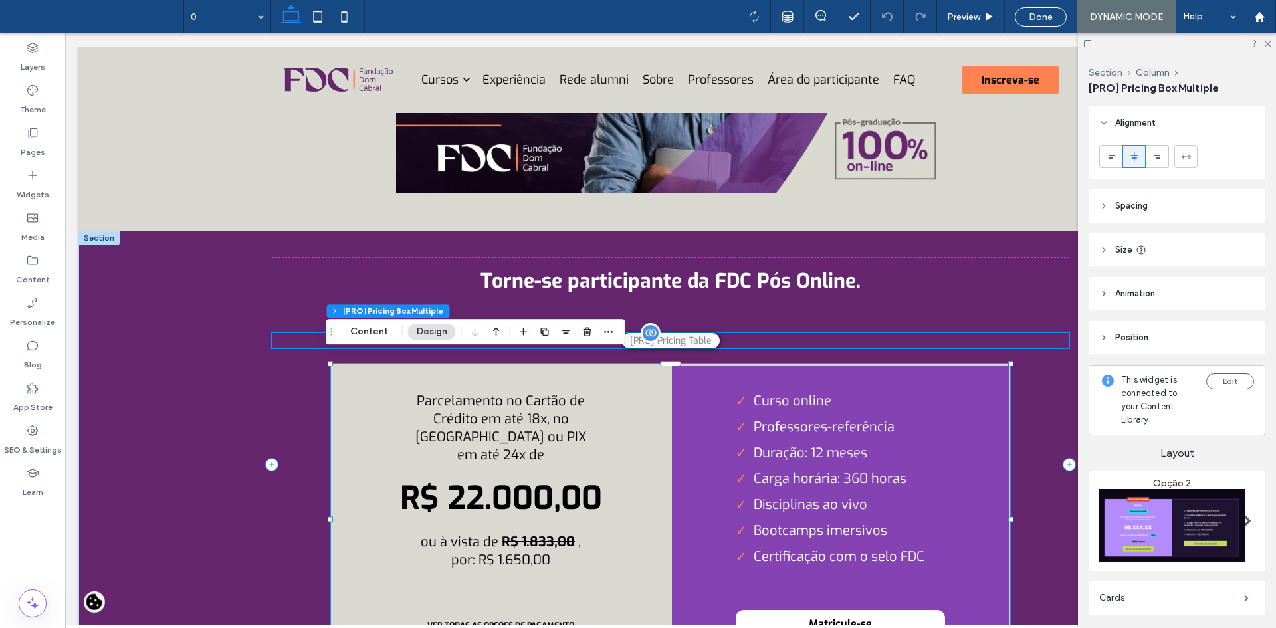
click at [738, 333] on div "[PRO] Pricing Table Parcelamento no Cartão de Crédito em até 18x, no Boleto ou …" at bounding box center [671, 340] width 798 height 15
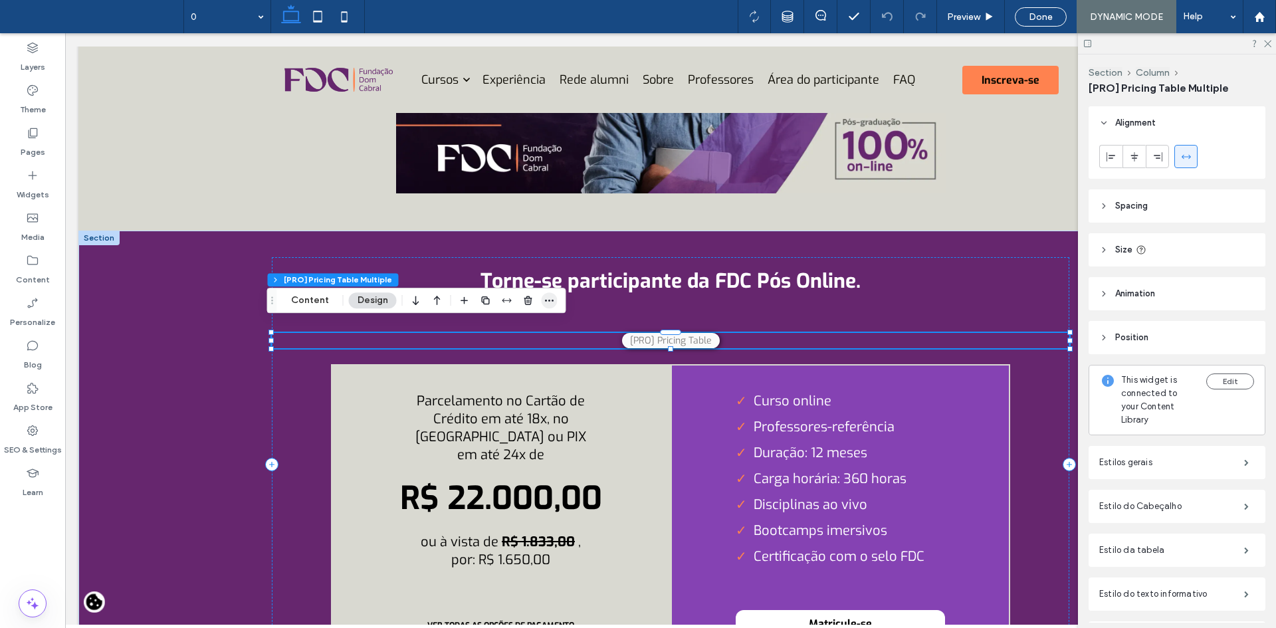
click at [544, 295] on span "button" at bounding box center [550, 301] width 16 height 16
drag, startPoint x: 318, startPoint y: 300, endPoint x: 610, endPoint y: 233, distance: 300.0
click at [318, 300] on button "Content" at bounding box center [310, 301] width 55 height 16
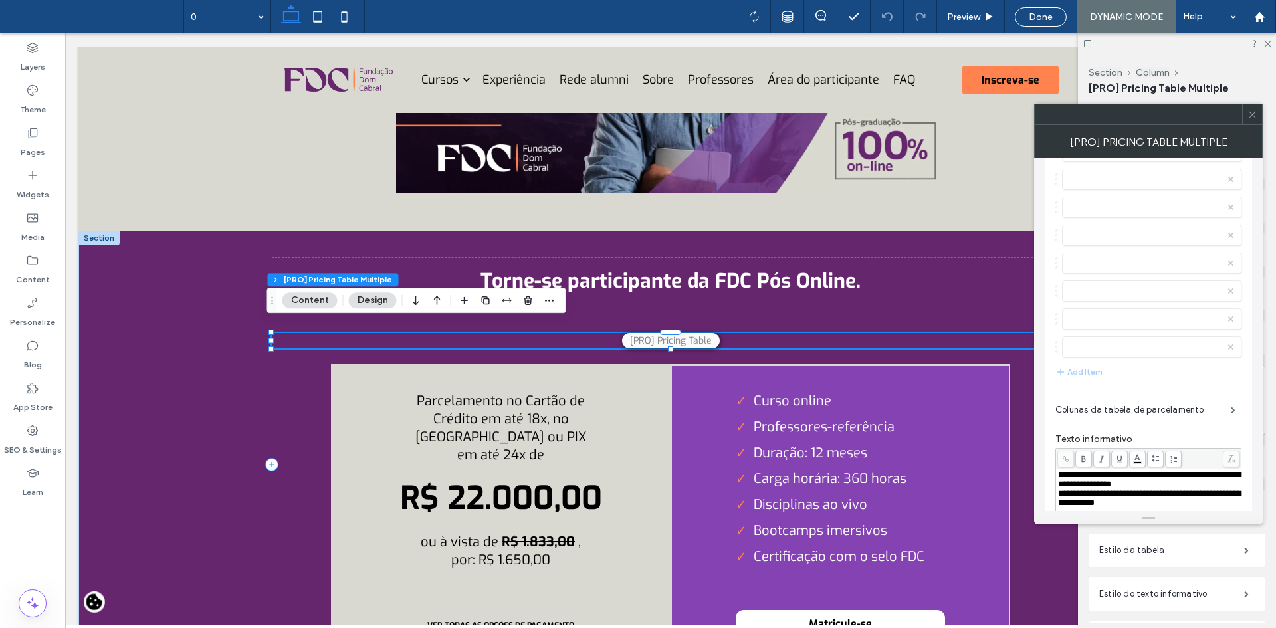
scroll to position [1994, 0]
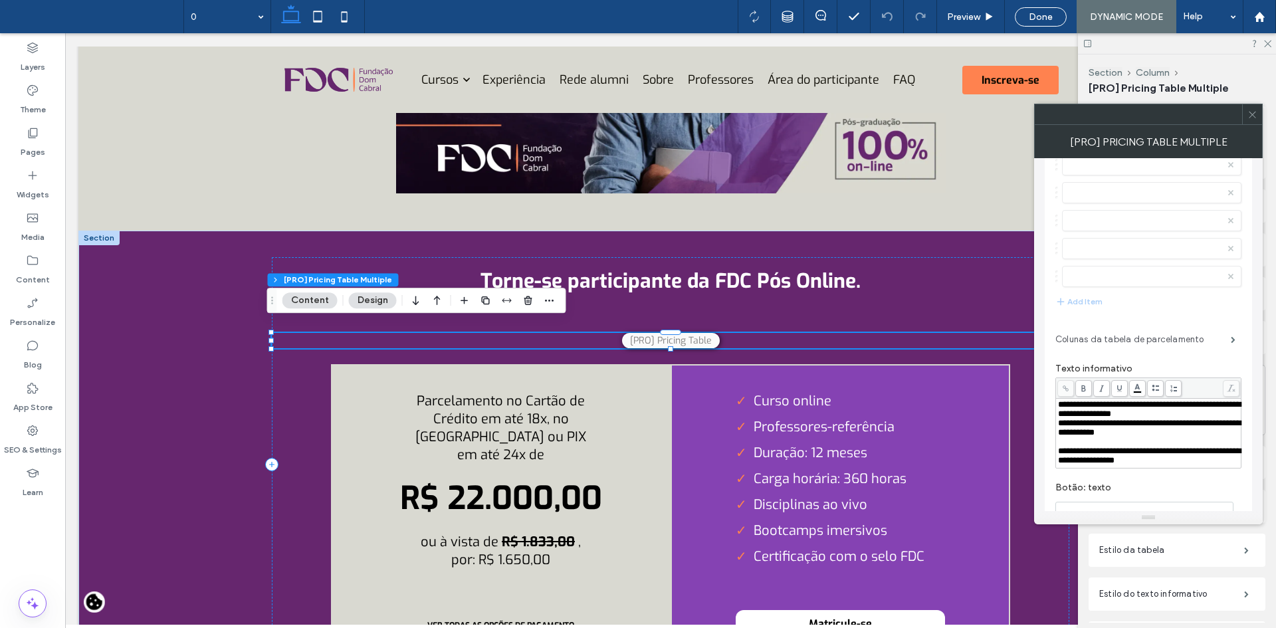
click at [1166, 336] on label "Colunas da tabela de parcelamento" at bounding box center [1144, 339] width 176 height 27
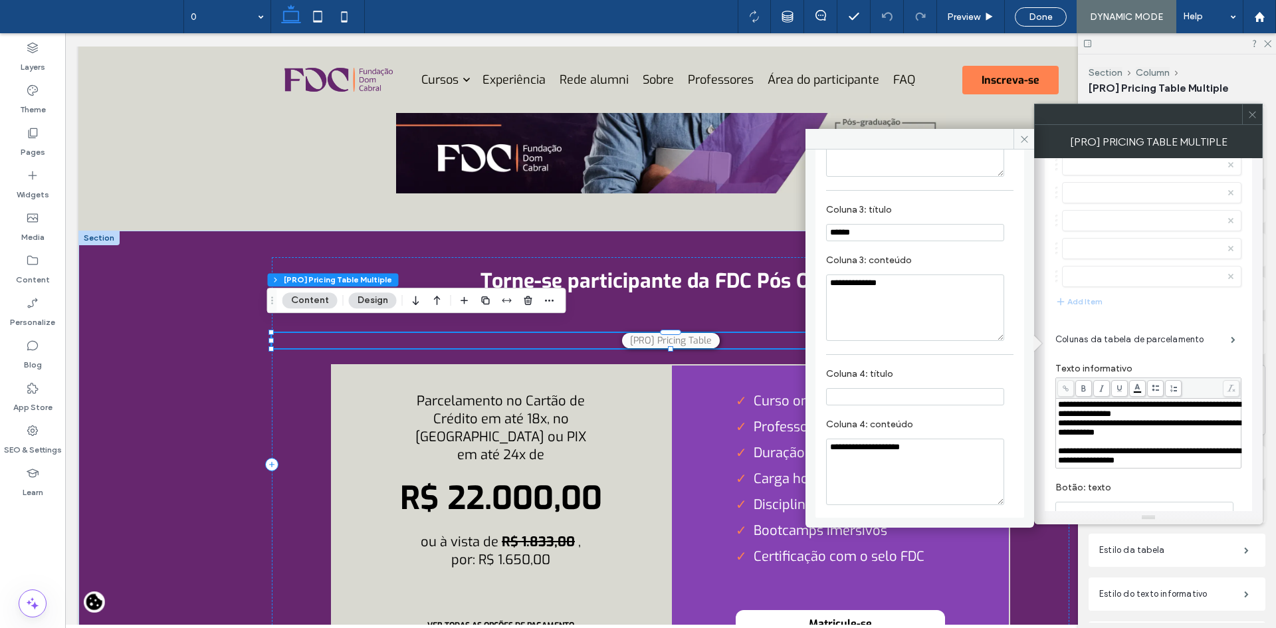
scroll to position [336, 0]
click at [547, 306] on span "button" at bounding box center [550, 301] width 16 height 16
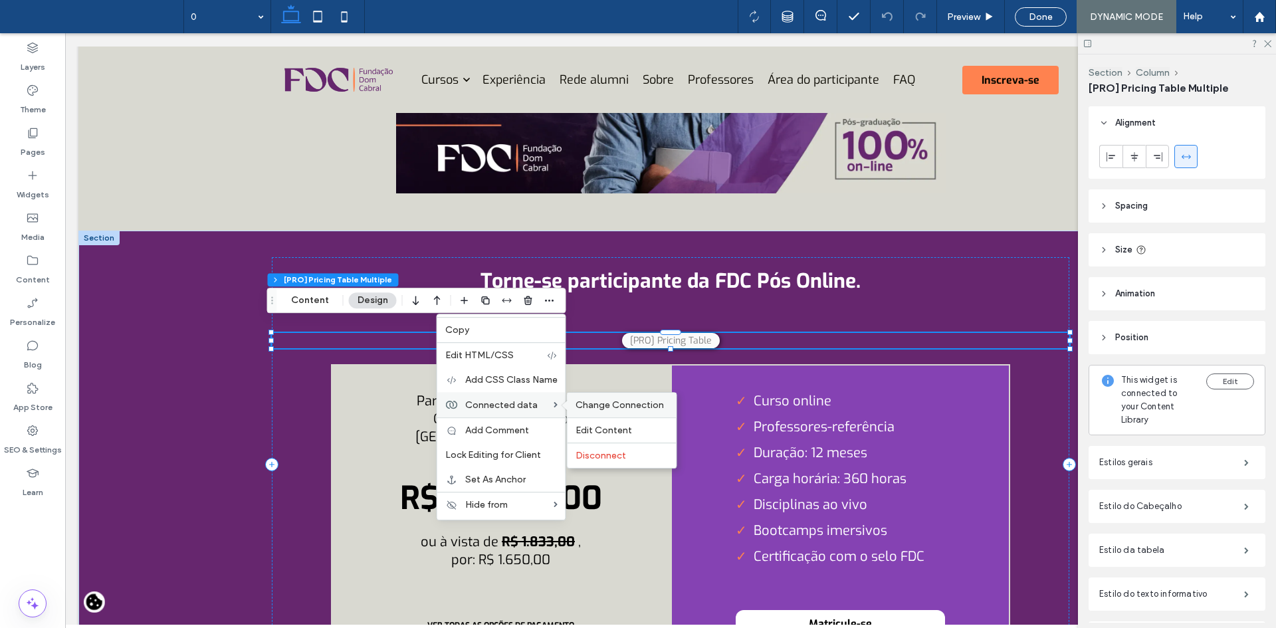
click at [585, 406] on span "Change Connection" at bounding box center [620, 405] width 88 height 11
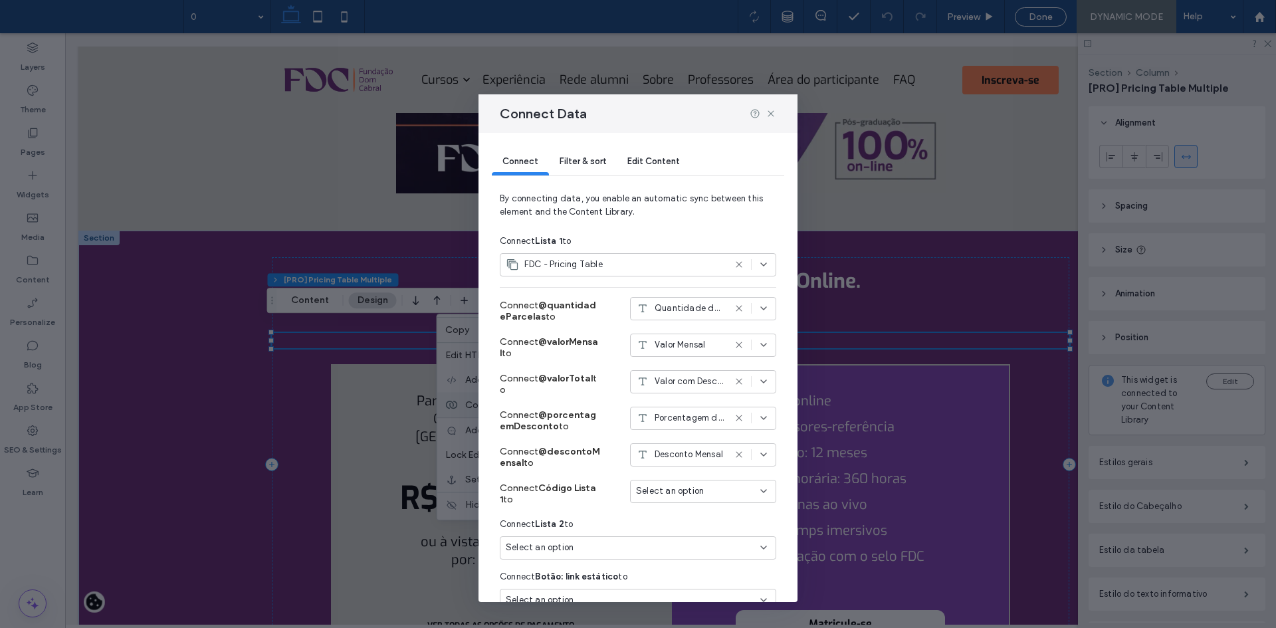
click at [566, 167] on div "Filter & sort" at bounding box center [583, 162] width 68 height 27
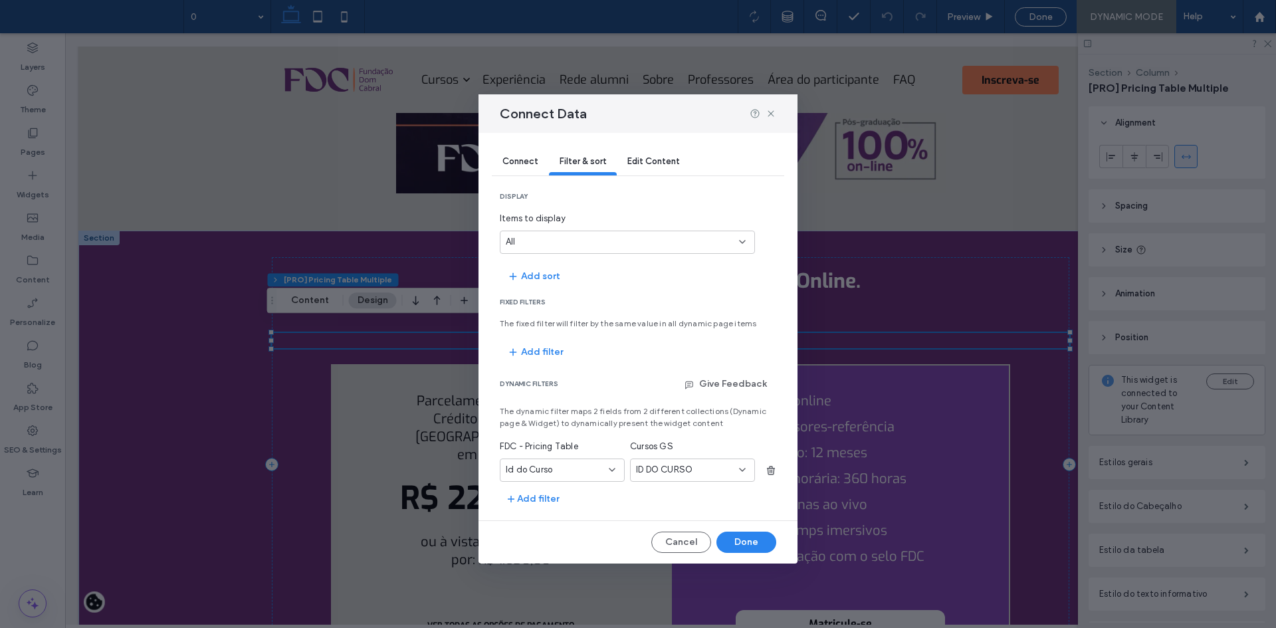
click at [512, 170] on div "Connect" at bounding box center [520, 162] width 57 height 27
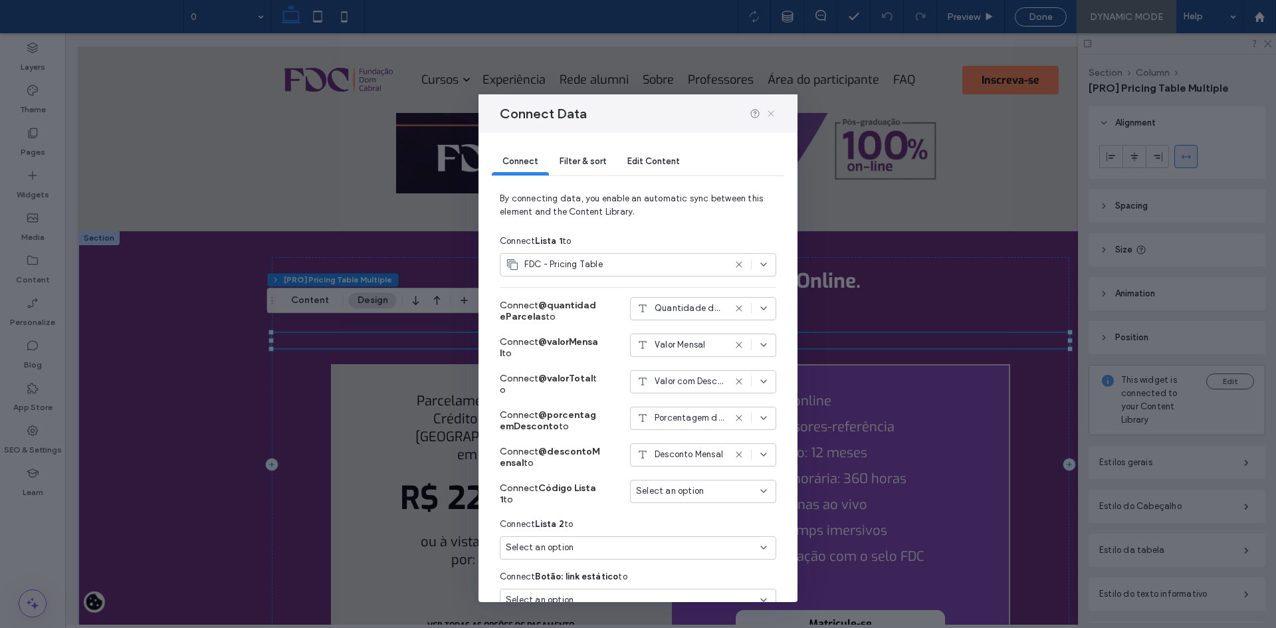
click at [770, 113] on use at bounding box center [771, 113] width 6 height 6
